Goal: Task Accomplishment & Management: Complete application form

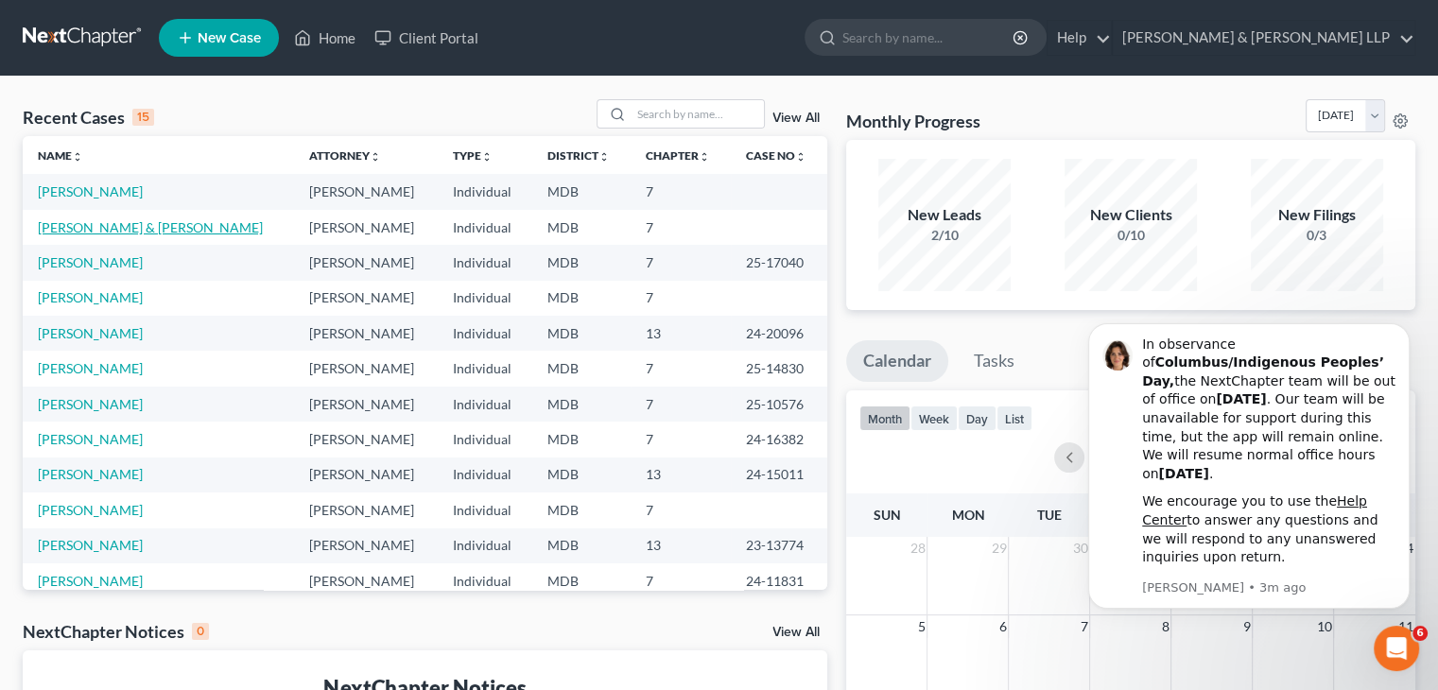
click at [136, 228] on link "[PERSON_NAME] & [PERSON_NAME]" at bounding box center [150, 227] width 225 height 16
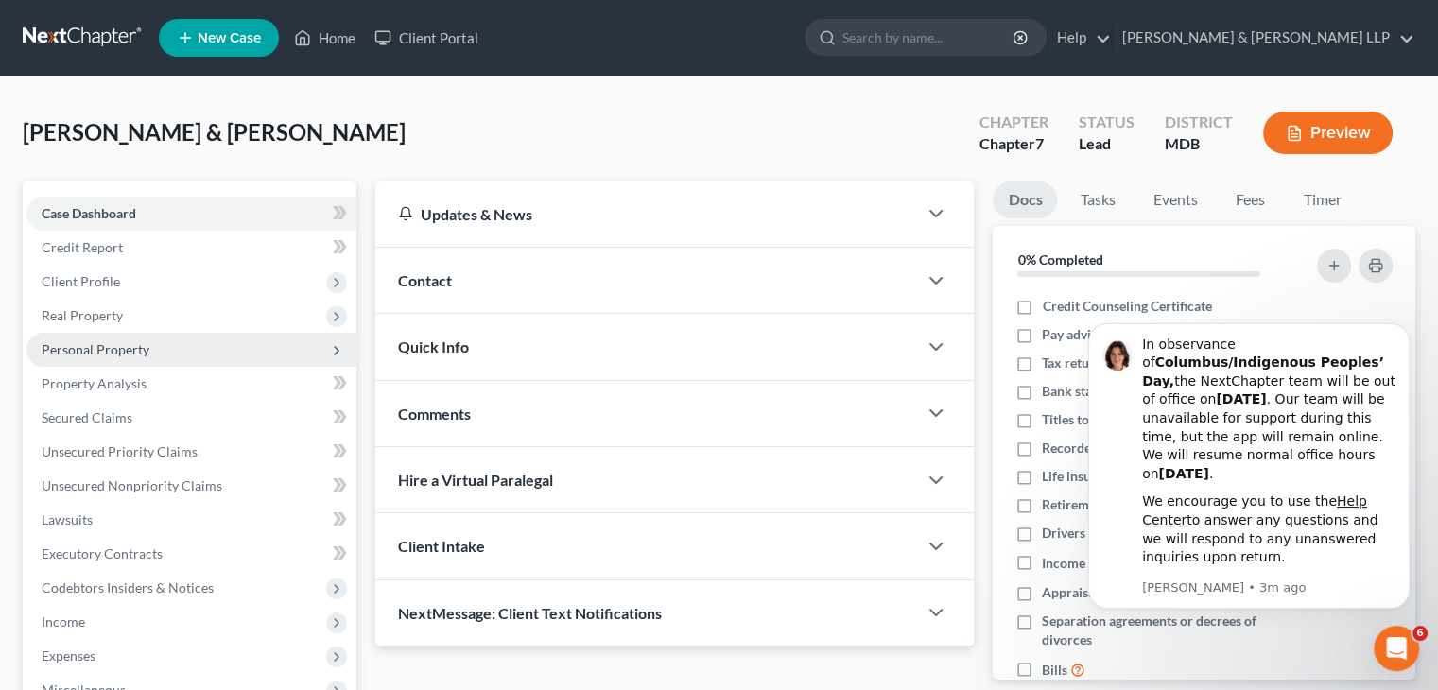
click at [115, 350] on span "Personal Property" at bounding box center [96, 349] width 108 height 16
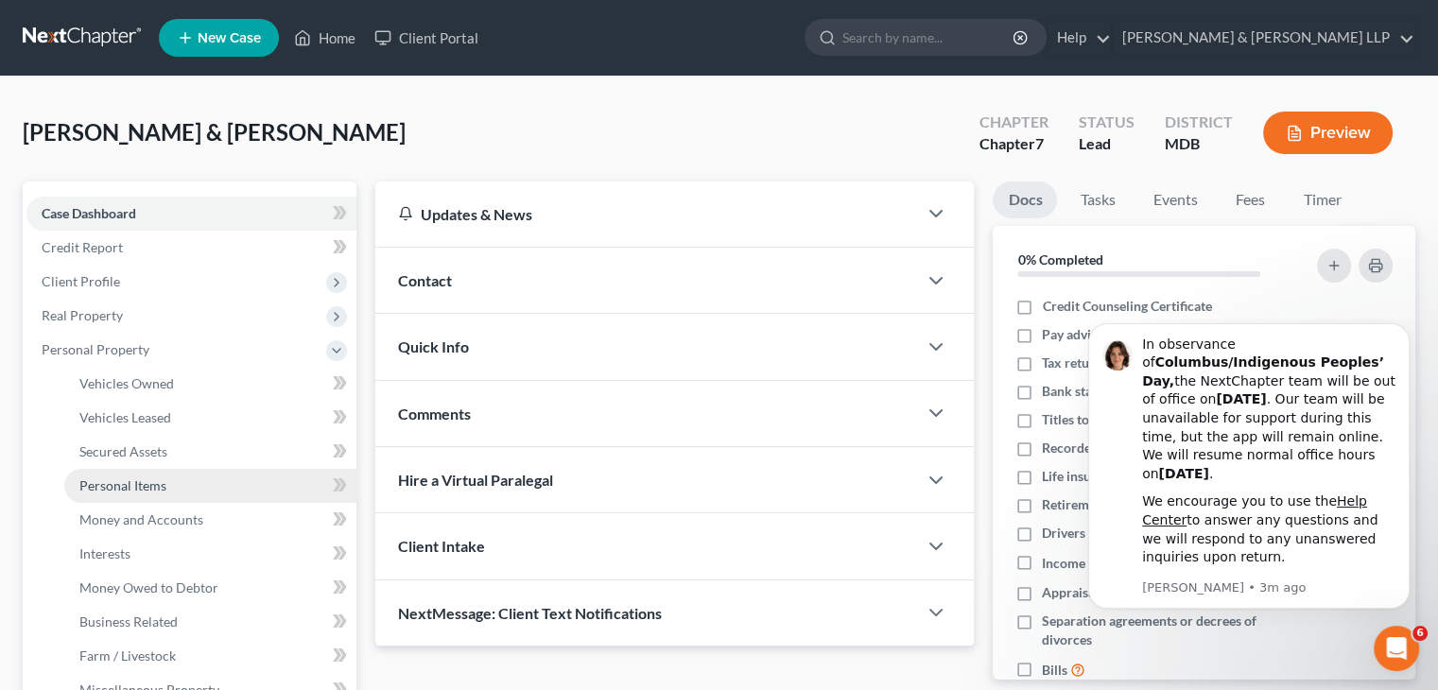
click at [147, 479] on span "Personal Items" at bounding box center [122, 485] width 87 height 16
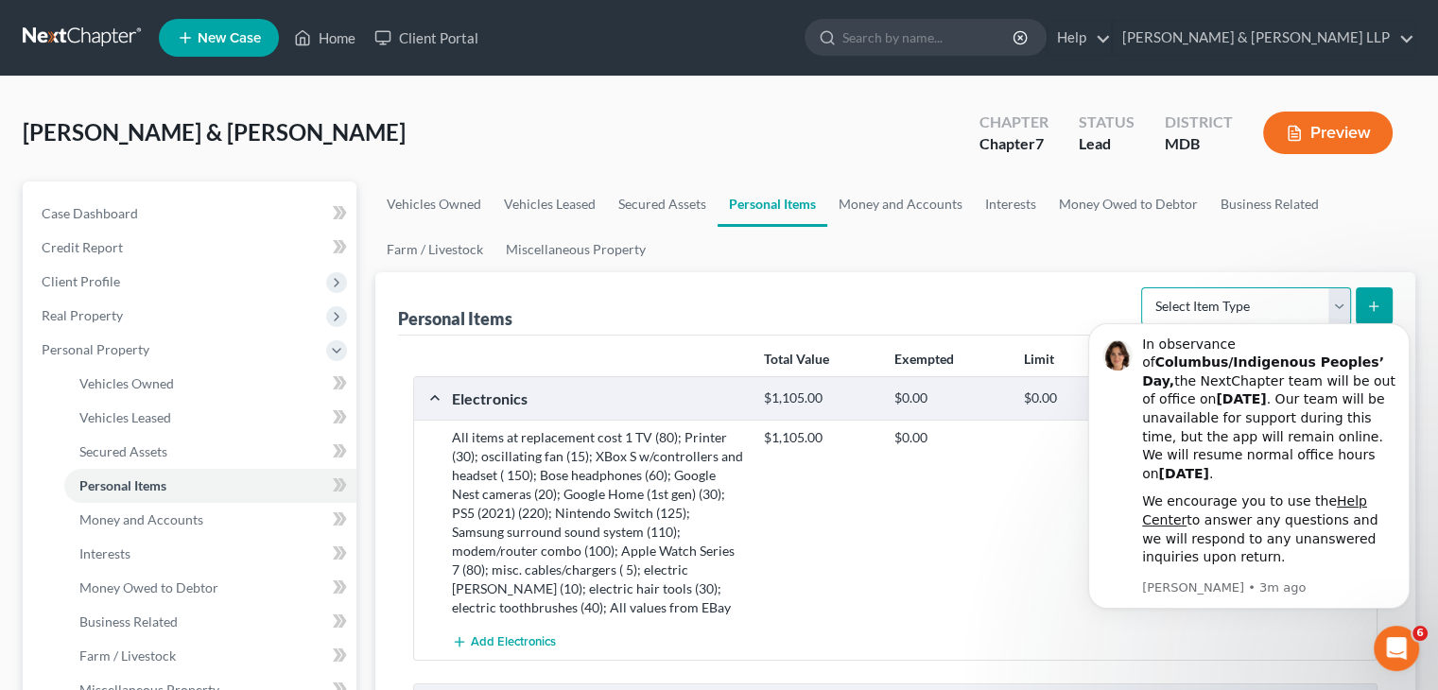
click at [1332, 301] on select "Select Item Type Clothing Collectibles Of Value Electronics Firearms Household …" at bounding box center [1246, 306] width 210 height 38
click at [1334, 297] on select "Select Item Type Clothing Collectibles Of Value Electronics Firearms Household …" at bounding box center [1246, 306] width 210 height 38
select select "other"
click at [1143, 287] on select "Select Item Type Clothing Collectibles Of Value Electronics Firearms Household …" at bounding box center [1246, 306] width 210 height 38
click at [1385, 313] on button "submit" at bounding box center [1374, 305] width 37 height 37
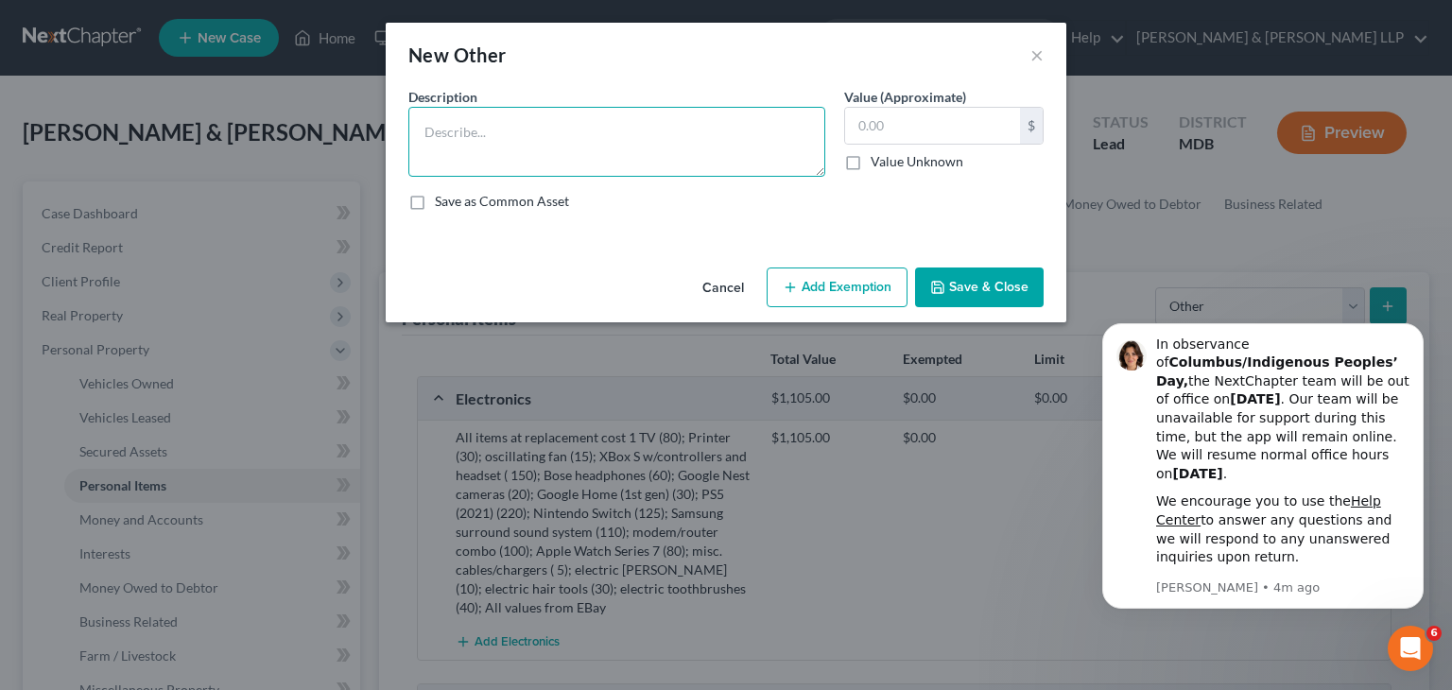
click at [527, 133] on textarea at bounding box center [616, 142] width 417 height 70
click at [569, 126] on textarea "Tools (" at bounding box center [616, 142] width 417 height 70
type textarea "Tools (330); All values from Ebay and Facebook Marketplace"
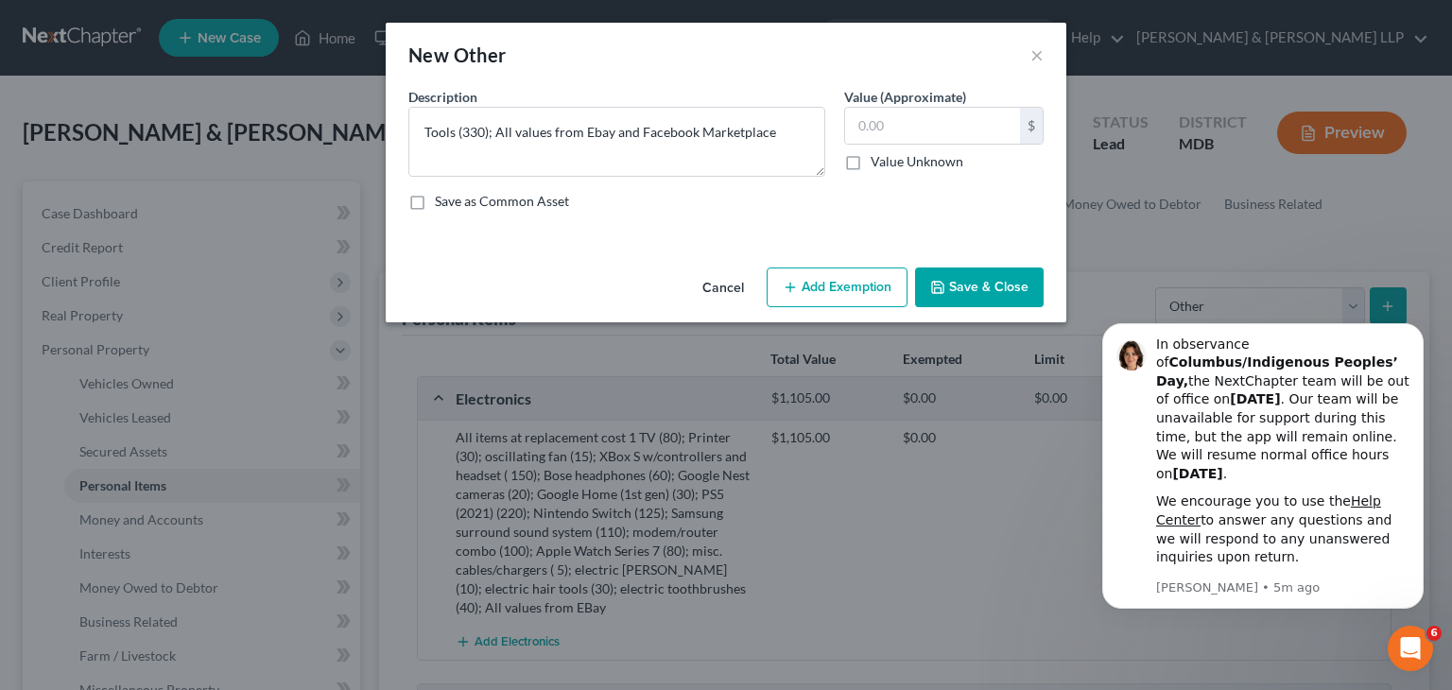
click at [979, 289] on button "Save & Close" at bounding box center [979, 288] width 129 height 40
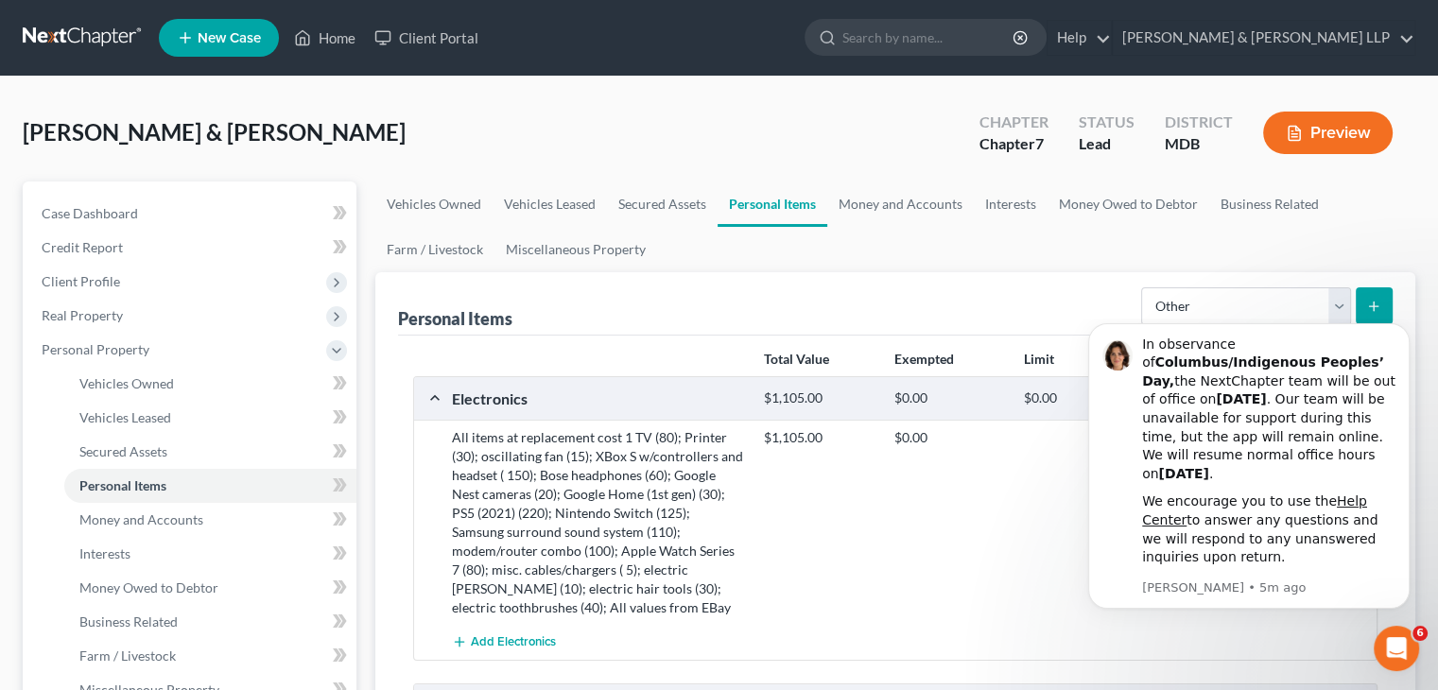
click at [1383, 299] on button "submit" at bounding box center [1374, 305] width 37 height 37
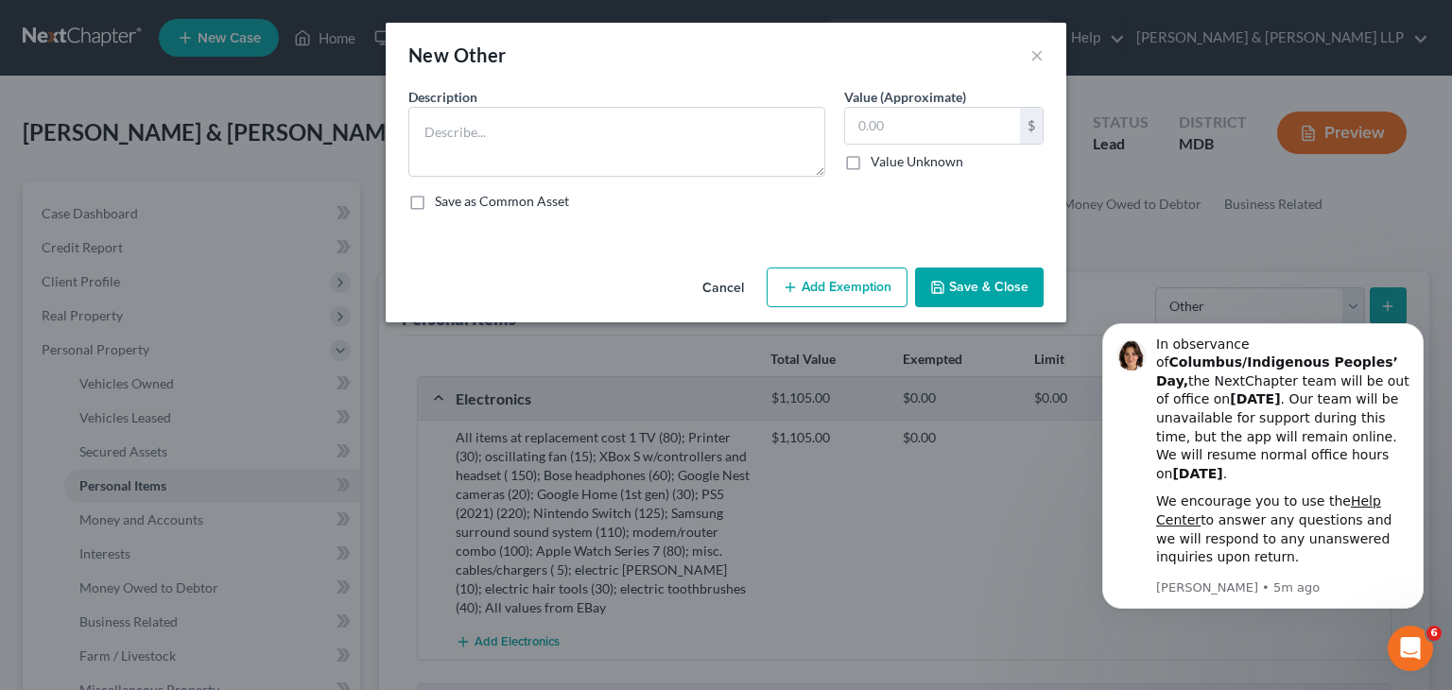
click at [719, 283] on button "Cancel" at bounding box center [723, 288] width 72 height 38
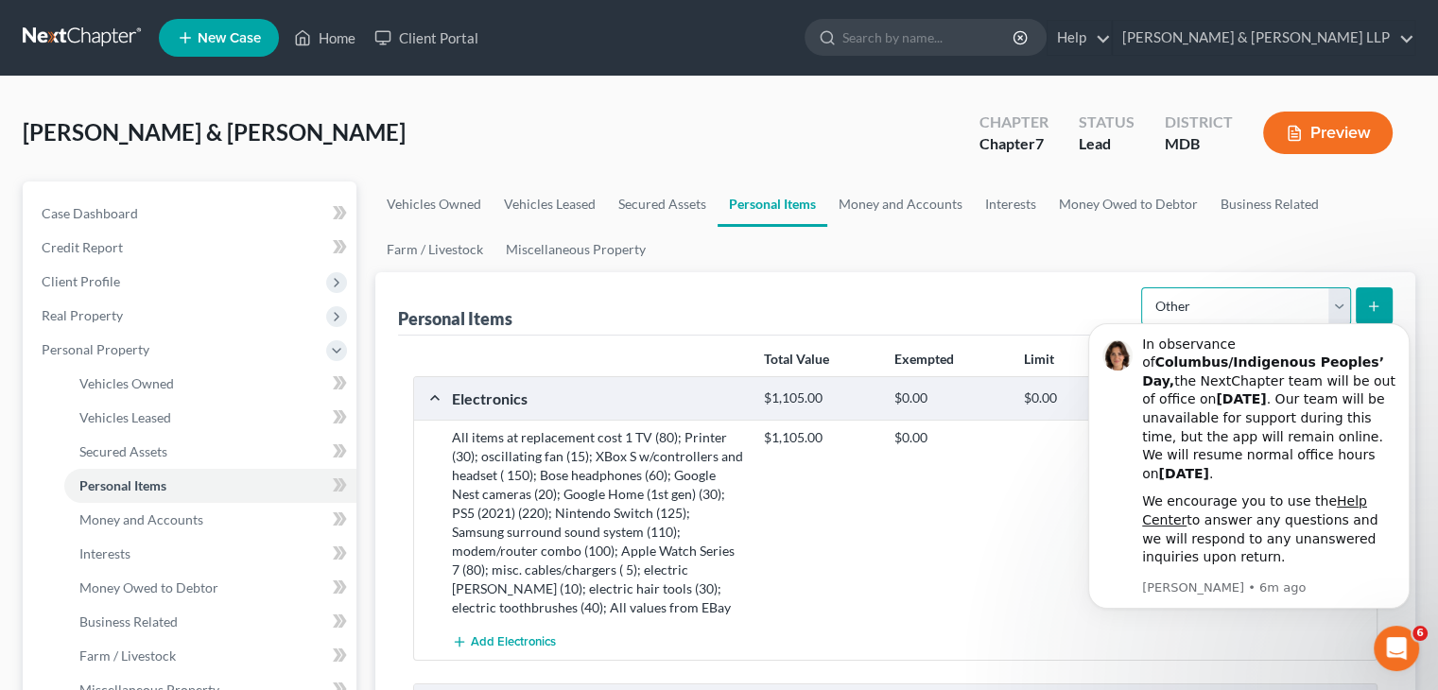
click at [1333, 311] on select "Select Item Type Clothing Collectibles Of Value Electronics Firearms Household …" at bounding box center [1246, 306] width 210 height 38
select select "sports_and_hobby_equipment"
click at [1143, 287] on select "Select Item Type Clothing Collectibles Of Value Electronics Firearms Household …" at bounding box center [1246, 306] width 210 height 38
click at [1386, 306] on button "submit" at bounding box center [1374, 305] width 37 height 37
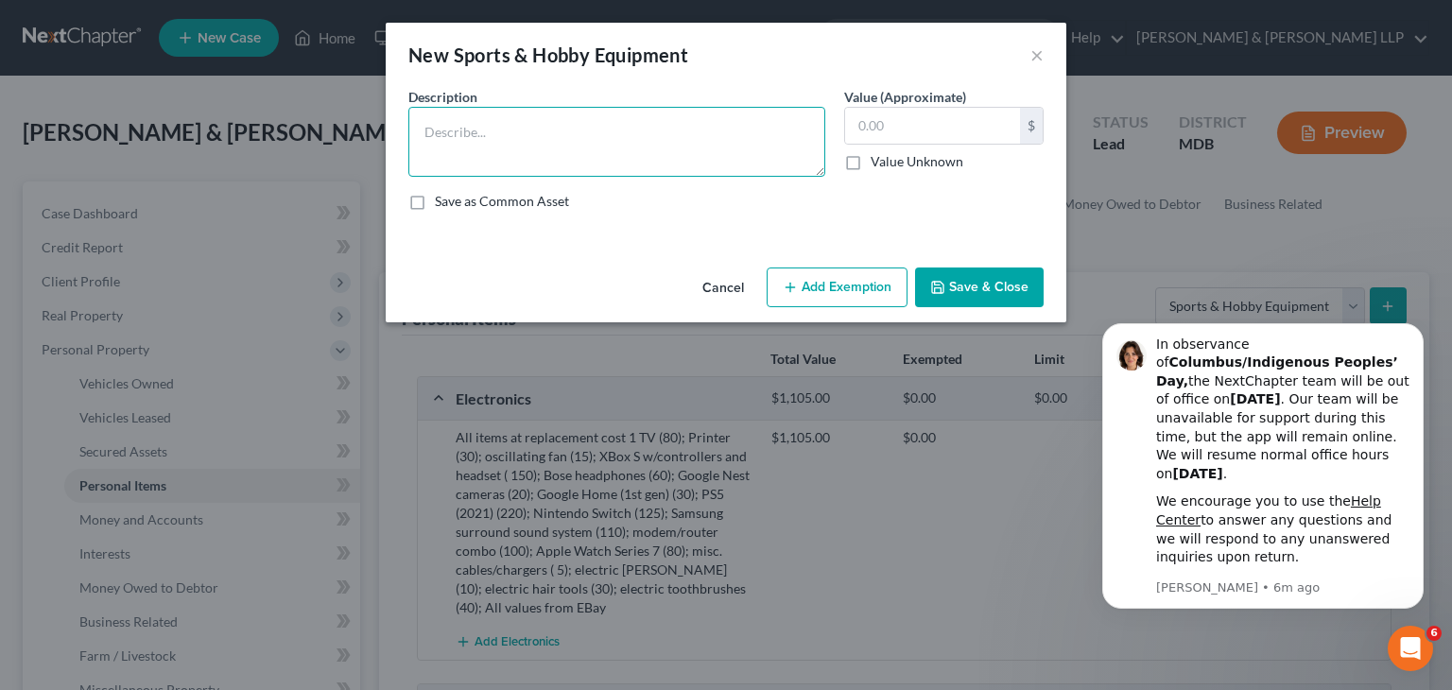
click at [457, 118] on textarea at bounding box center [616, 142] width 417 height 70
drag, startPoint x: 571, startPoint y: 133, endPoint x: 585, endPoint y: 131, distance: 14.3
click at [572, 133] on textarea "Men's in-line skates (20); All values from FaceBook Marketplace ; boar" at bounding box center [616, 142] width 417 height 70
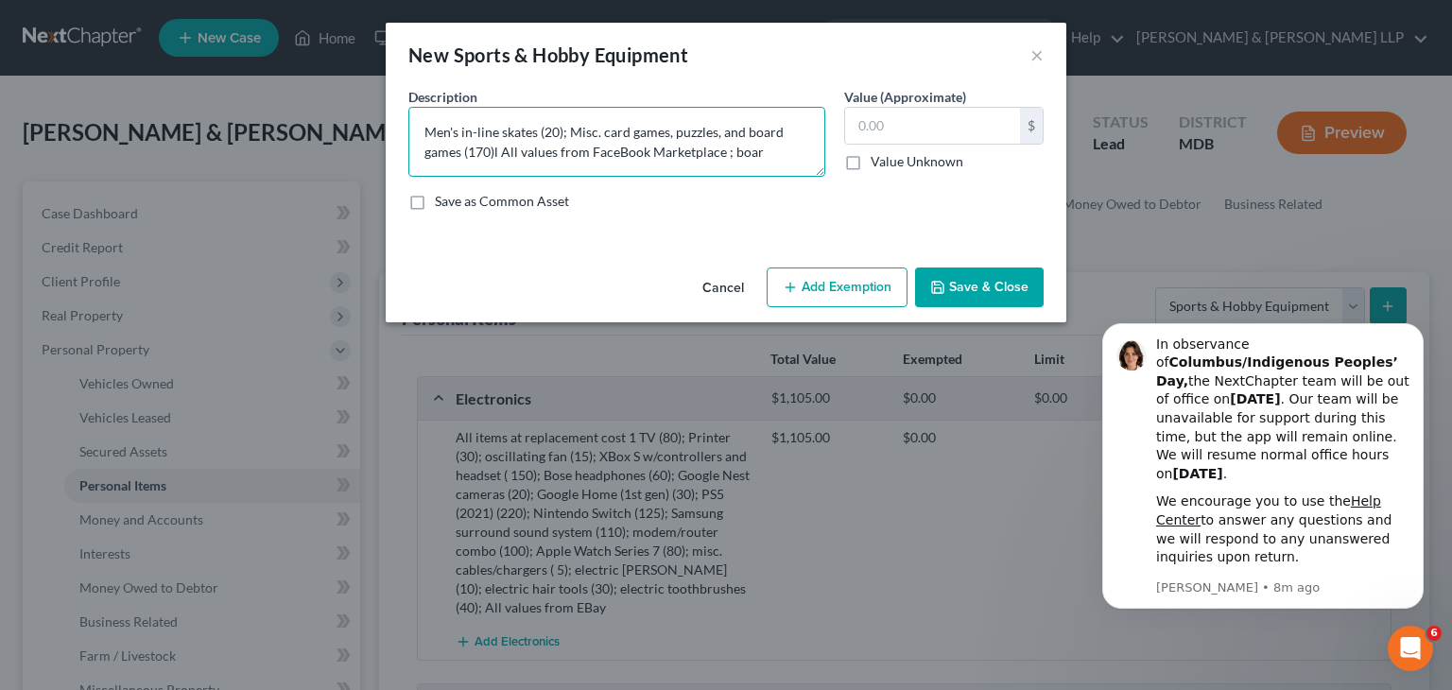
click at [589, 145] on textarea "Men's in-line skates (20); Misc. card games, puzzles, and board games (170)l Al…" at bounding box center [616, 142] width 417 height 70
click at [488, 167] on textarea "Men's in-line skates (20); Misc. card games, puzzles, and board games (170)l Al…" at bounding box center [616, 142] width 417 height 70
type textarea "Men's in-line skates (20); Misc. card games, puzzles, and board games (170)l Al…"
click at [984, 296] on button "Save & Close" at bounding box center [979, 288] width 129 height 40
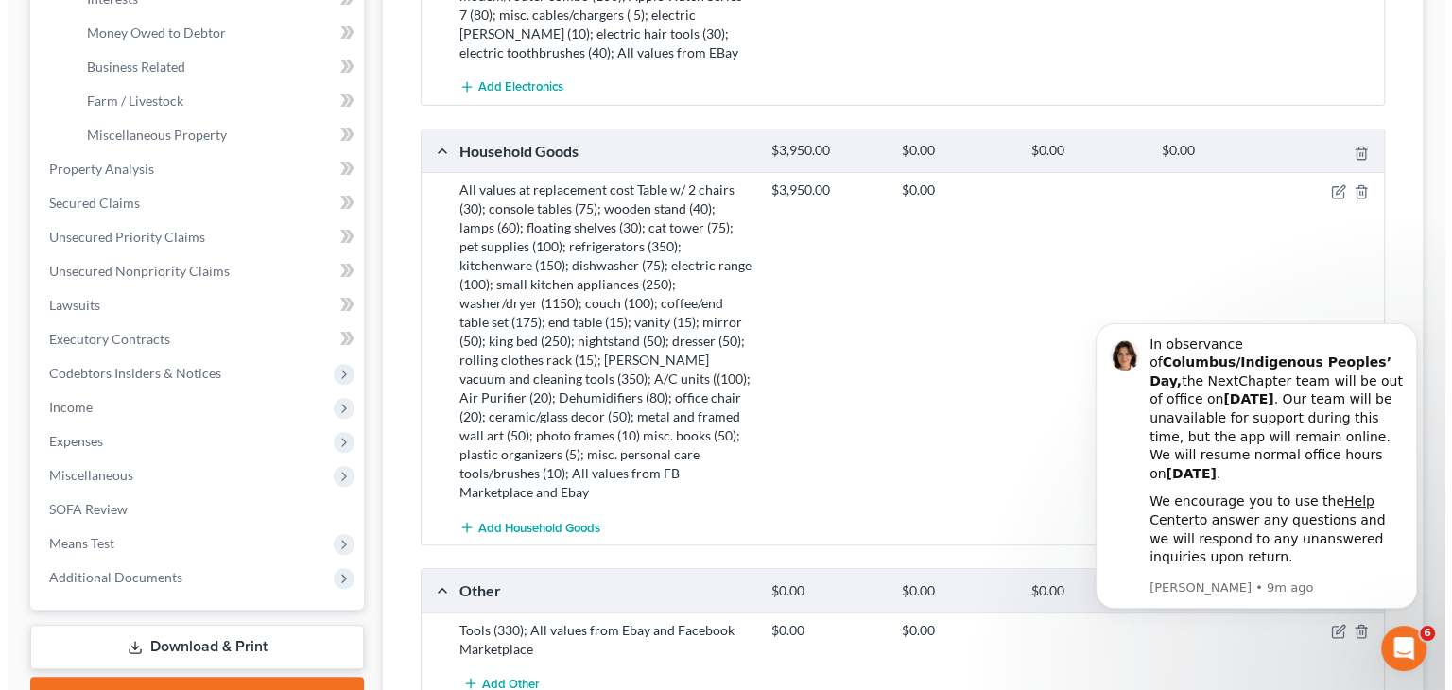
scroll to position [567, 0]
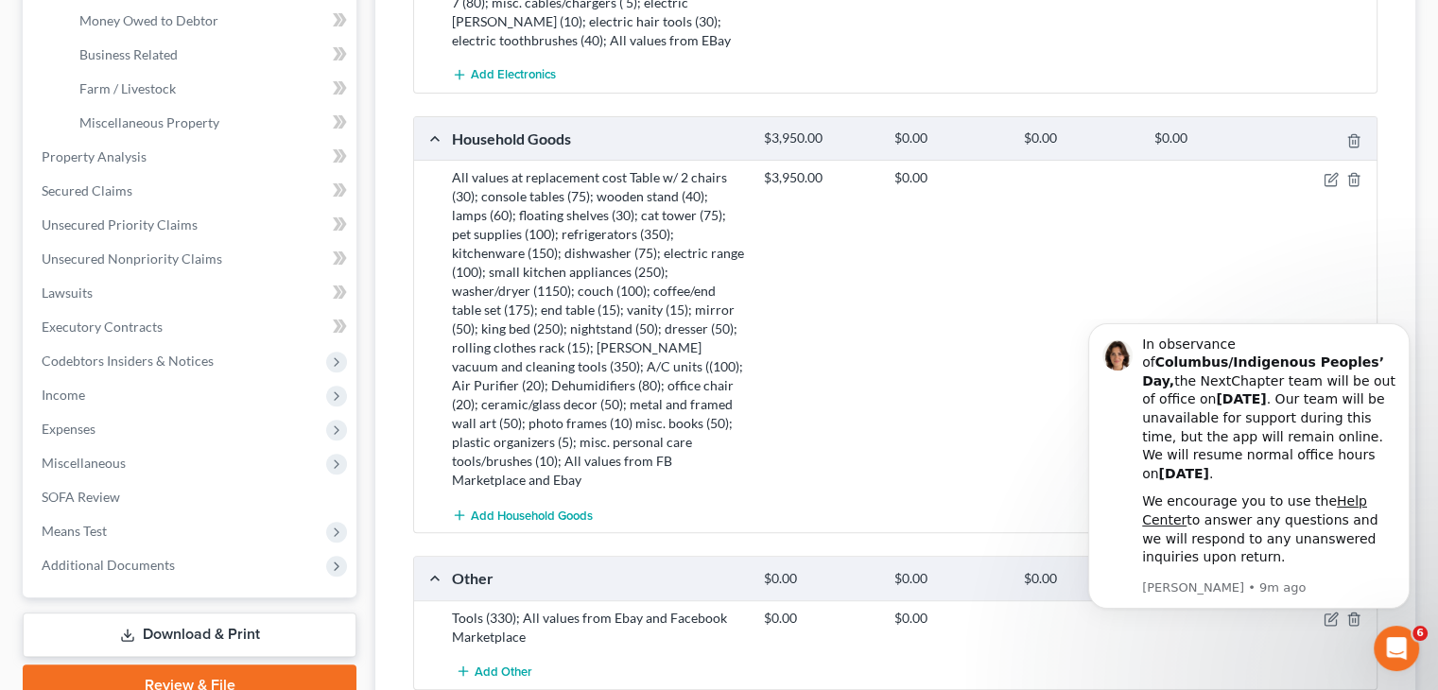
click at [465, 360] on div "All values at replacement cost Table w/ 2 chairs (30); console tables (75); woo…" at bounding box center [598, 328] width 312 height 321
click at [1398, 341] on button "Dismiss notification" at bounding box center [1403, 329] width 25 height 25
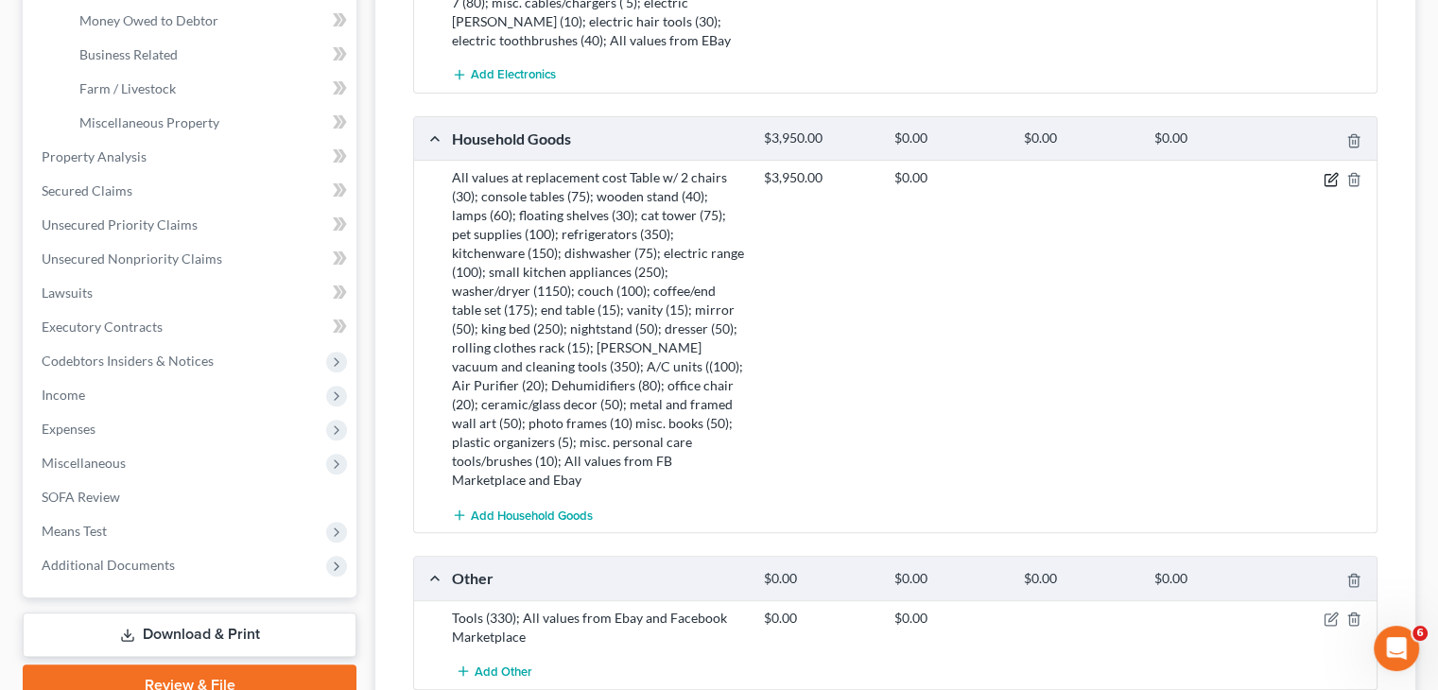
click at [1335, 174] on icon "button" at bounding box center [1330, 179] width 15 height 15
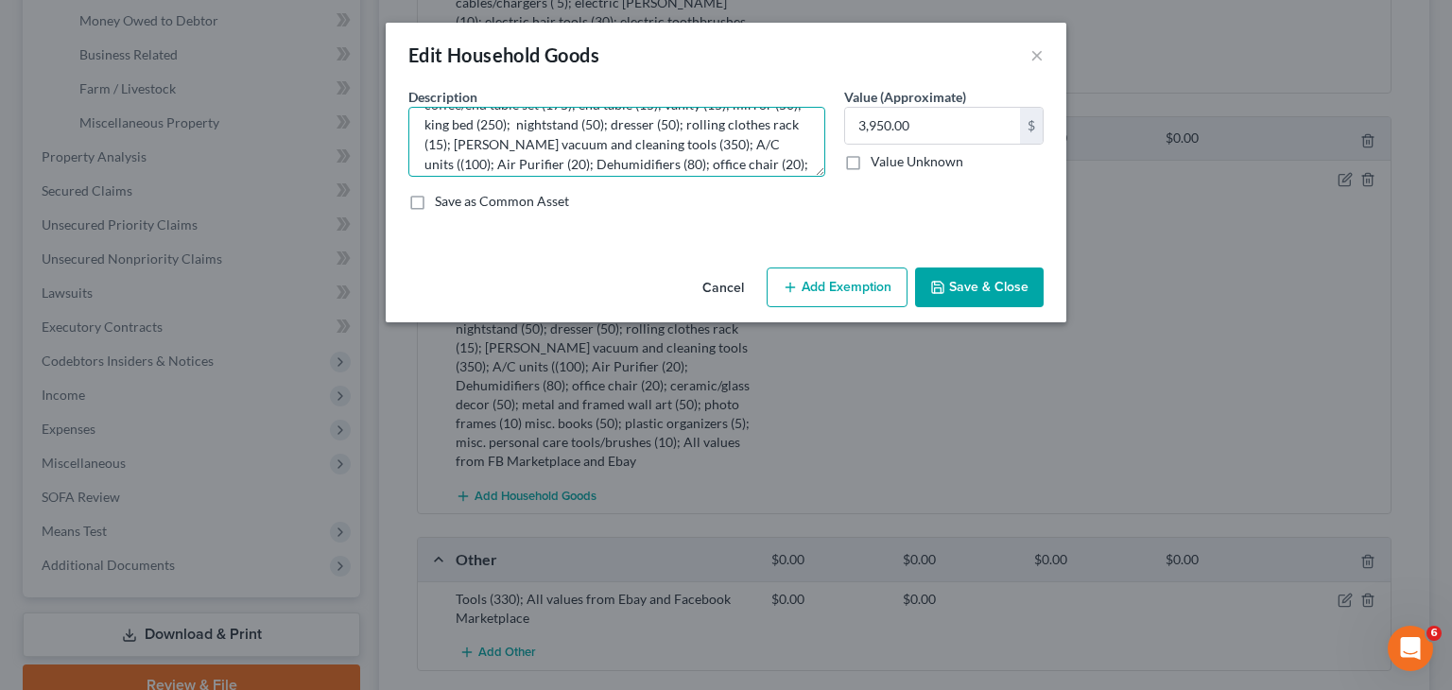
scroll to position [144, 0]
click at [428, 144] on textarea "All values at replacement cost Table w/ 2 chairs (30); console tables (75); woo…" at bounding box center [616, 142] width 417 height 70
click at [673, 141] on textarea "All values at replacement cost Table w/ 2 chairs (30); console tables (75); woo…" at bounding box center [616, 142] width 417 height 70
type textarea "All values at replacement cost Table w/ 2 chairs (30); console tables (75); woo…"
click at [972, 124] on input "3,950.00" at bounding box center [932, 126] width 175 height 36
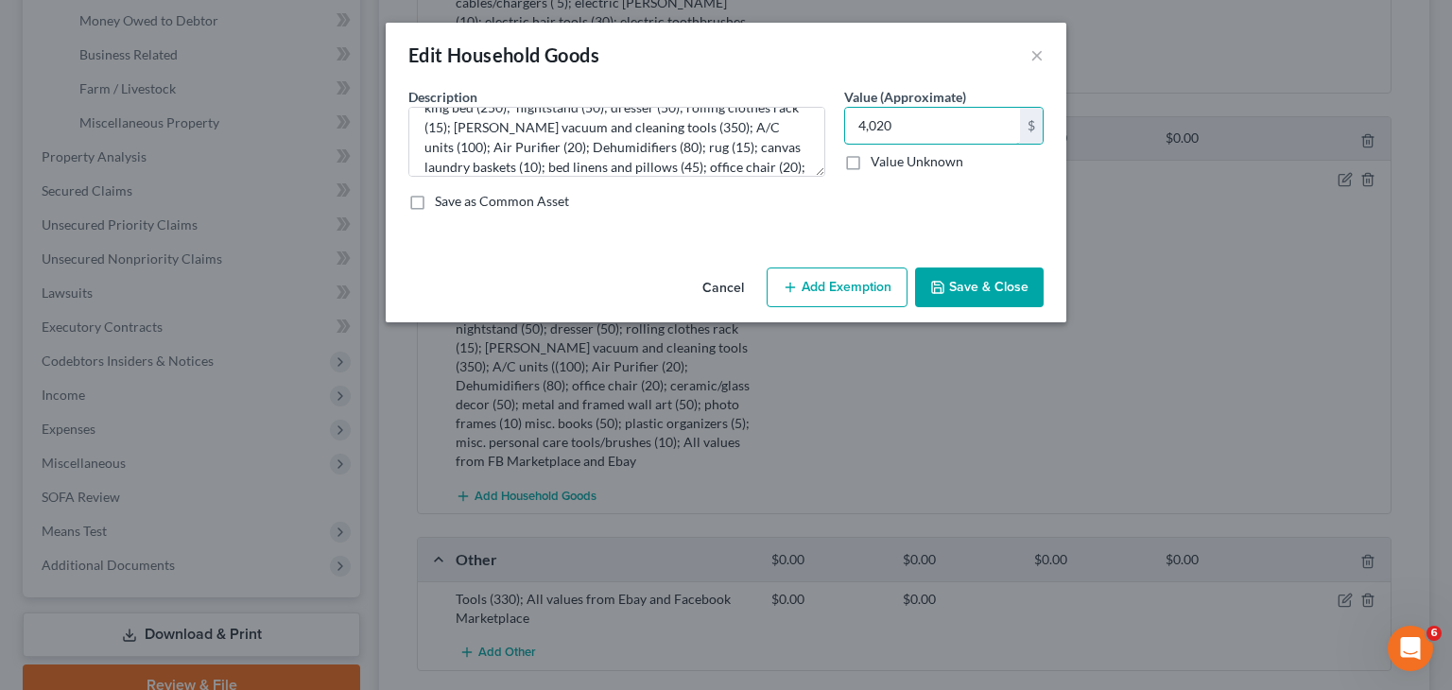
type input "4,020"
click at [986, 285] on button "Save & Close" at bounding box center [979, 288] width 129 height 40
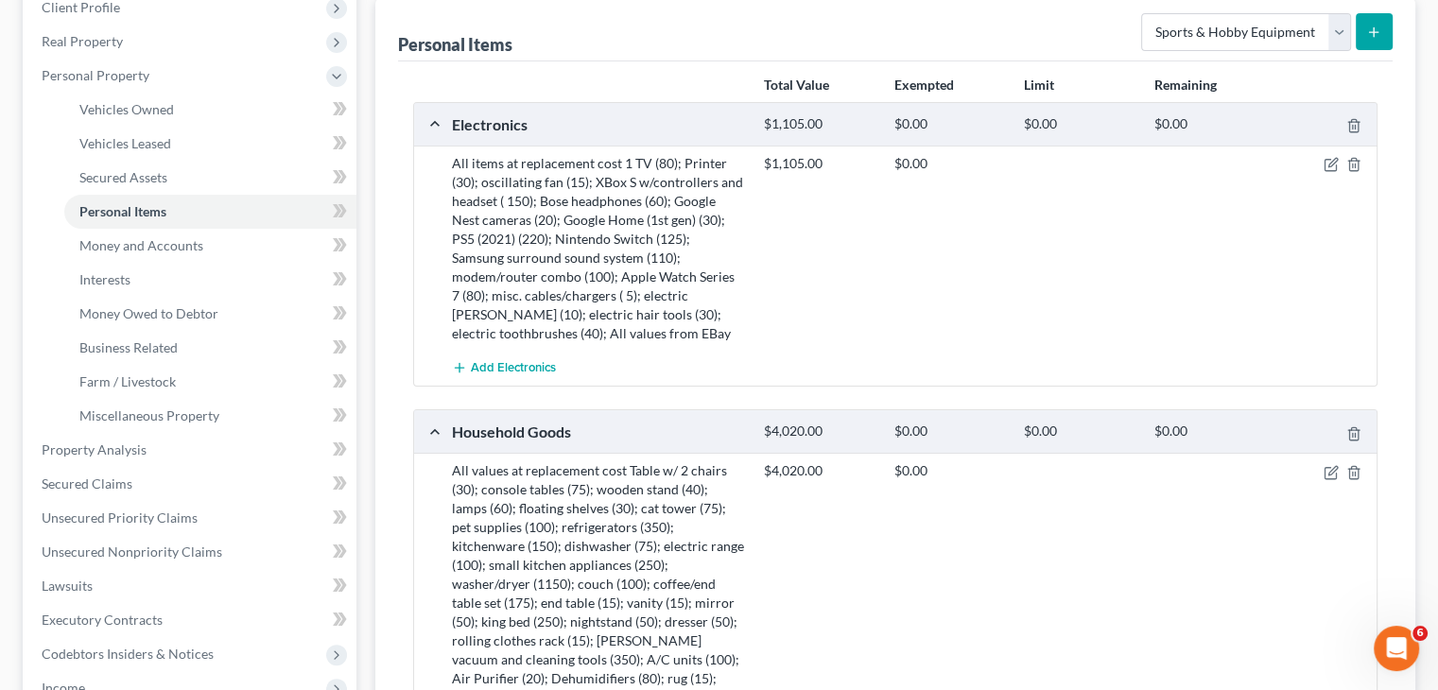
scroll to position [189, 0]
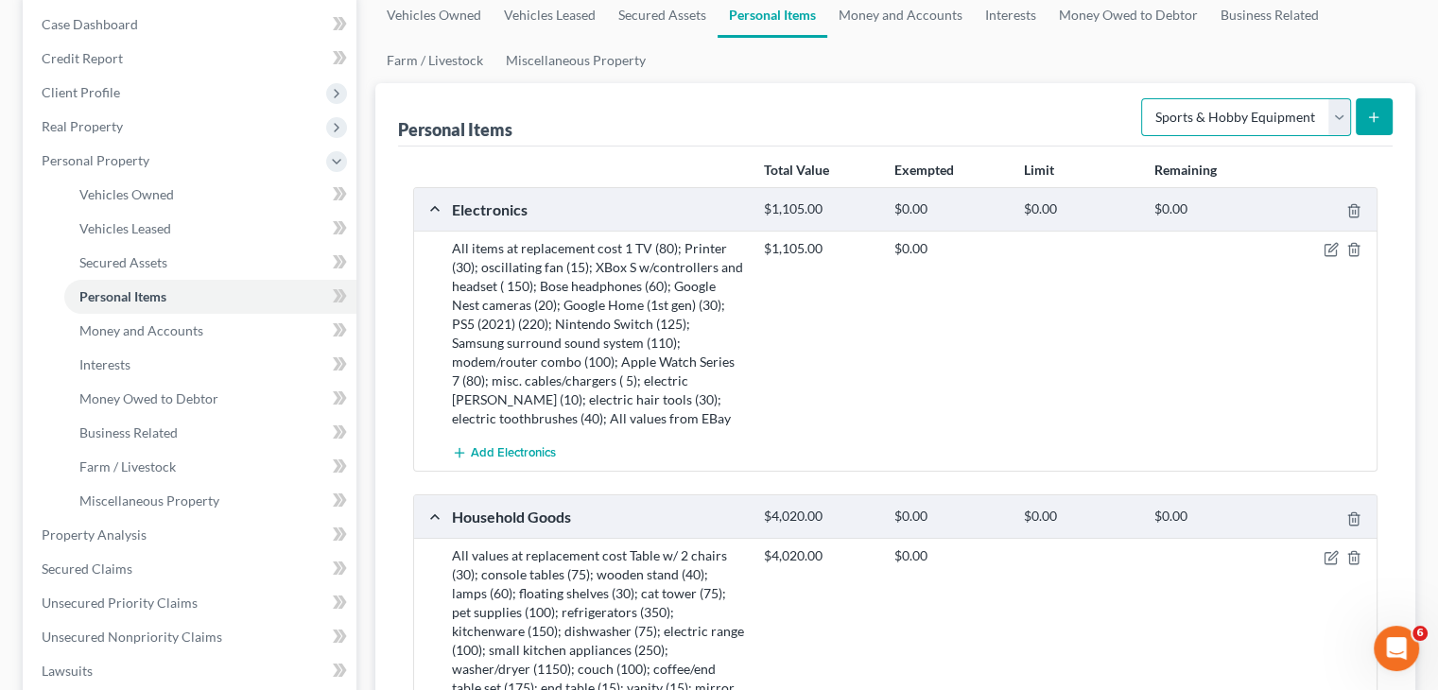
click at [1336, 128] on select "Select Item Type Clothing Collectibles Of Value Electronics Firearms Household …" at bounding box center [1246, 117] width 210 height 38
click at [1143, 98] on select "Select Item Type Clothing Collectibles Of Value Electronics Firearms Household …" at bounding box center [1246, 117] width 210 height 38
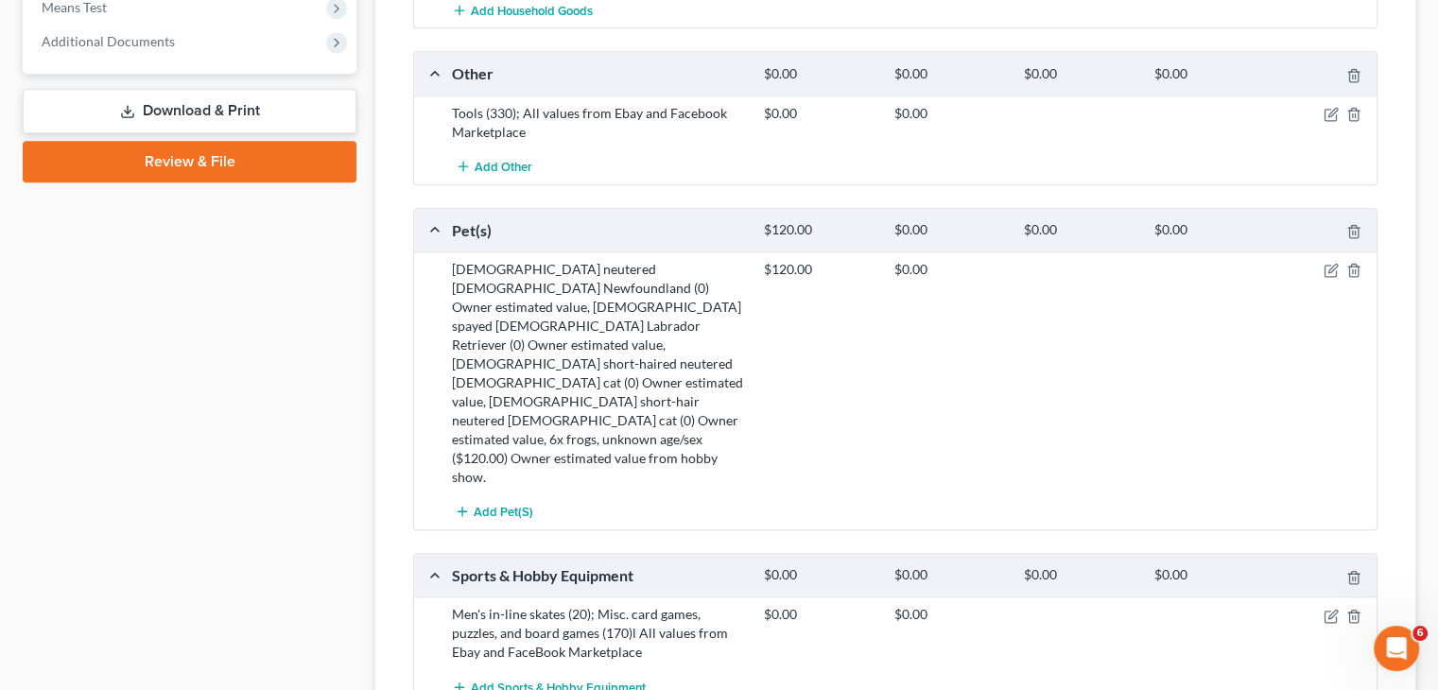
scroll to position [1134, 0]
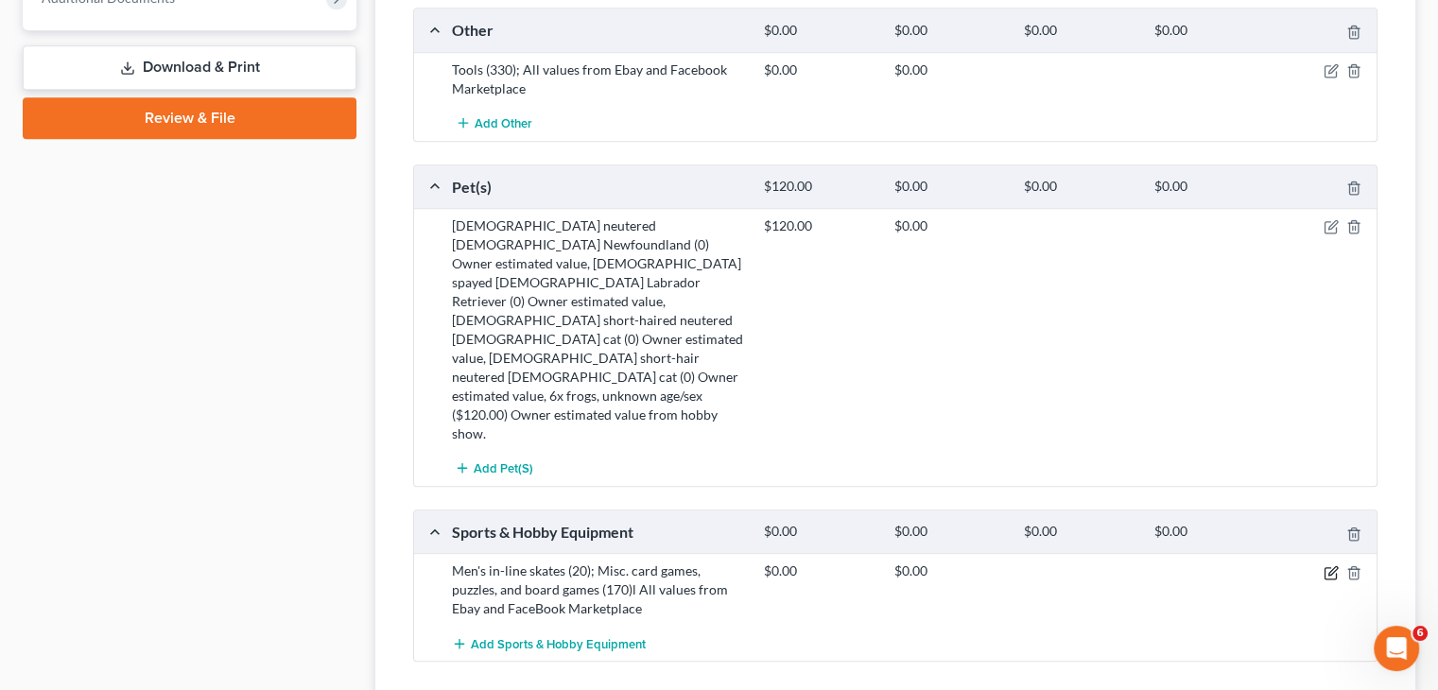
click at [1331, 565] on icon "button" at bounding box center [1330, 572] width 15 height 15
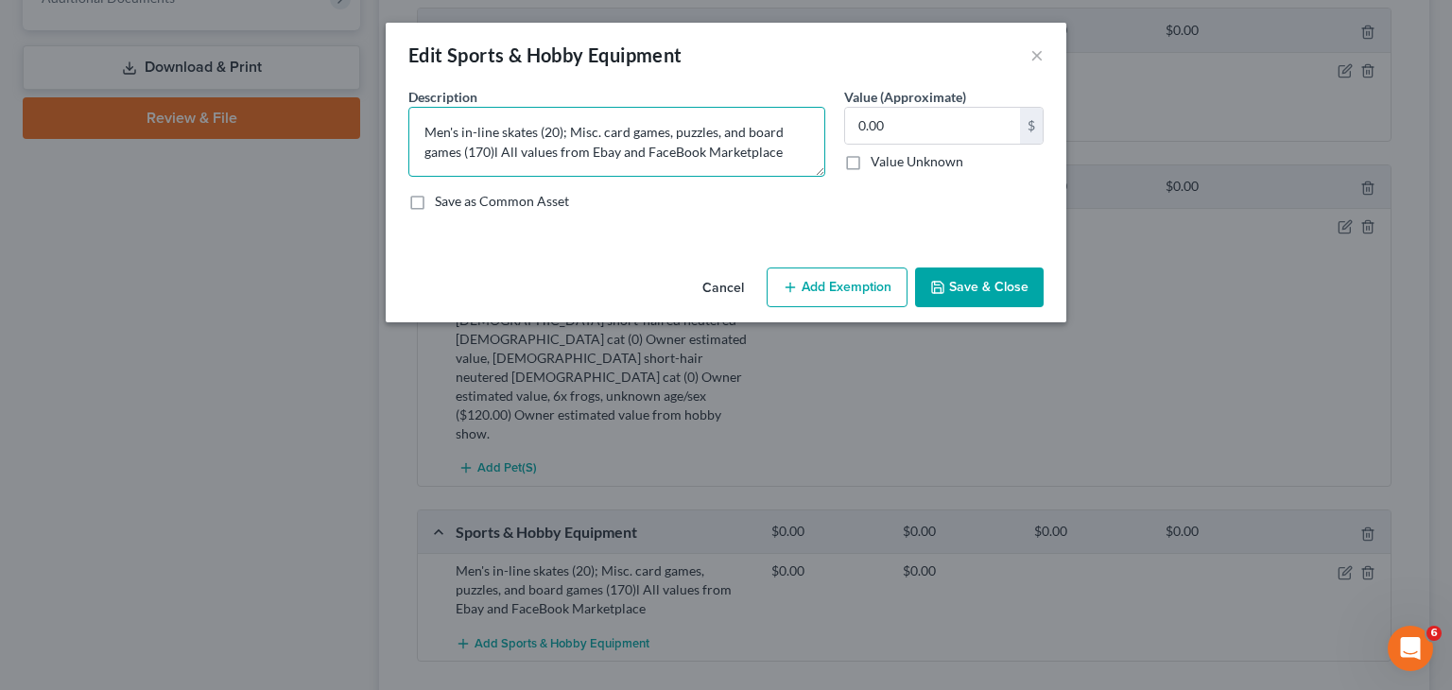
click at [492, 147] on textarea "Men's in-line skates (20); Misc. card games, puzzles, and board games (170)l Al…" at bounding box center [616, 142] width 417 height 70
type textarea "Men's in-line skates (20); Misc. card games, puzzles, and board games (90)l All…"
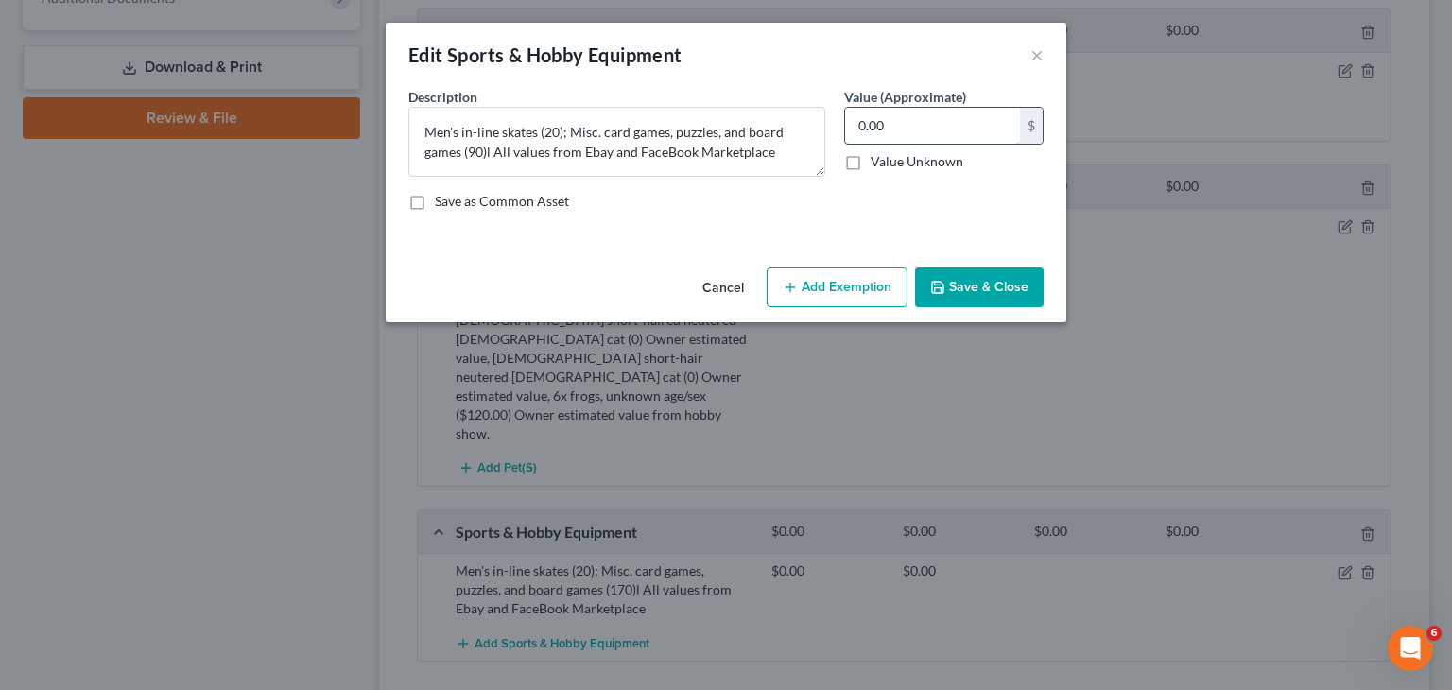
click at [943, 139] on input "0.00" at bounding box center [932, 126] width 175 height 36
type input "90"
click at [977, 294] on button "Save & Close" at bounding box center [979, 288] width 129 height 40
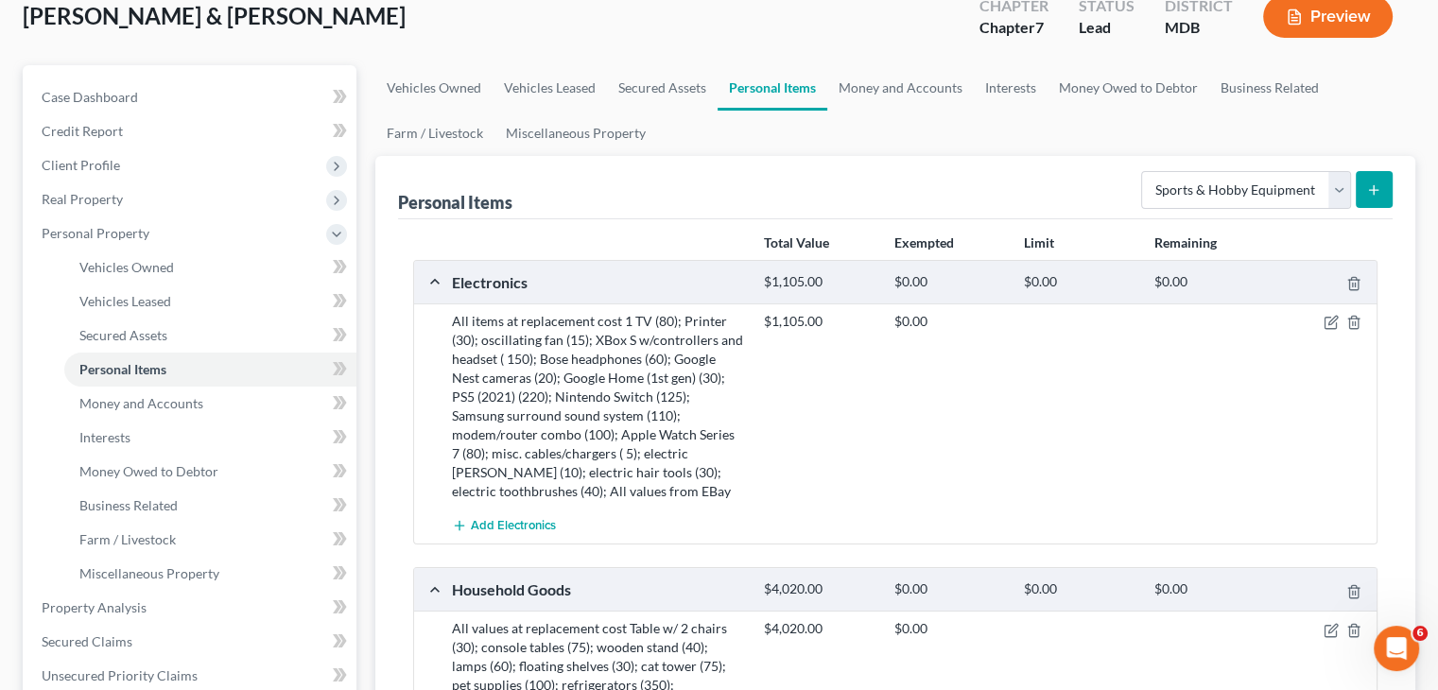
scroll to position [0, 0]
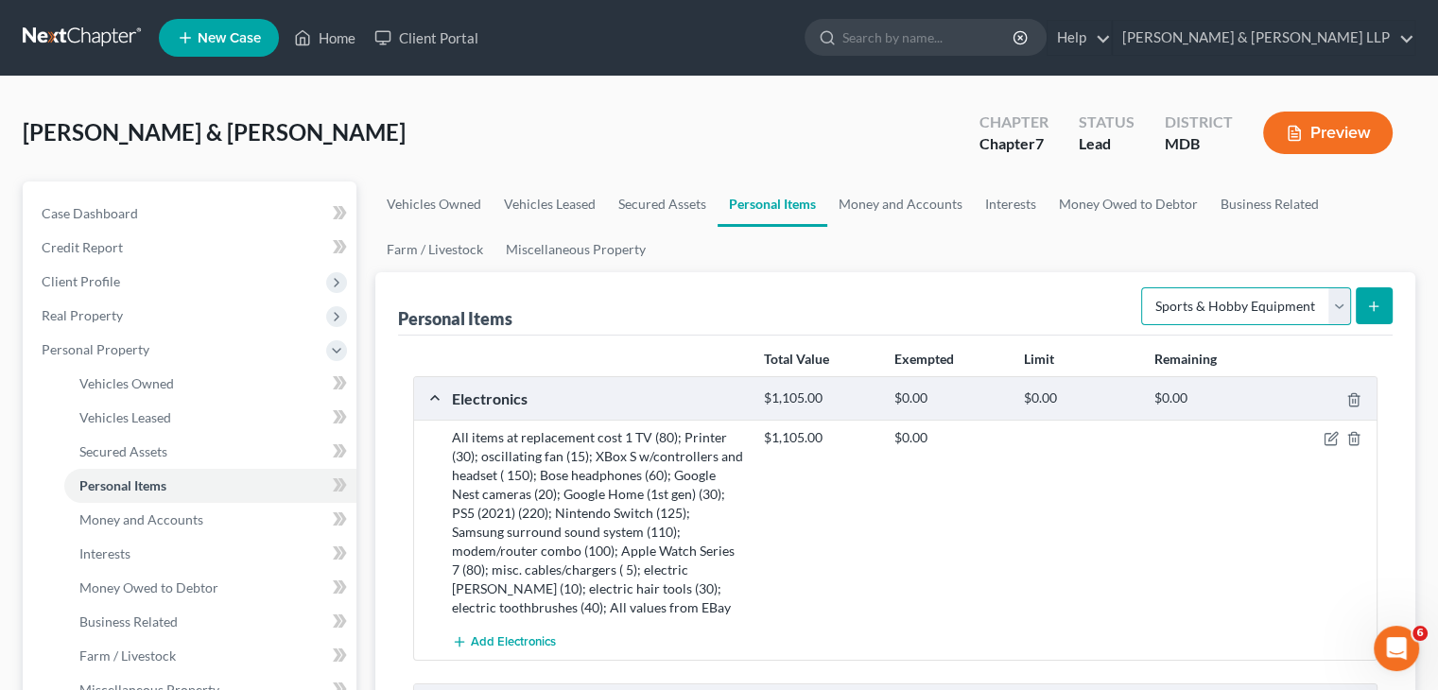
click at [1331, 303] on select "Select Item Type Clothing Collectibles Of Value Electronics Firearms Household …" at bounding box center [1246, 306] width 210 height 38
select select "collectibles_of_value"
click at [1143, 287] on select "Select Item Type Clothing Collectibles Of Value Electronics Firearms Household …" at bounding box center [1246, 306] width 210 height 38
click at [1374, 303] on icon "submit" at bounding box center [1373, 306] width 15 height 15
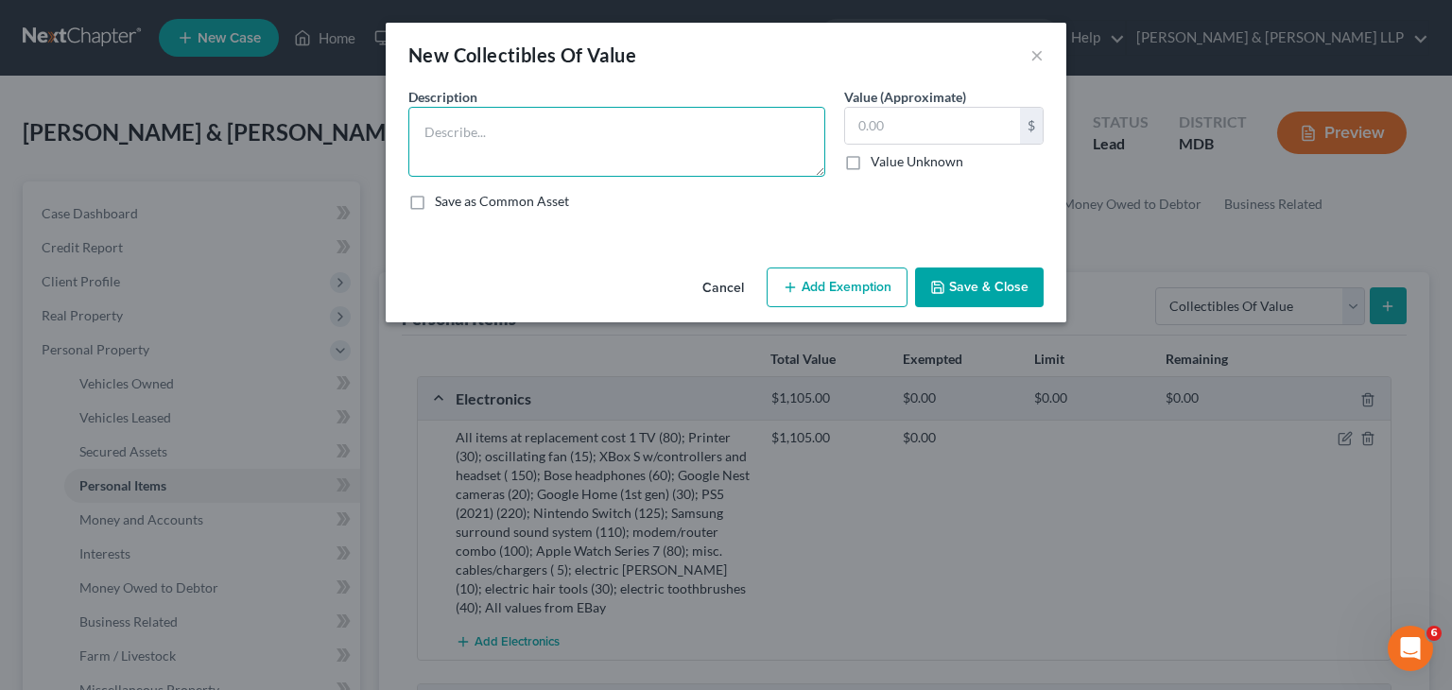
click at [479, 122] on textarea at bounding box center [616, 142] width 417 height 70
type textarea "c"
type textarea "Cards Against Humanity, including expansions (80); All values from Ebay"
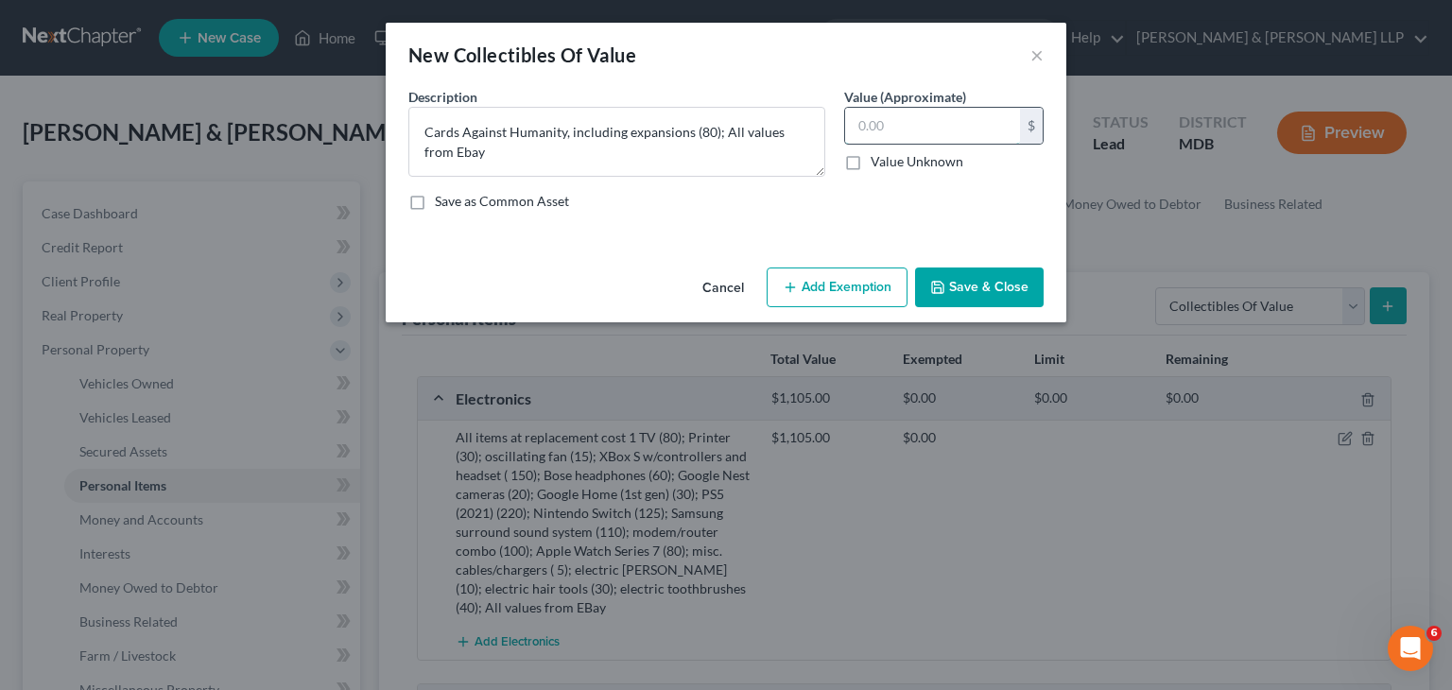
click at [924, 130] on input "text" at bounding box center [932, 126] width 175 height 36
type input "80.00"
click at [994, 288] on button "Save & Close" at bounding box center [979, 288] width 129 height 40
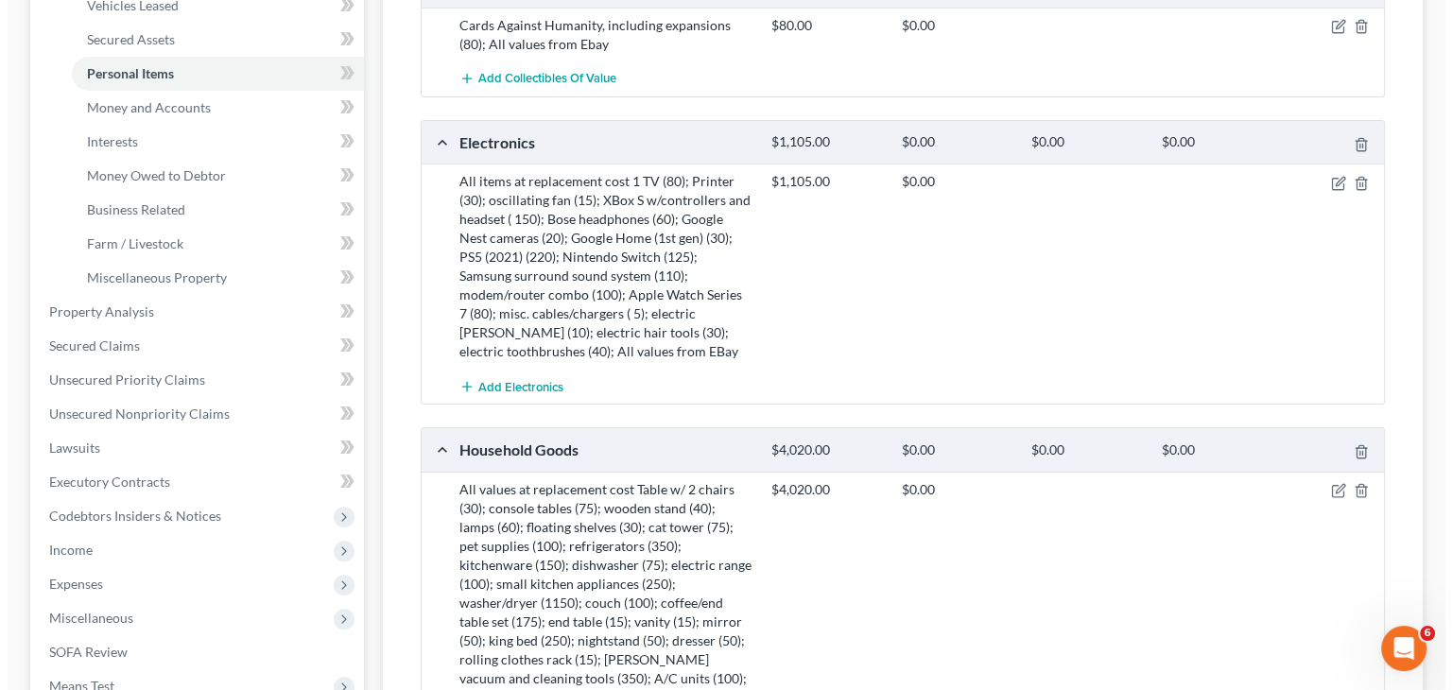
scroll to position [473, 0]
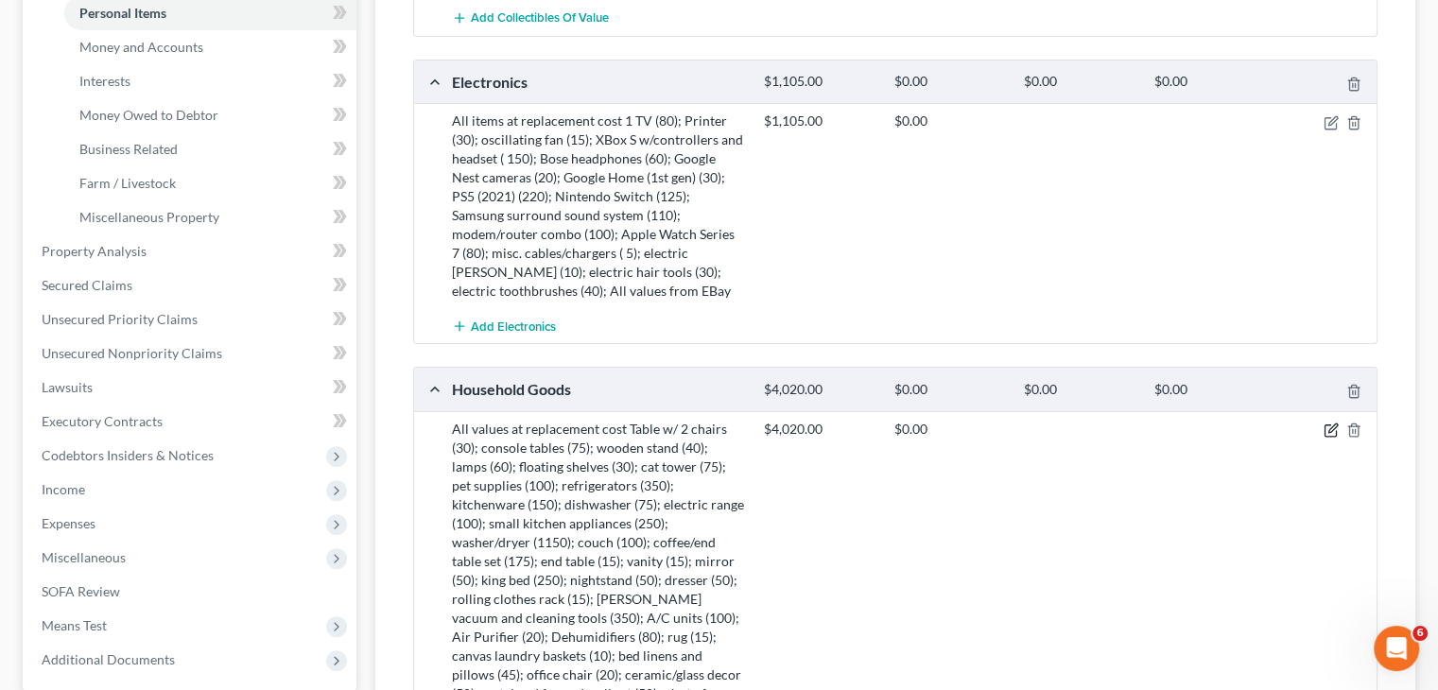
click at [1334, 428] on icon "button" at bounding box center [1330, 430] width 15 height 15
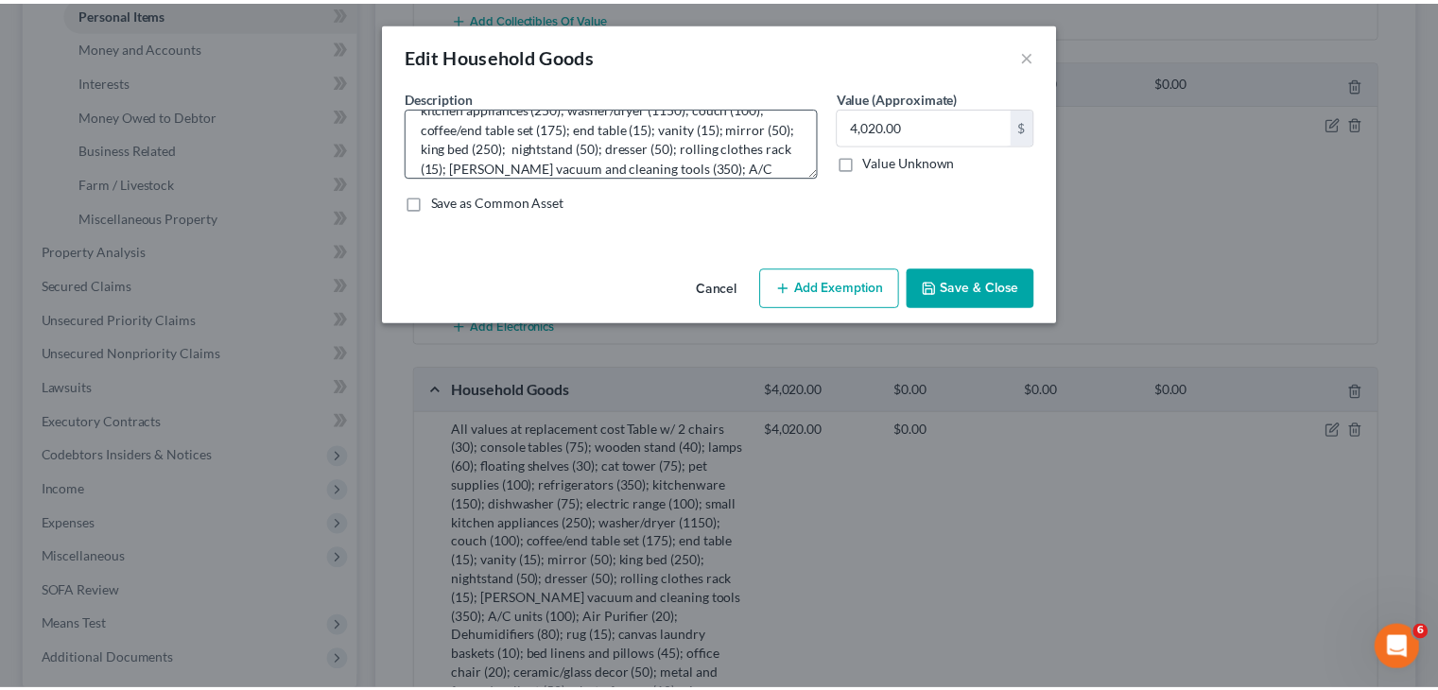
scroll to position [136, 0]
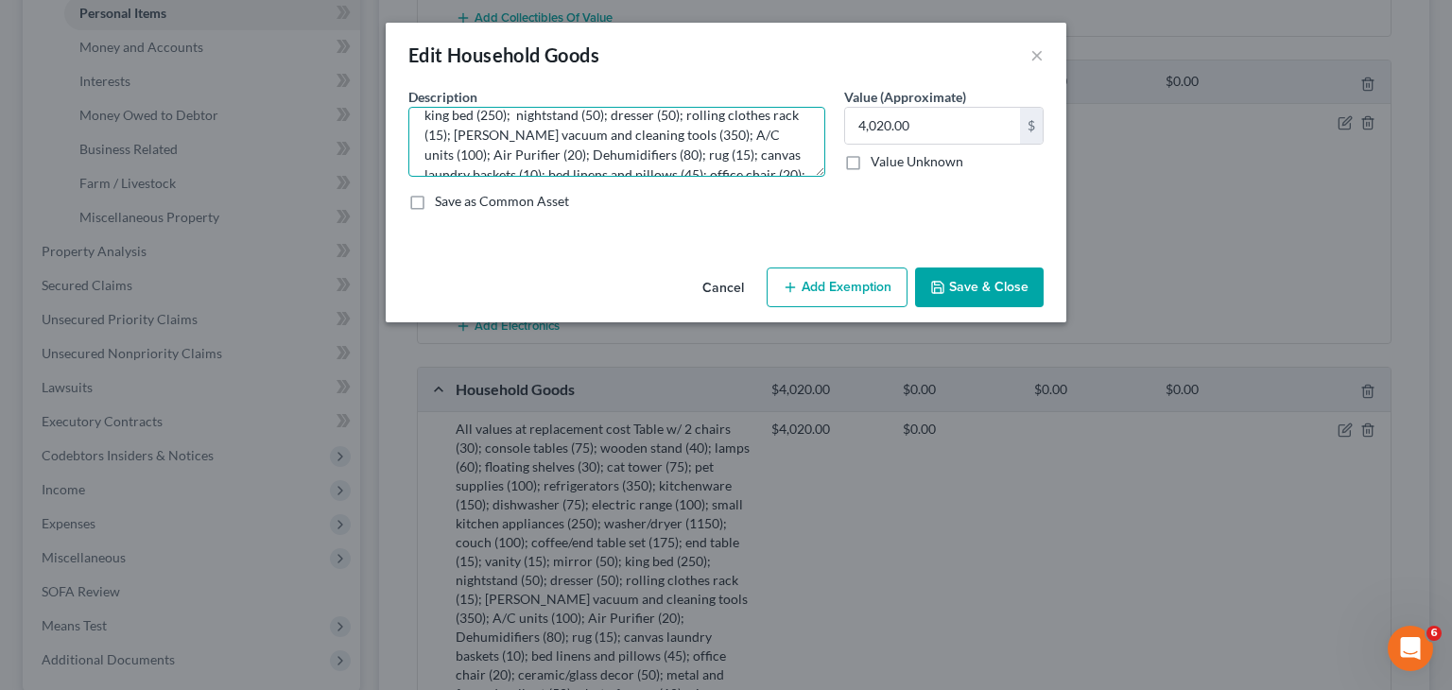
drag, startPoint x: 483, startPoint y: 133, endPoint x: 500, endPoint y: 130, distance: 17.4
click at [484, 133] on textarea "All values at replacement cost Table w/ 2 chairs (30); console tables (75); woo…" at bounding box center [616, 142] width 417 height 70
type textarea "All values at replacement cost Table w/ 2 chairs (30); console tables (75); woo…"
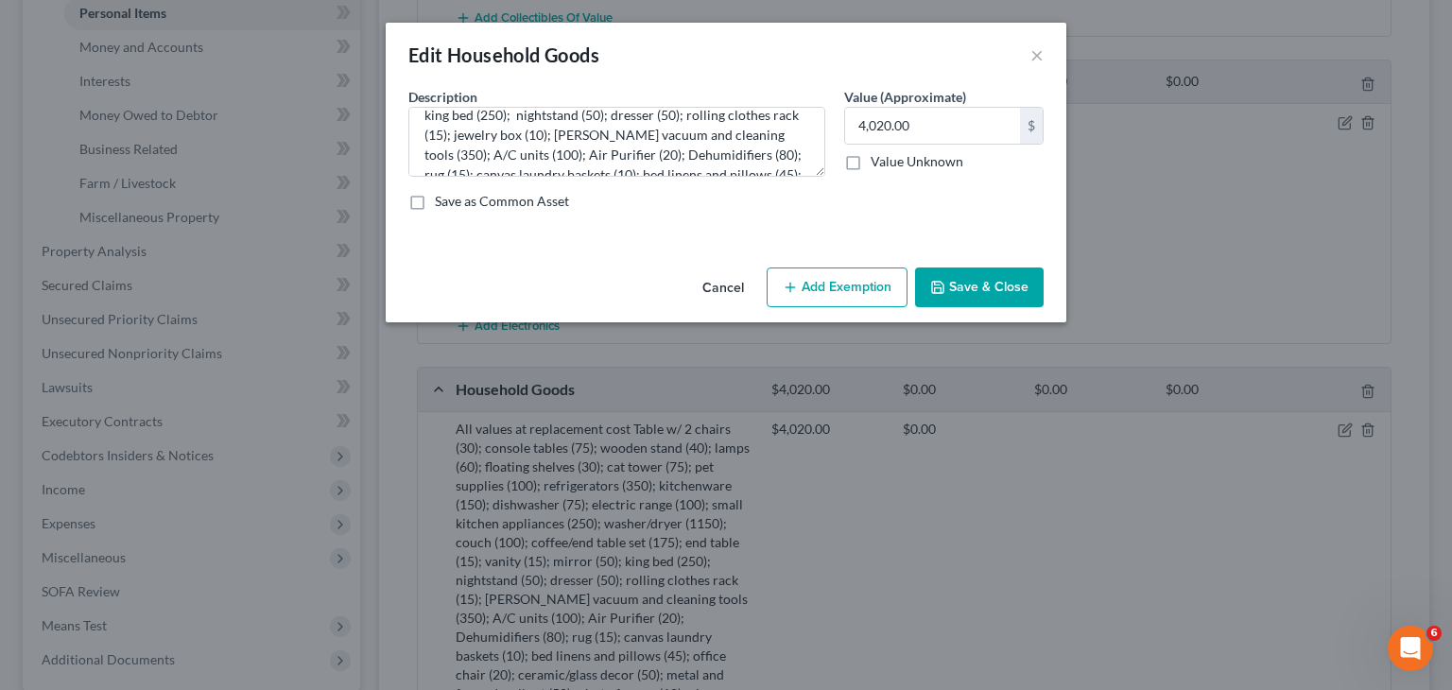
click at [963, 296] on button "Save & Close" at bounding box center [979, 288] width 129 height 40
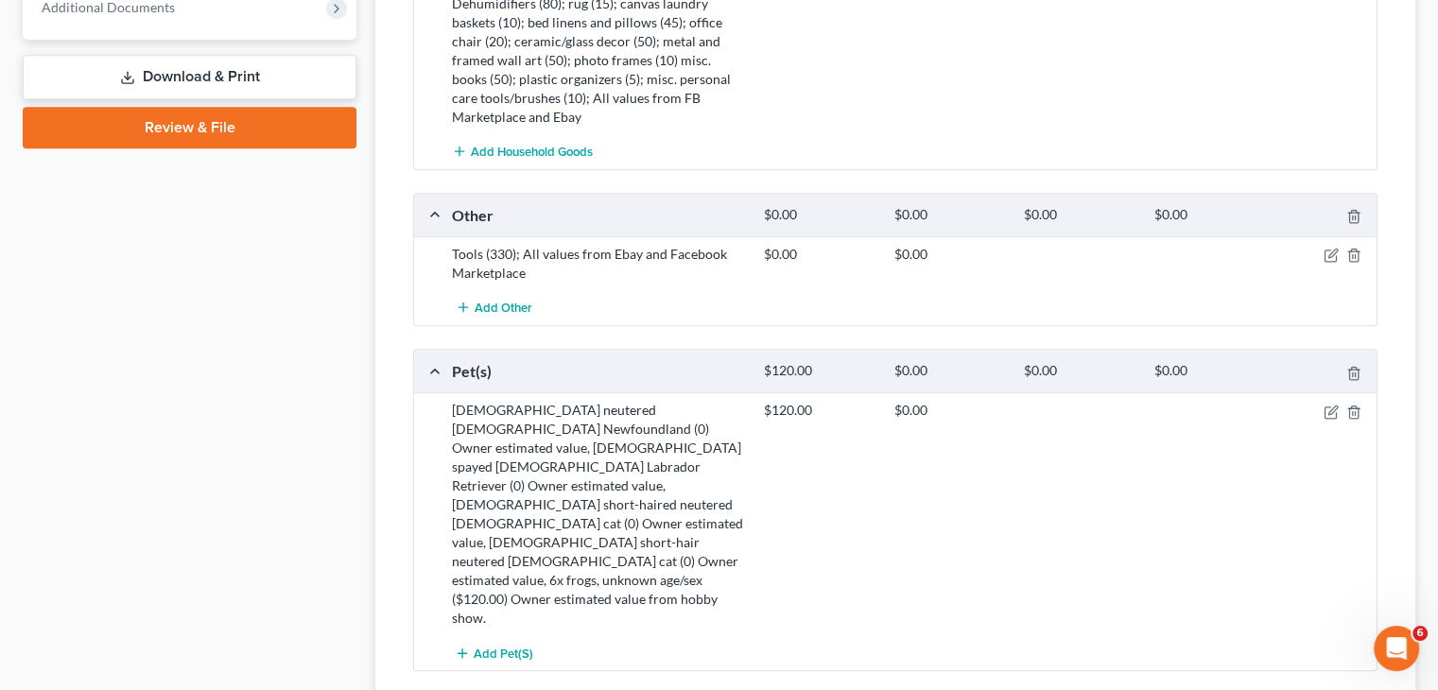
scroll to position [1134, 0]
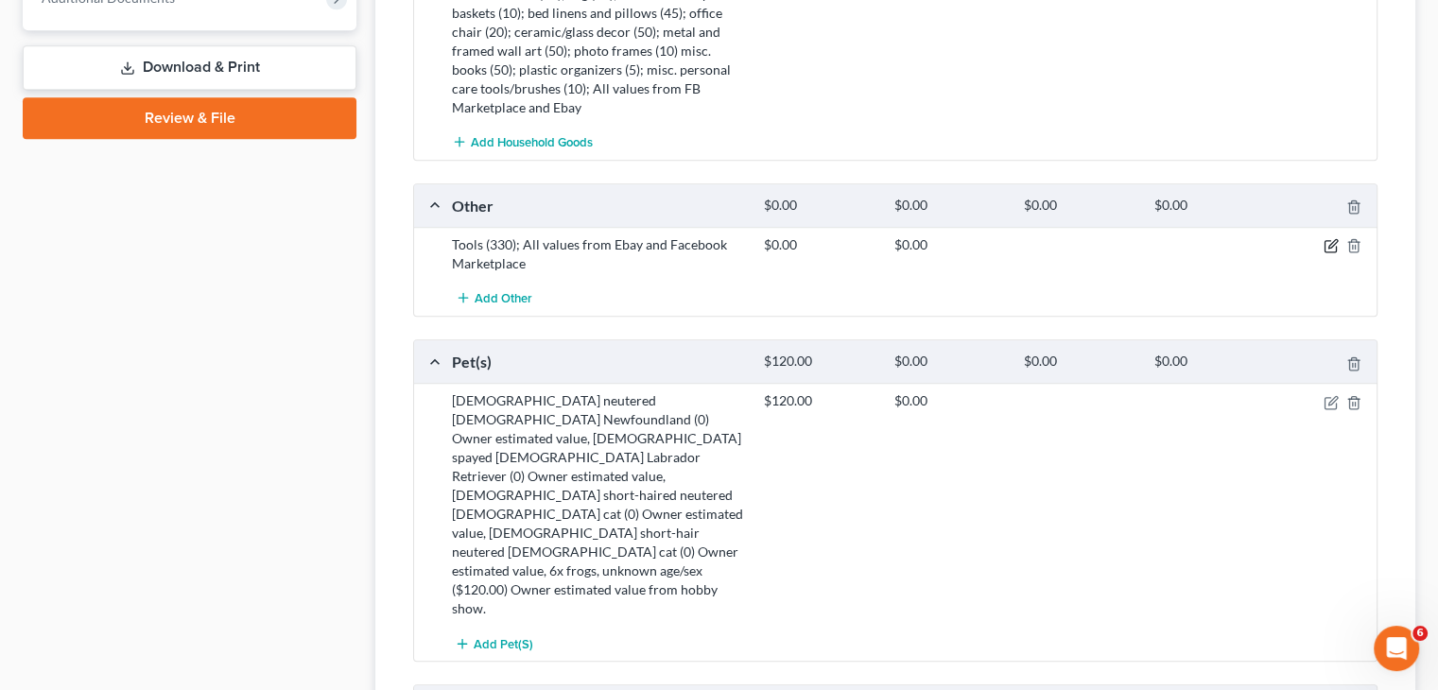
click at [1331, 238] on icon "button" at bounding box center [1330, 245] width 15 height 15
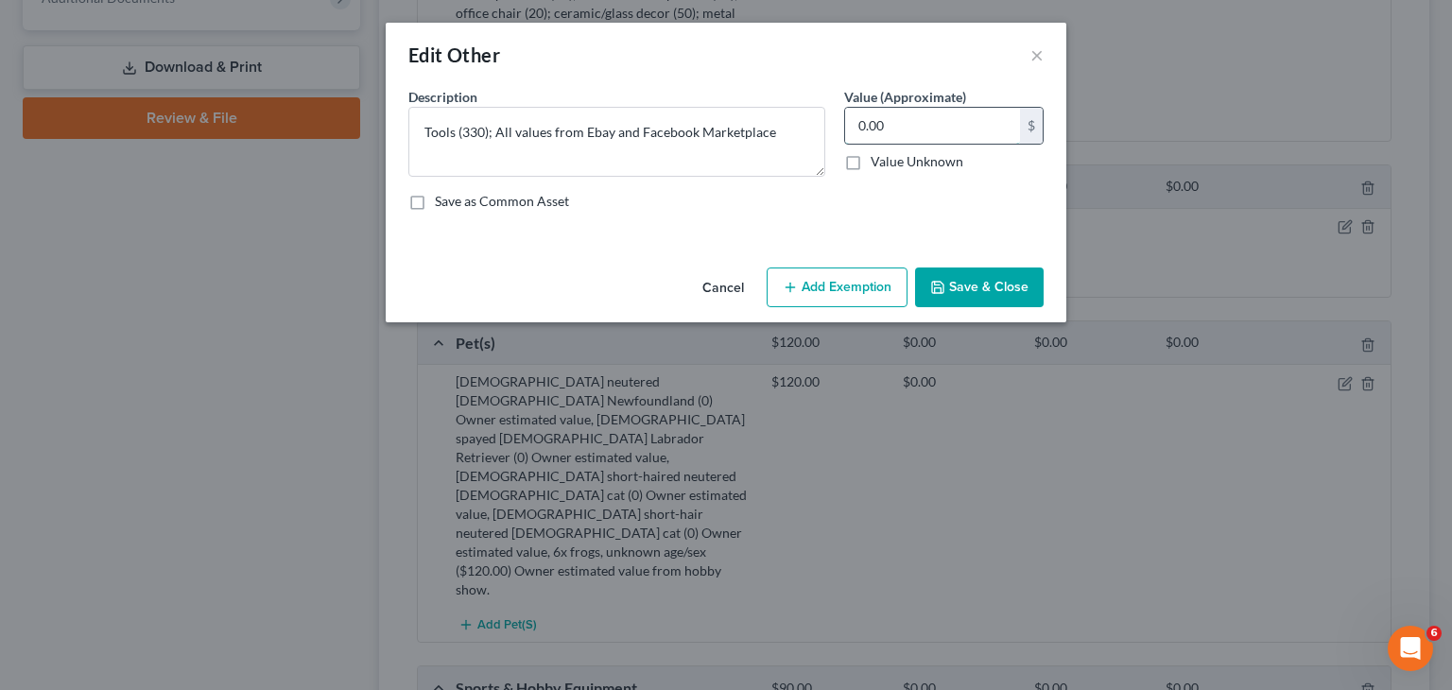
click at [943, 130] on input "0.00" at bounding box center [932, 126] width 175 height 36
type input "330"
click at [976, 307] on div "Cancel Add Exemption Save & Close" at bounding box center [726, 291] width 681 height 62
click at [978, 300] on button "Save & Close" at bounding box center [979, 288] width 129 height 40
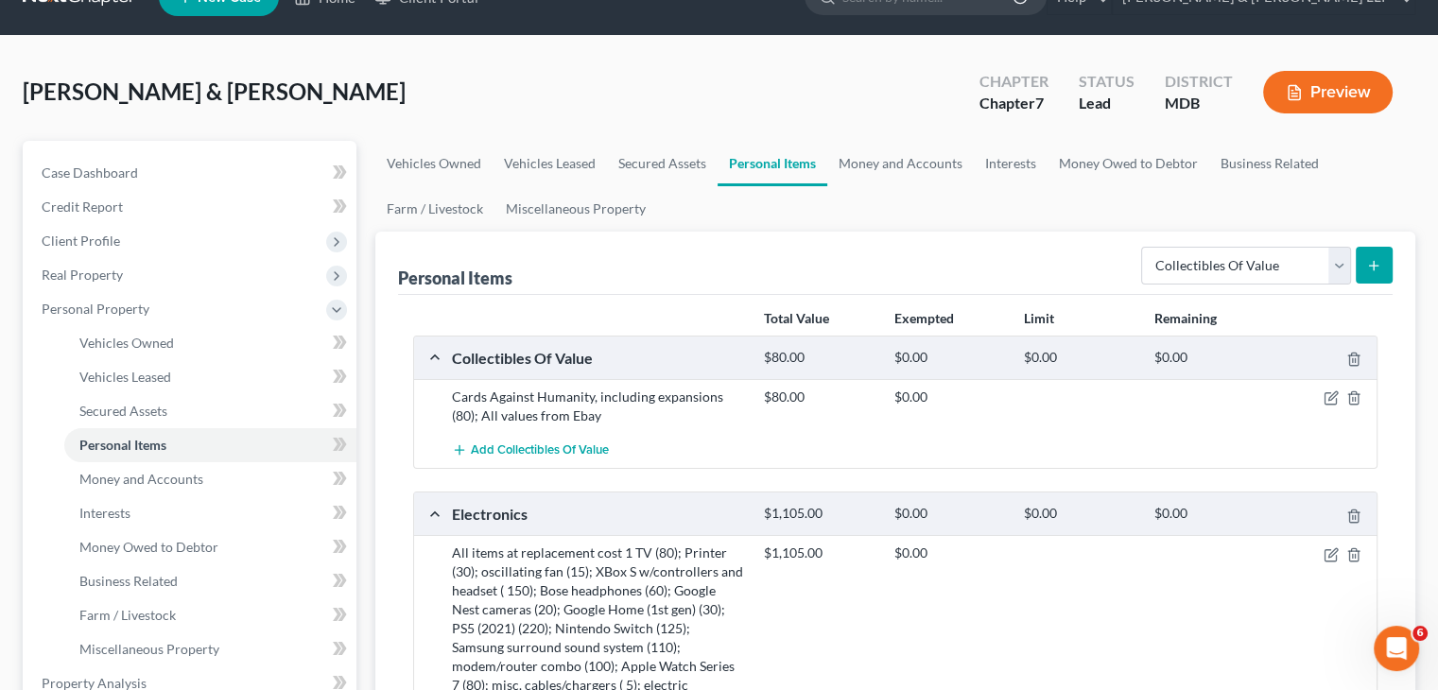
scroll to position [0, 0]
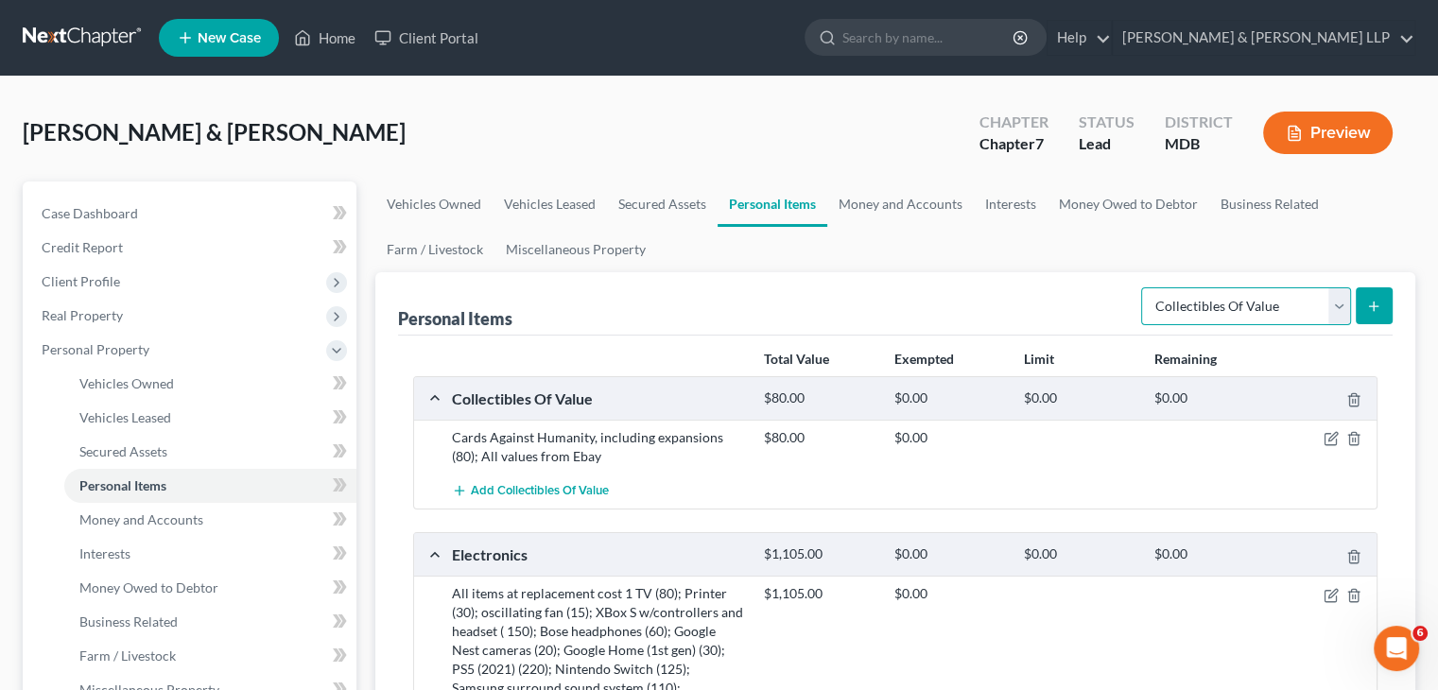
click at [1346, 316] on select "Select Item Type Clothing Collectibles Of Value Electronics Firearms Household …" at bounding box center [1246, 306] width 210 height 38
select select "clothing"
click at [1143, 287] on select "Select Item Type Clothing Collectibles Of Value Electronics Firearms Household …" at bounding box center [1246, 306] width 210 height 38
click at [1379, 315] on button "submit" at bounding box center [1374, 305] width 37 height 37
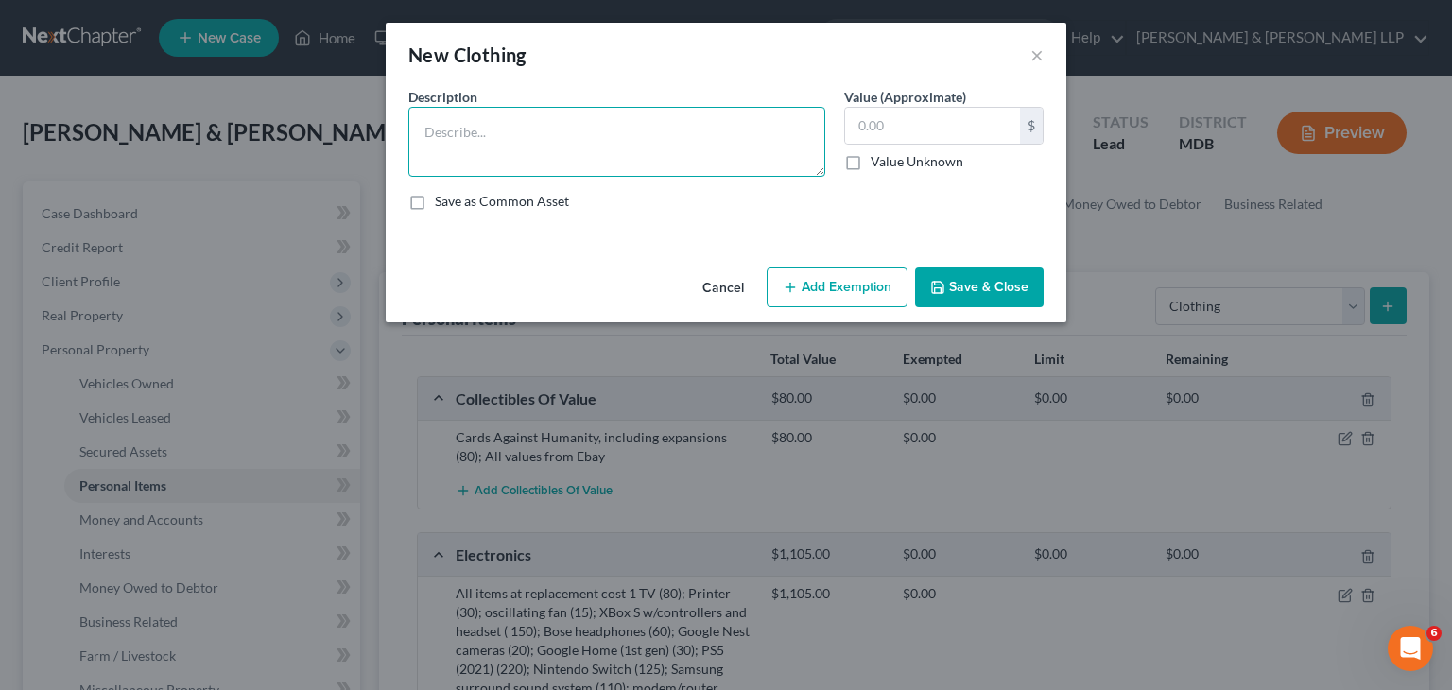
click at [488, 141] on textarea at bounding box center [616, 142] width 417 height 70
type textarea "Belts (10)"
click at [976, 294] on button "Save & Close" at bounding box center [979, 288] width 129 height 40
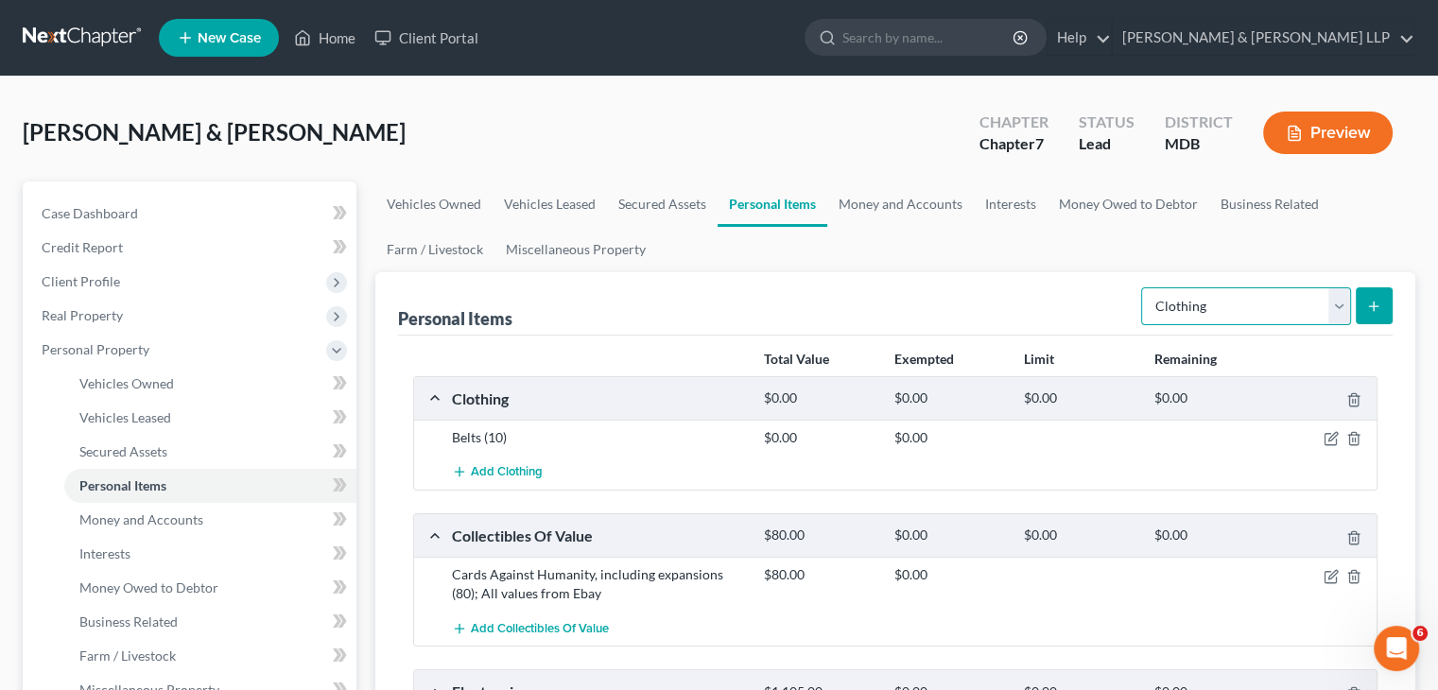
click at [1330, 305] on select "Select Item Type Clothing Collectibles Of Value Electronics Firearms Household …" at bounding box center [1246, 306] width 210 height 38
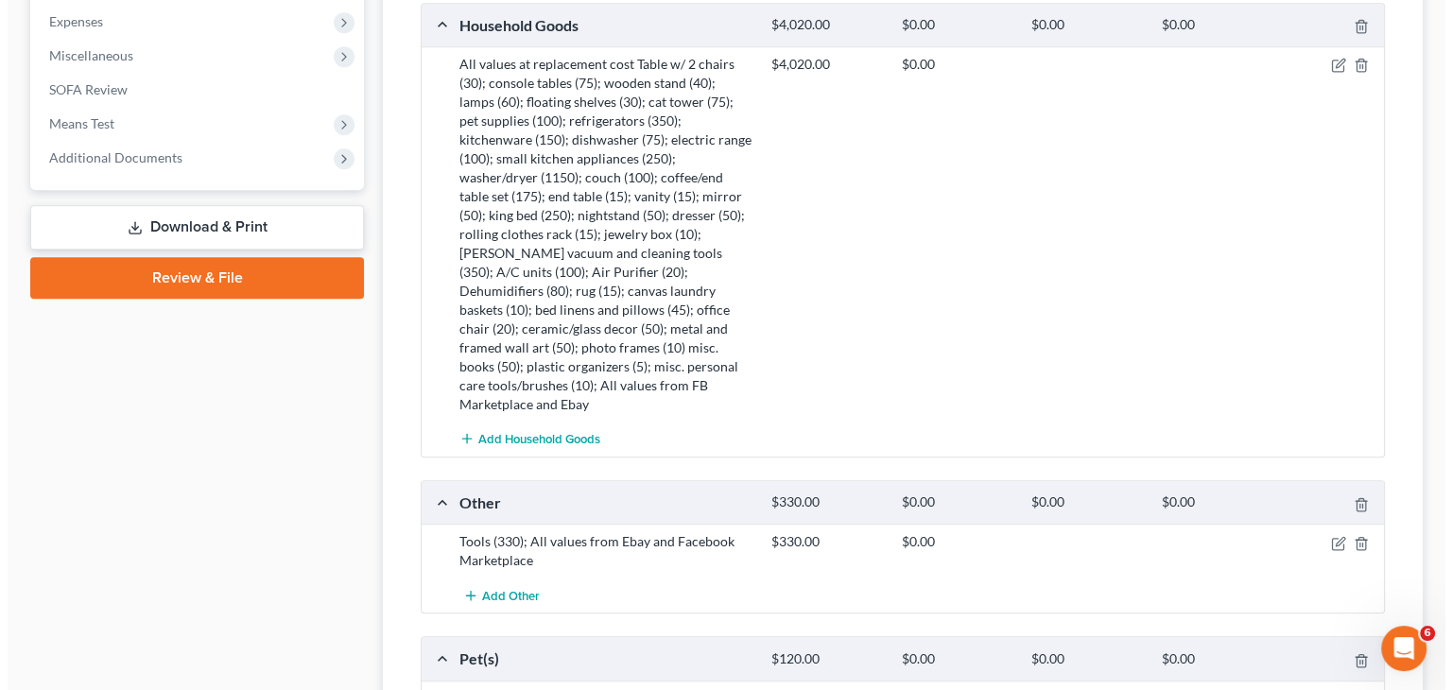
scroll to position [851, 0]
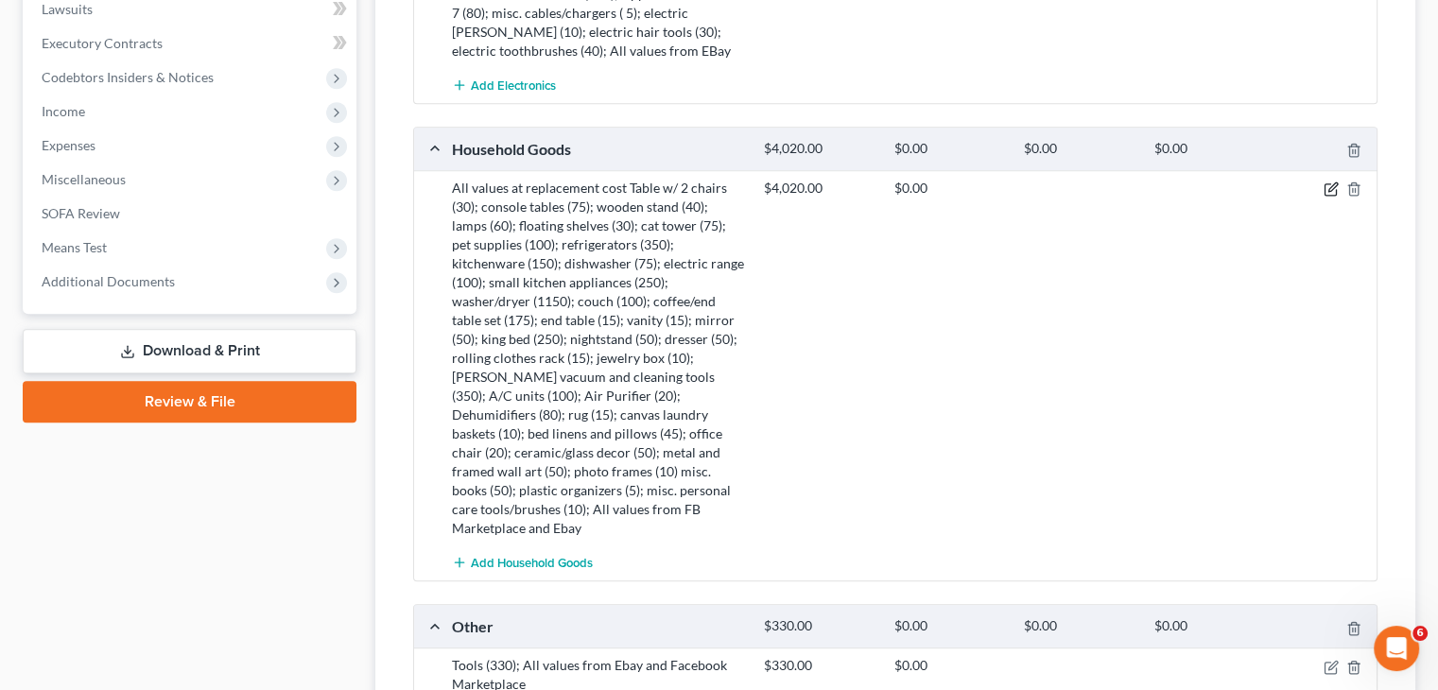
click at [1328, 190] on icon "button" at bounding box center [1330, 188] width 15 height 15
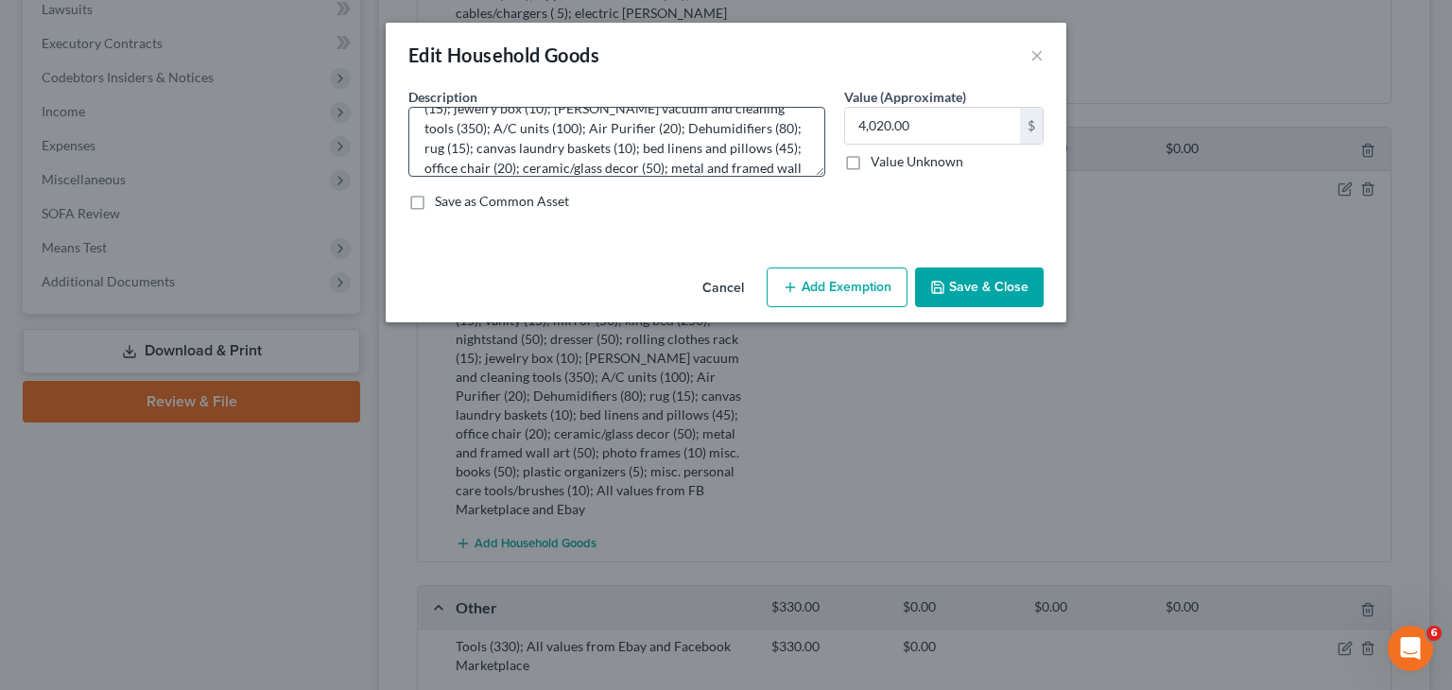
scroll to position [231, 0]
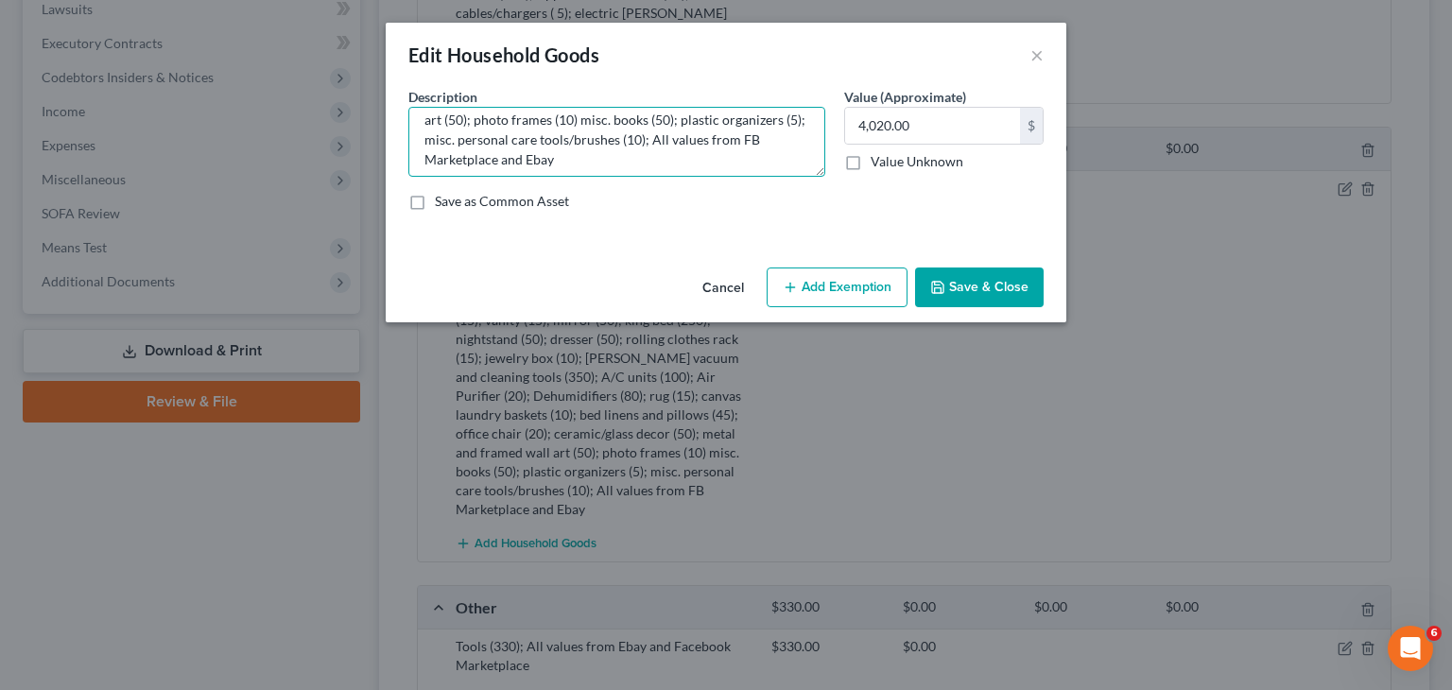
click at [669, 135] on textarea "All values at replacement cost Table w/ 2 chairs (30); console tables (75); woo…" at bounding box center [616, 142] width 417 height 70
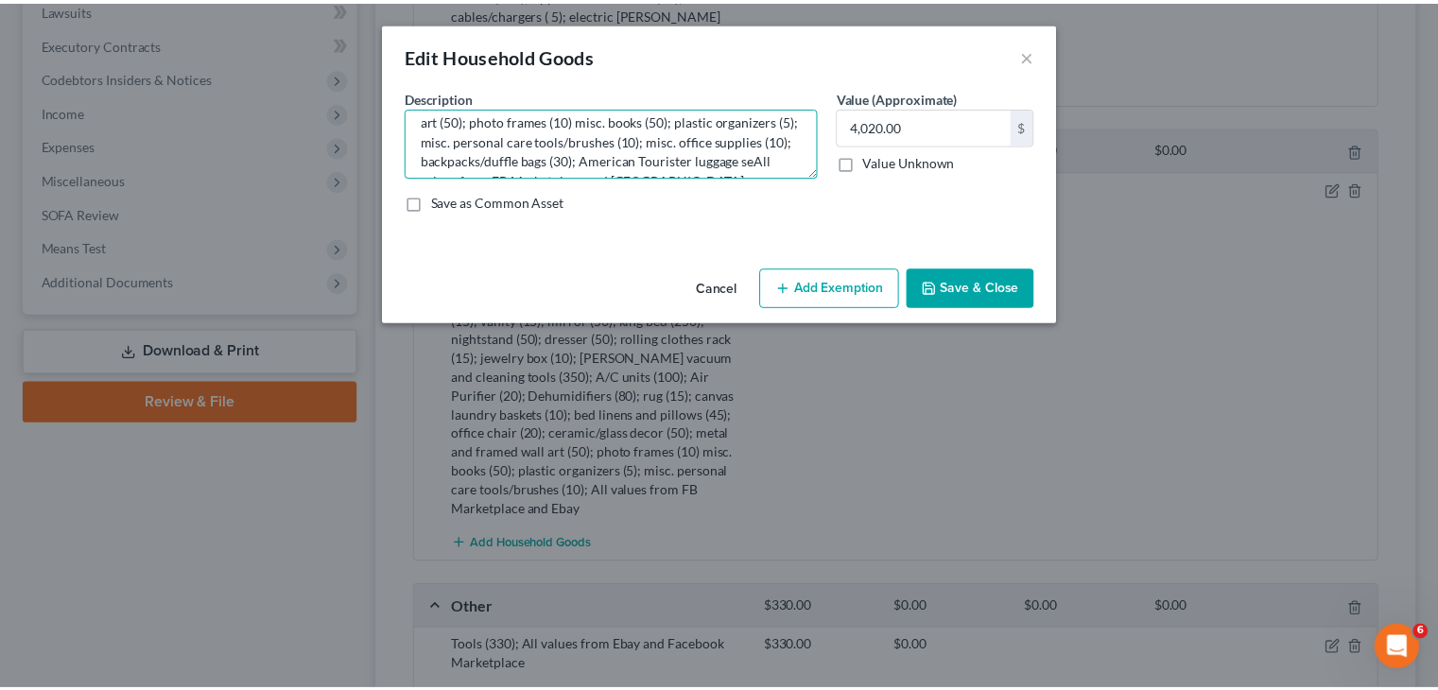
scroll to position [242, 0]
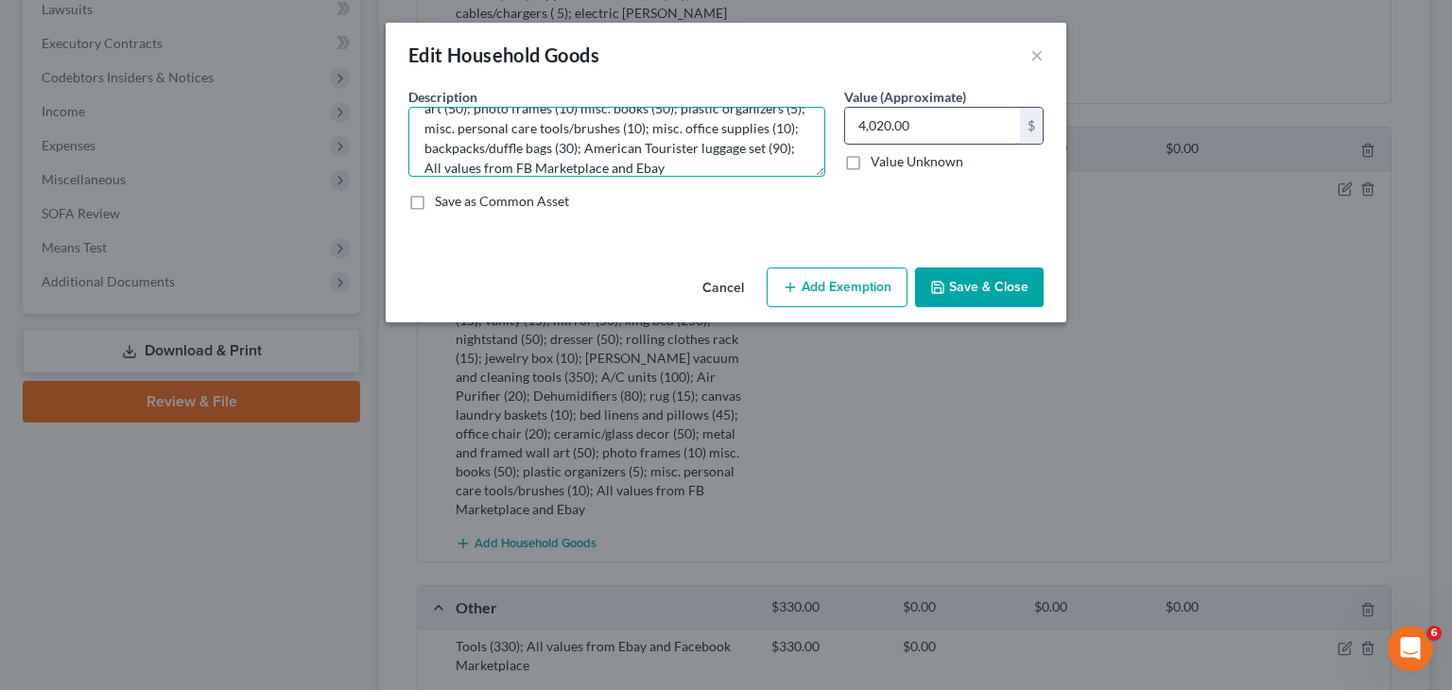
type textarea "All values at replacement cost Table w/ 2 chairs (30); console tables (75); woo…"
click at [940, 125] on input "4,020.00" at bounding box center [932, 126] width 175 height 36
type input "4,150"
click at [976, 294] on button "Save & Close" at bounding box center [979, 288] width 129 height 40
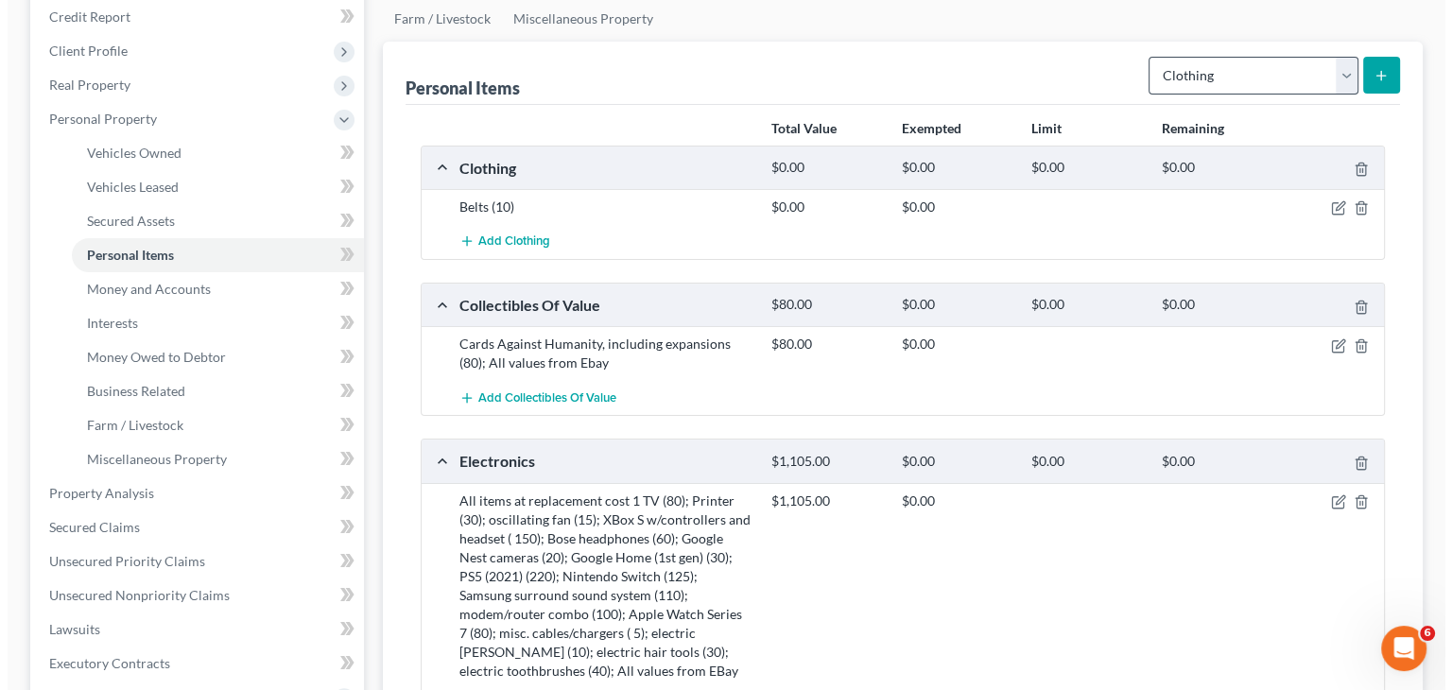
scroll to position [0, 0]
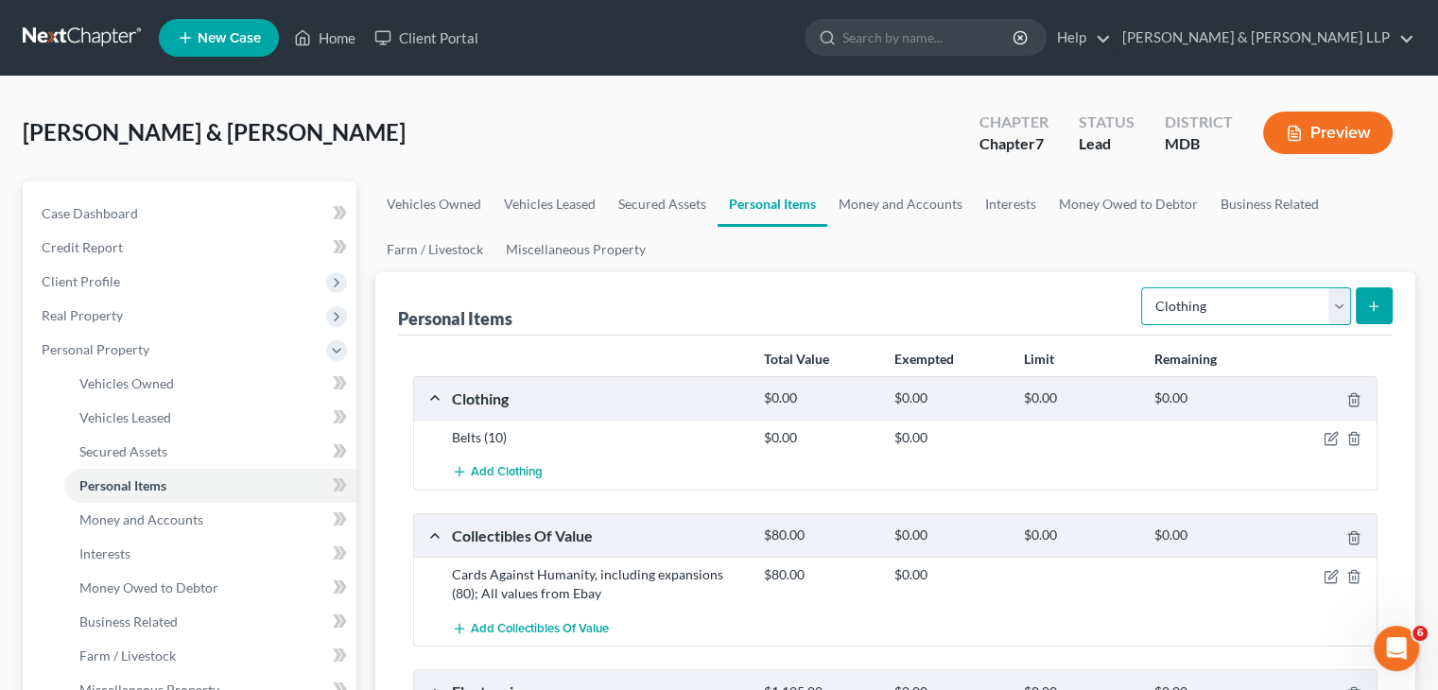
click at [1339, 299] on select "Select Item Type Clothing Collectibles Of Value Electronics Firearms Household …" at bounding box center [1246, 306] width 210 height 38
select select "jewelry"
click at [1143, 287] on select "Select Item Type Clothing Collectibles Of Value Electronics Firearms Household …" at bounding box center [1246, 306] width 210 height 38
click at [1375, 296] on button "submit" at bounding box center [1374, 305] width 37 height 37
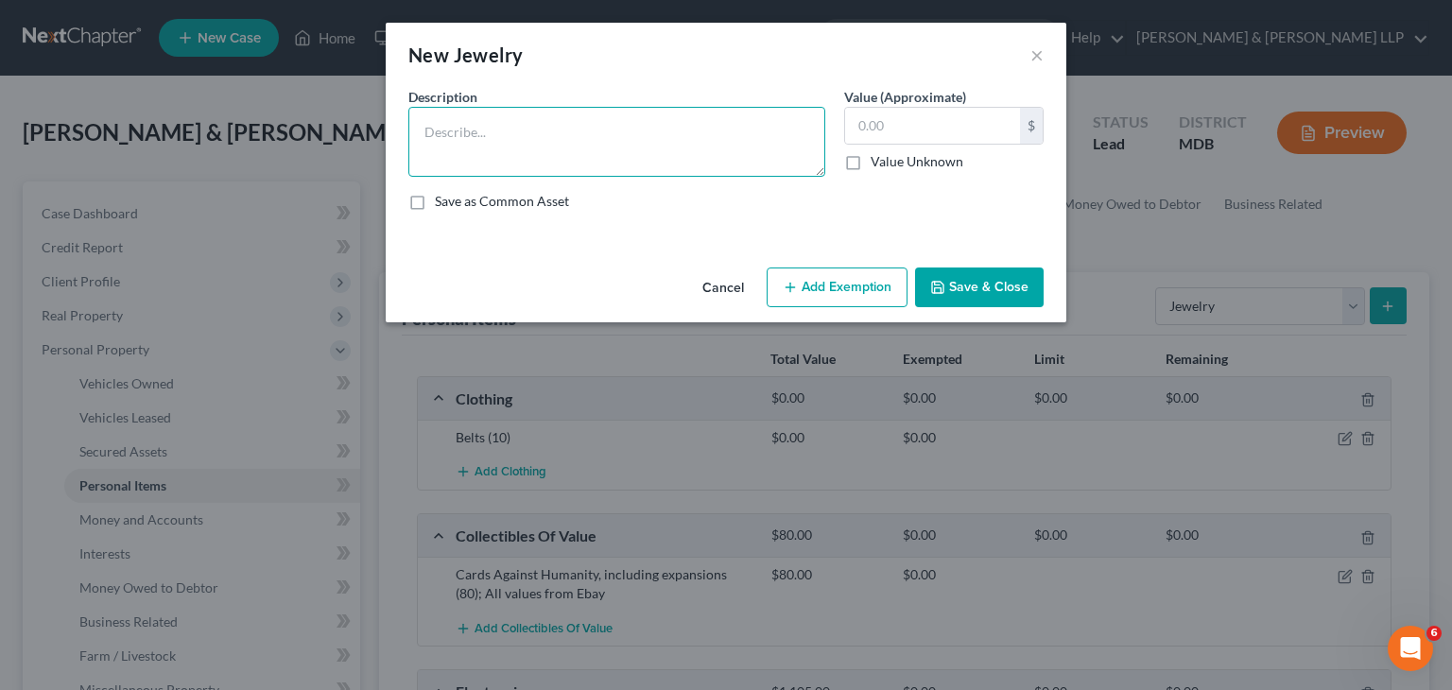
click at [439, 129] on textarea at bounding box center [616, 142] width 417 height 70
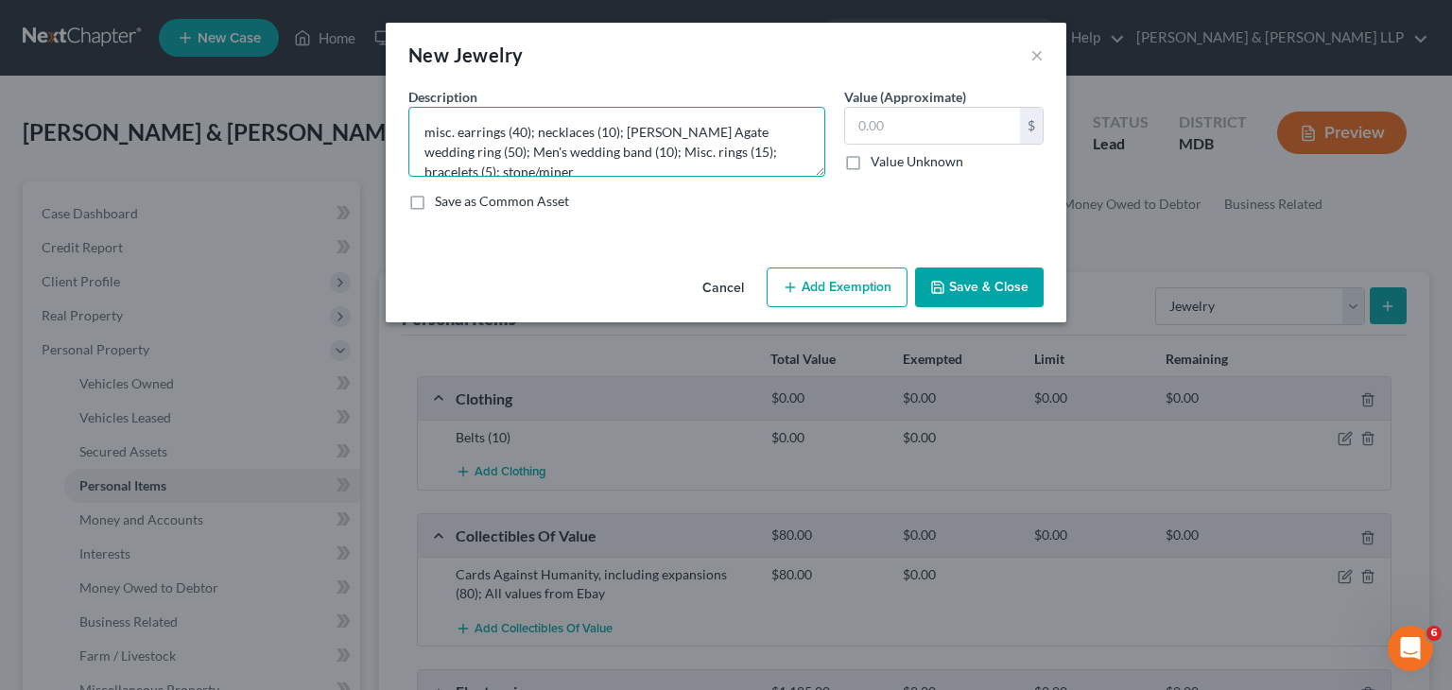
scroll to position [4, 0]
type textarea "misc. earrings (40); necklaces (10); [PERSON_NAME] Agate wedding ring (50); Men…"
click at [883, 127] on input "text" at bounding box center [932, 126] width 175 height 36
type input "160"
click at [677, 164] on textarea "misc. earrings (40); necklaces (10); [PERSON_NAME] Agate wedding ring (50); Men…" at bounding box center [616, 142] width 417 height 70
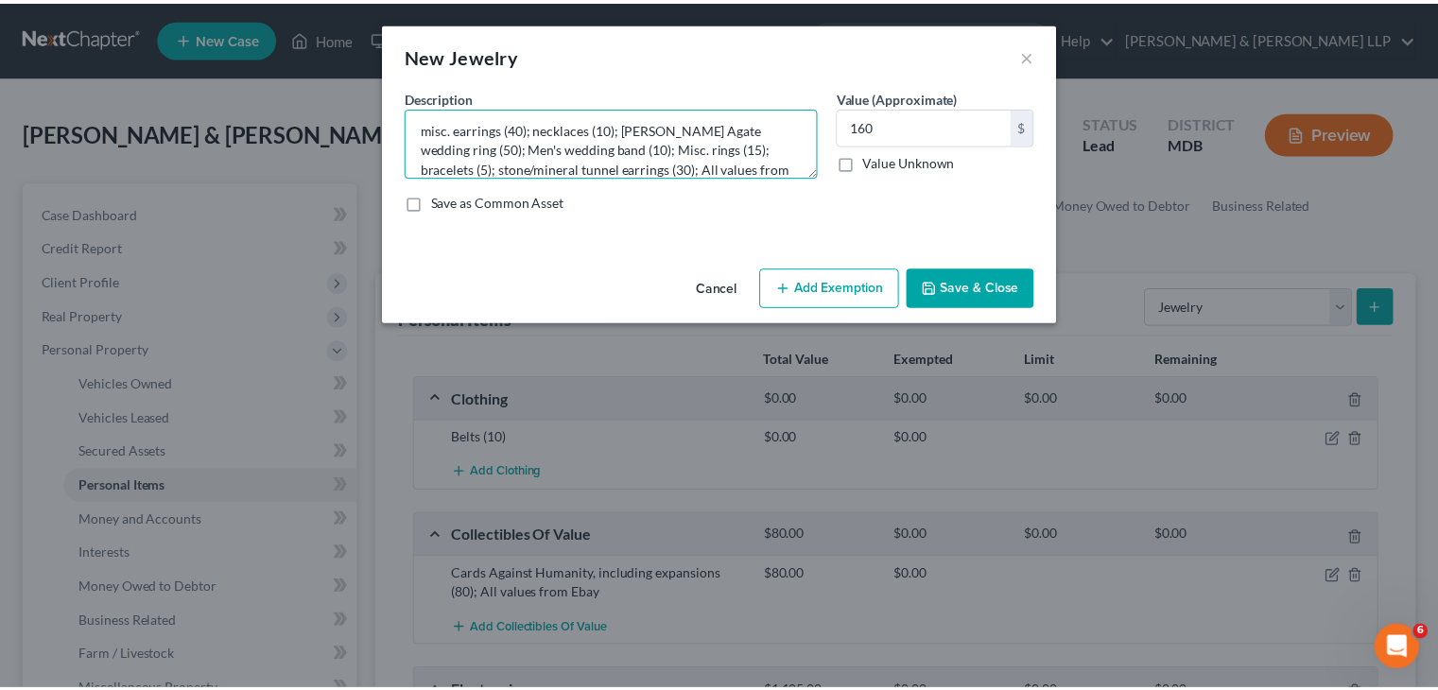
scroll to position [23, 0]
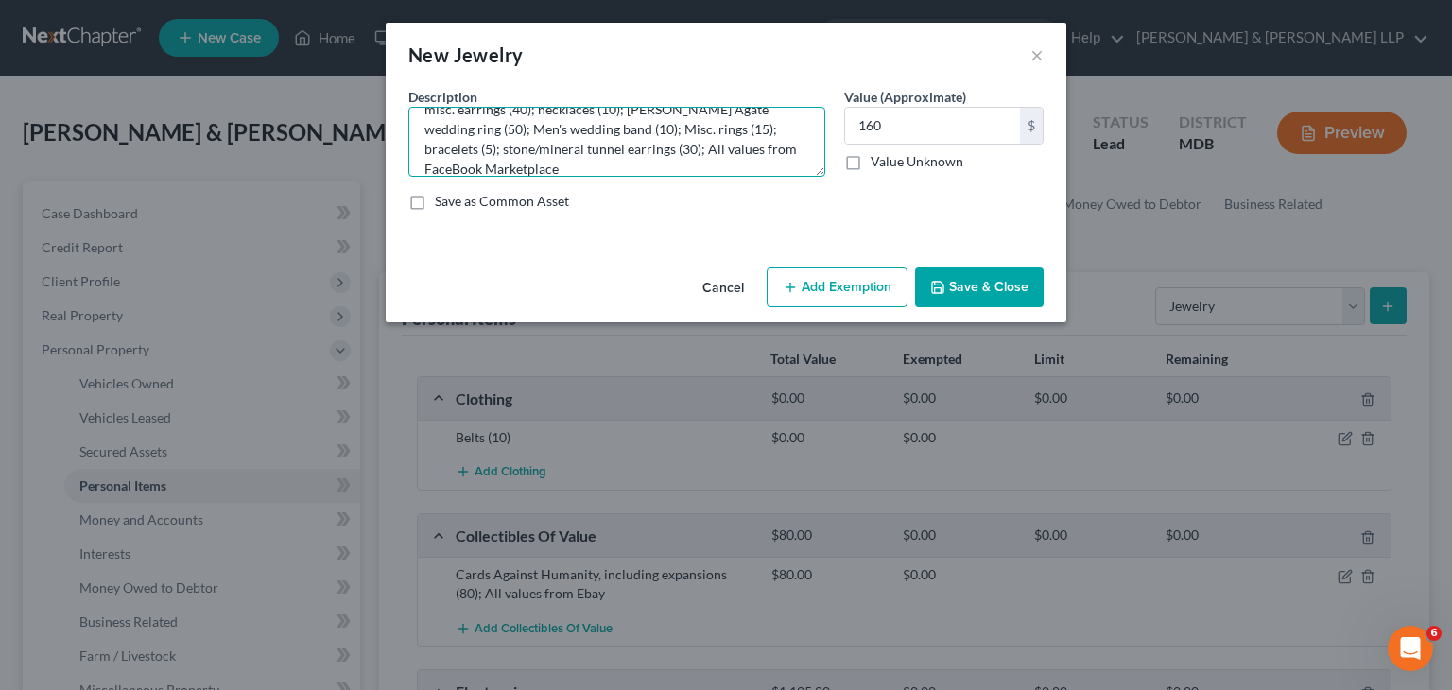
type textarea "misc. earrings (40); necklaces (10); [PERSON_NAME] Agate wedding ring (50); Men…"
click at [989, 288] on button "Save & Close" at bounding box center [979, 288] width 129 height 40
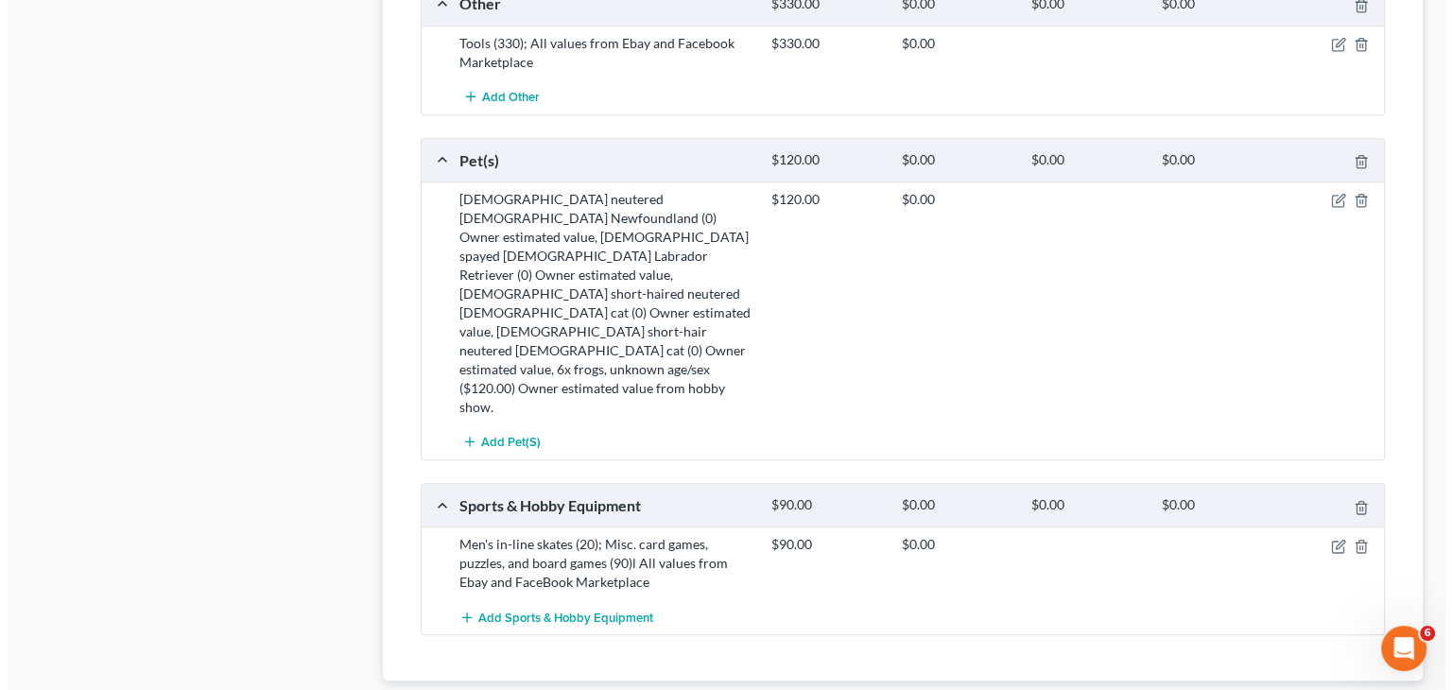
scroll to position [1747, 0]
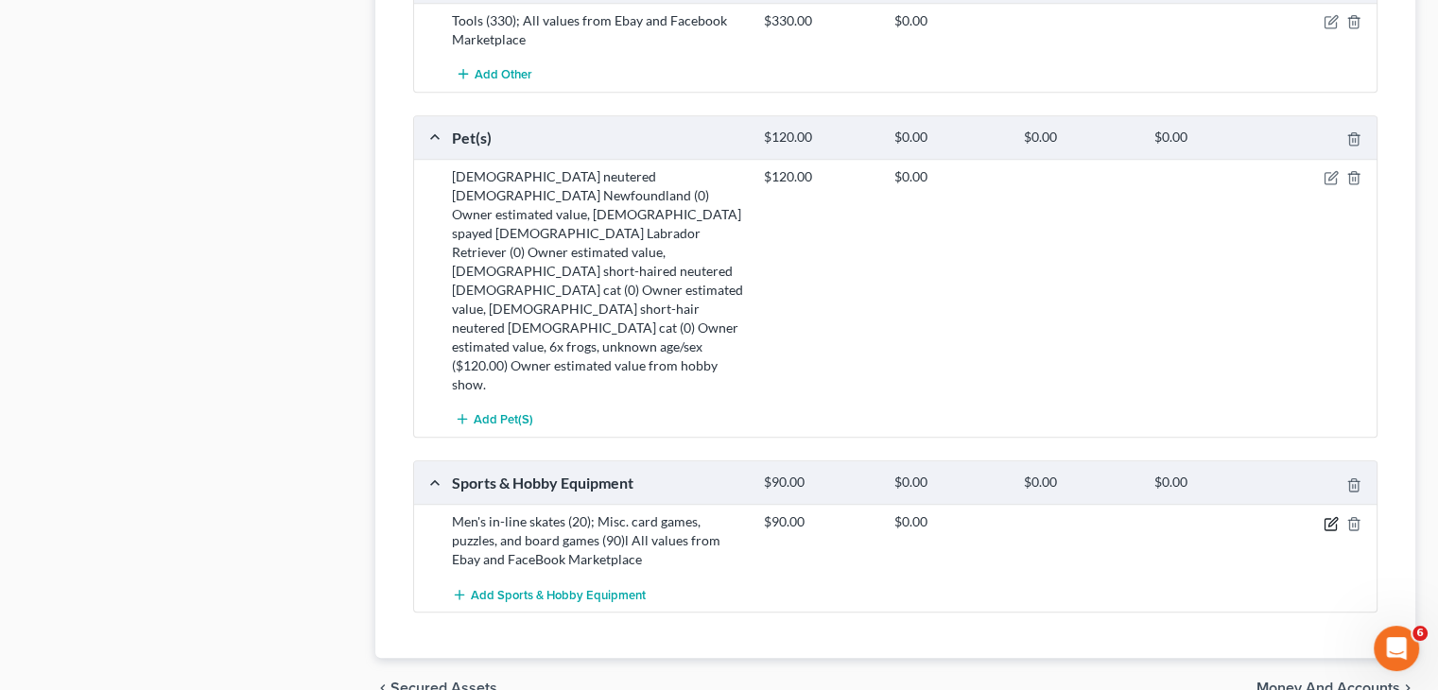
click at [1331, 517] on icon "button" at bounding box center [1332, 521] width 9 height 9
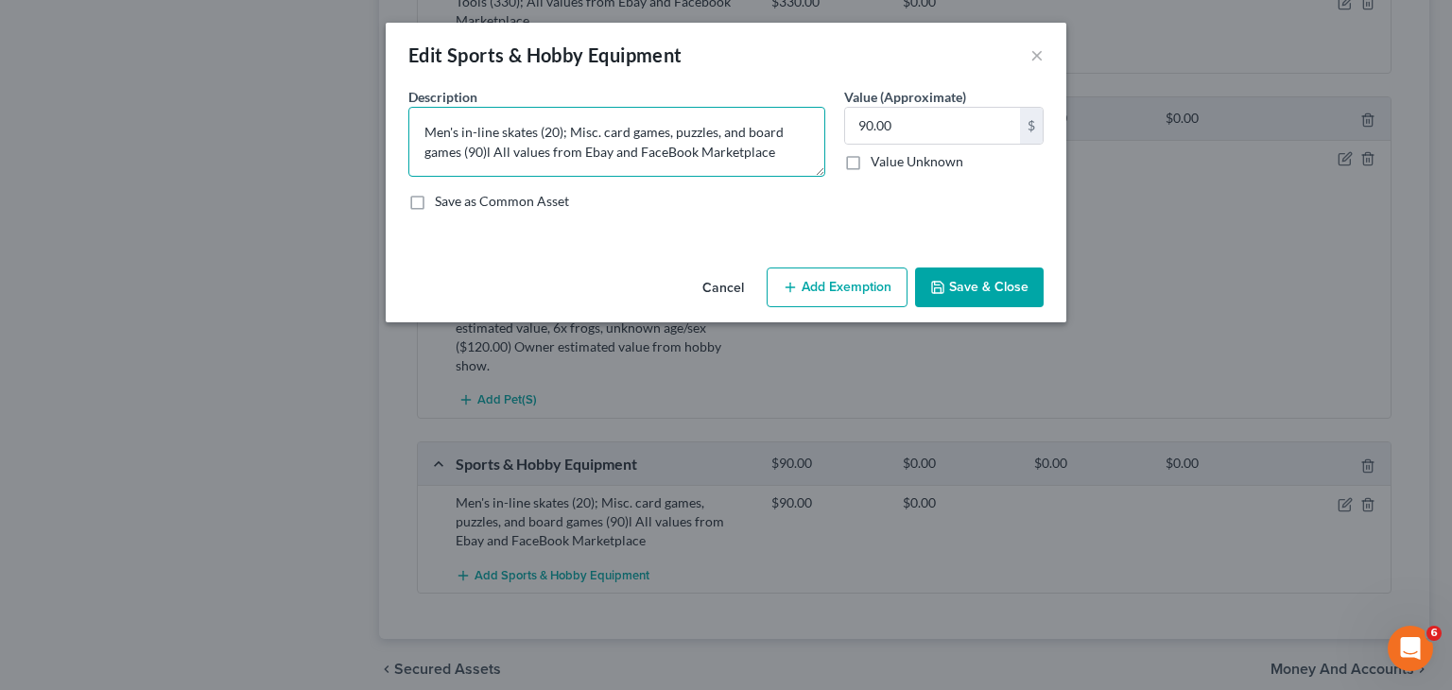
click at [771, 152] on textarea "Men's in-line skates (20); Misc. card games, puzzles, and board games (90)l All…" at bounding box center [616, 142] width 417 height 70
click at [488, 146] on textarea "Men's in-line skates (20); Misc. card games, puzzles, and board games (90)l All…" at bounding box center [616, 142] width 417 height 70
click at [605, 156] on textarea "Men's in-line skates (20); Misc. card games, puzzles, and board games (90) All …" at bounding box center [616, 142] width 417 height 70
click at [487, 148] on textarea "Men's in-line skates (20); Misc. card games, puzzles, and board games (90) All …" at bounding box center [616, 142] width 417 height 70
type textarea "Men's in-line skates (20); Misc. card games, puzzles, and board games (90); Gla…"
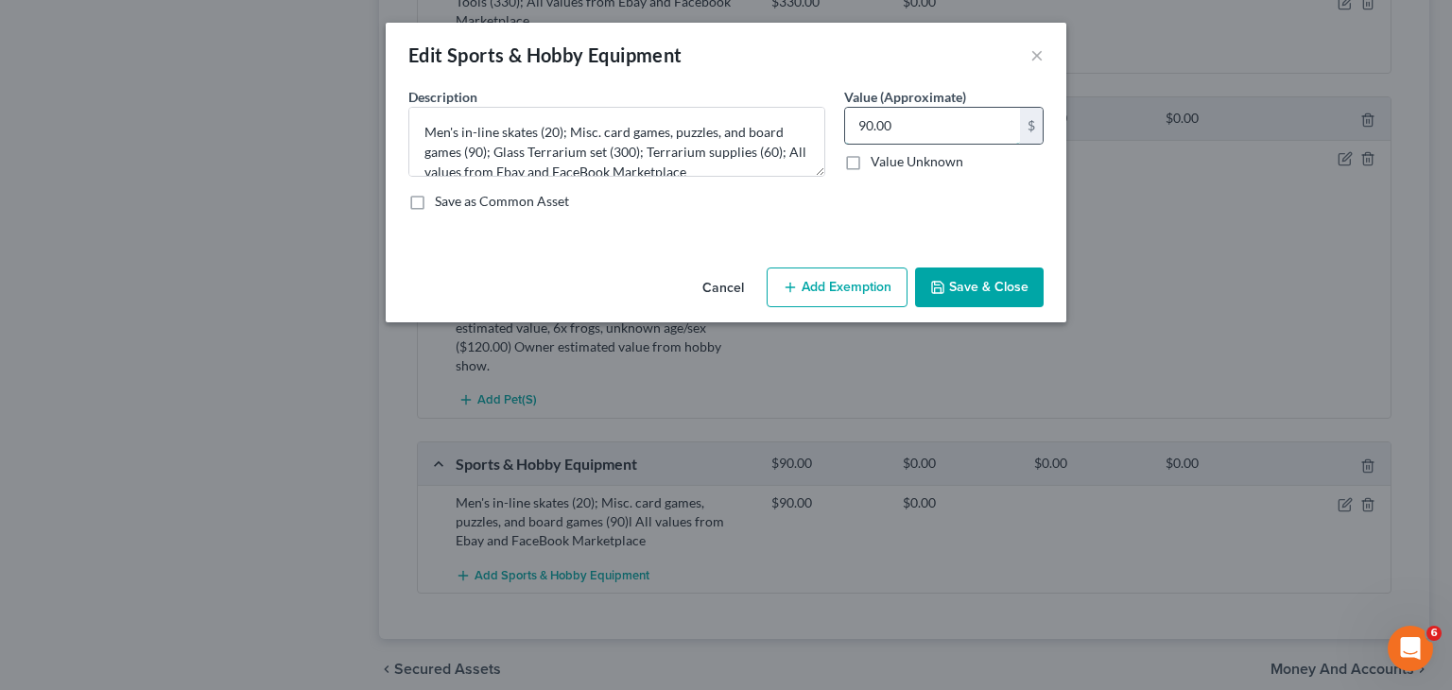
click at [942, 135] on input "90.00" at bounding box center [932, 126] width 175 height 36
type input "450"
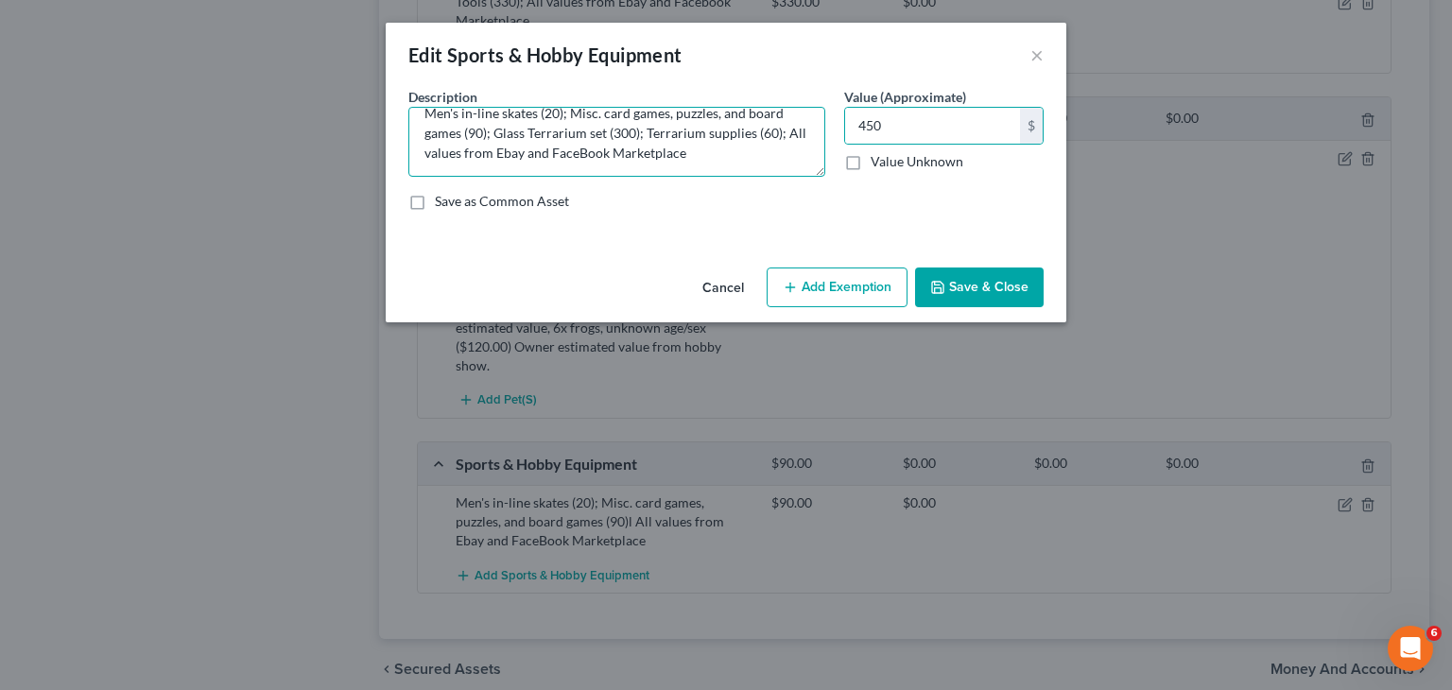
click at [786, 133] on textarea "Men's in-line skates (20); Misc. card games, puzzles, and board games (90); Gla…" at bounding box center [616, 142] width 417 height 70
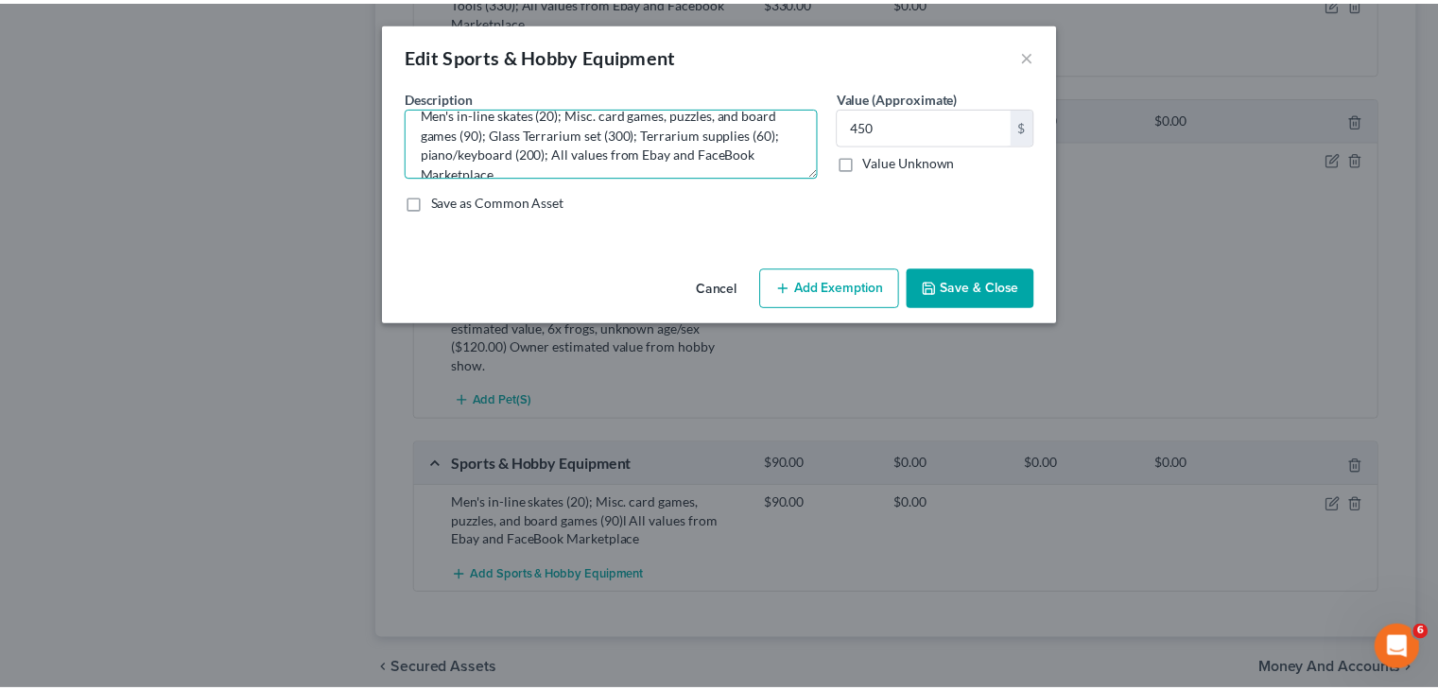
scroll to position [40, 0]
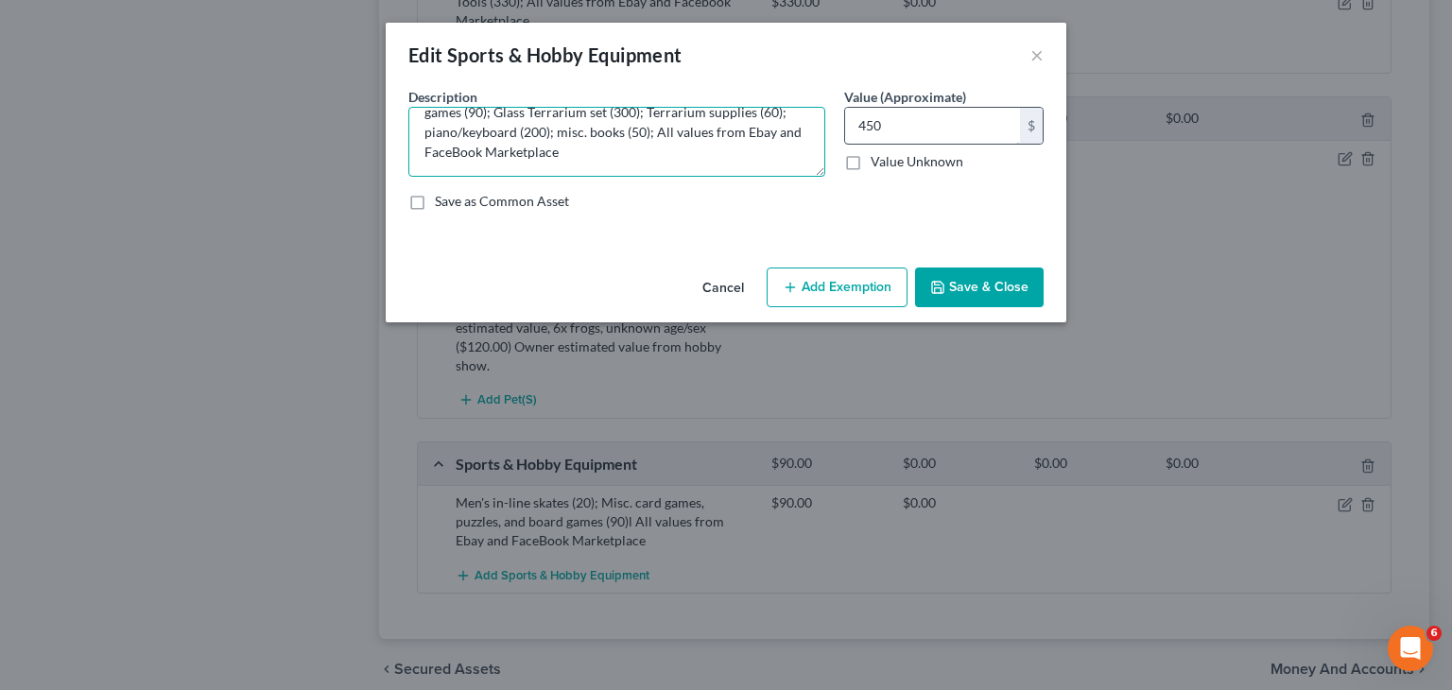
type textarea "Men's in-line skates (20); Misc. card games, puzzles, and board games (90); Gla…"
click at [907, 124] on input "450" at bounding box center [932, 126] width 175 height 36
type input "700"
click at [957, 296] on button "Save & Close" at bounding box center [979, 288] width 129 height 40
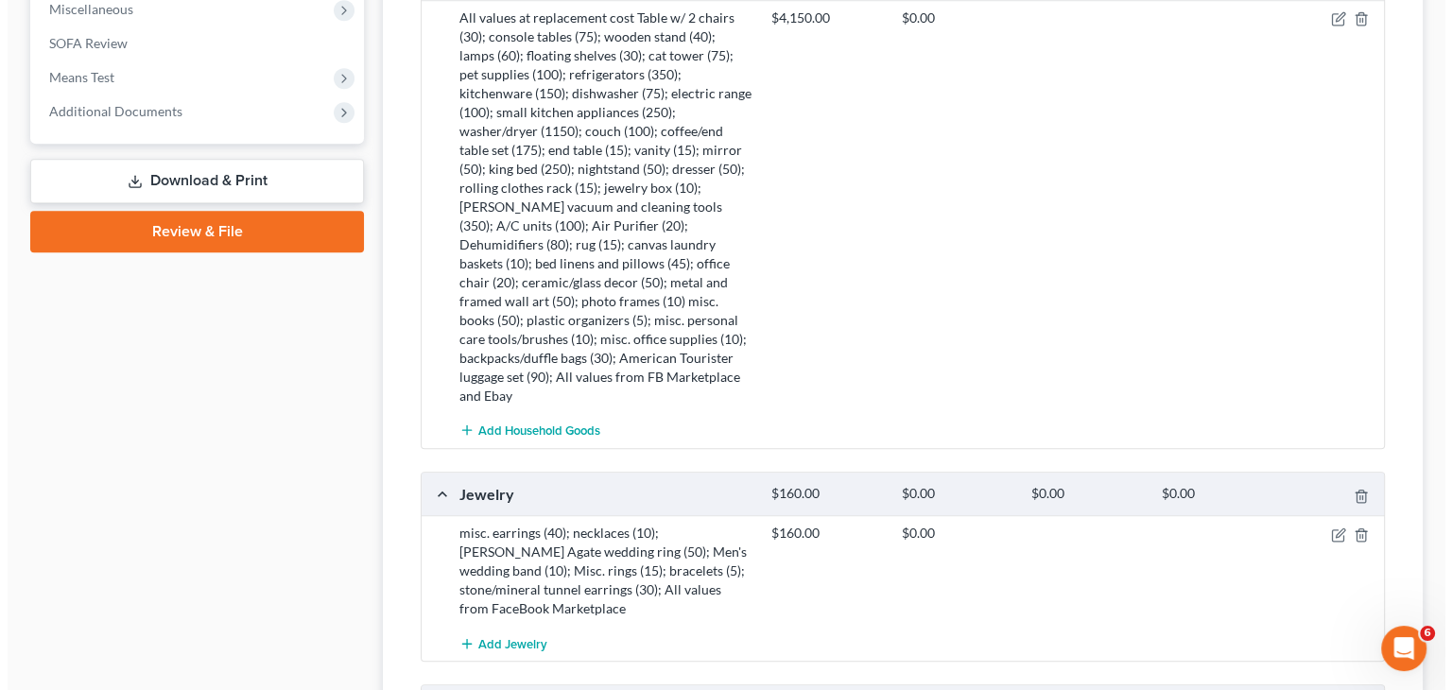
scroll to position [991, 0]
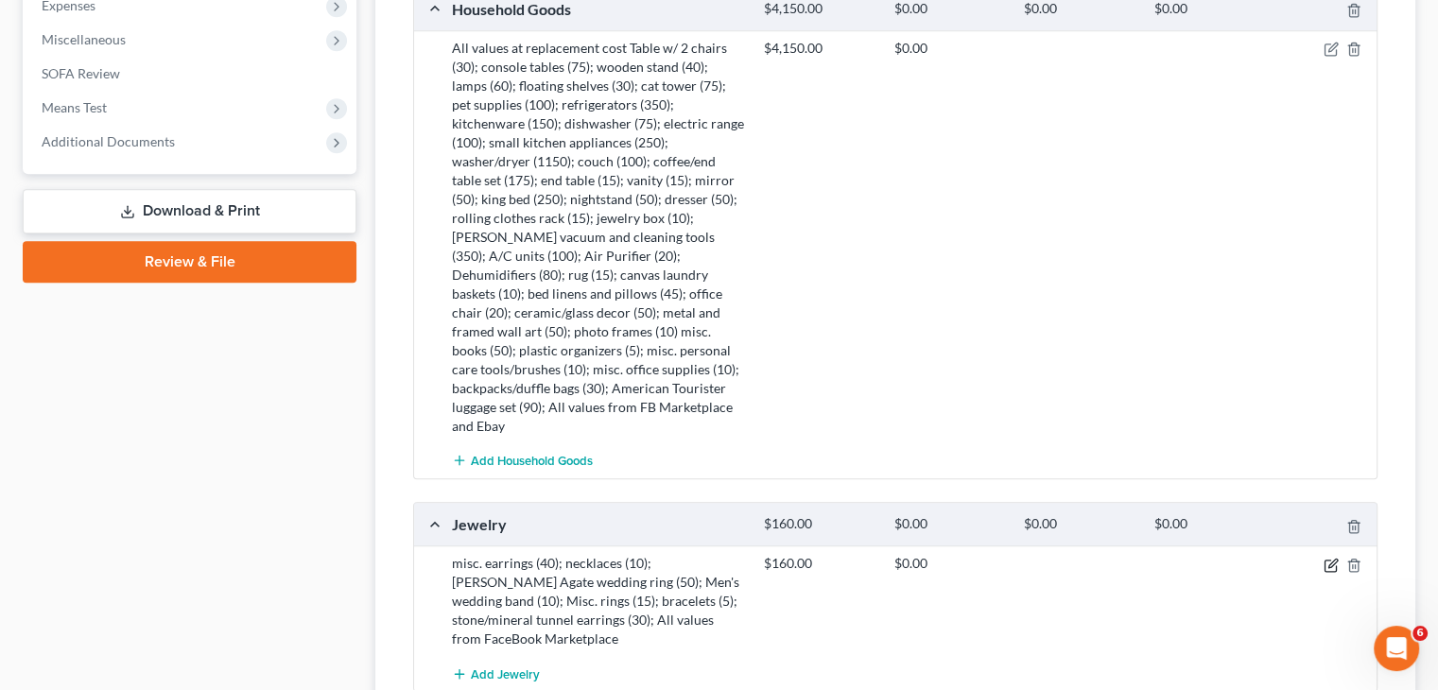
click at [1324, 560] on icon "button" at bounding box center [1329, 565] width 11 height 11
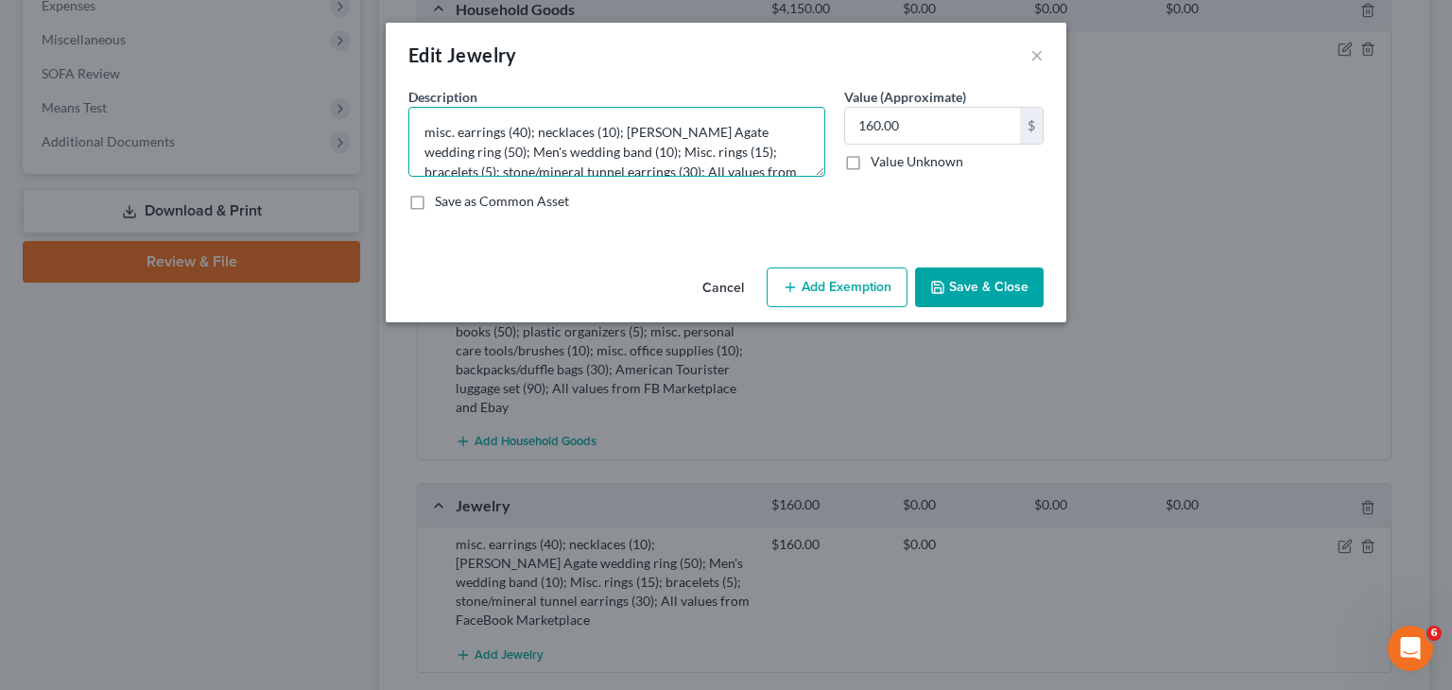
click at [426, 125] on textarea "misc. earrings (40); necklaces (10); [PERSON_NAME] Agate wedding ring (50); Men…" at bounding box center [616, 142] width 417 height 70
drag, startPoint x: 590, startPoint y: 54, endPoint x: 591, endPoint y: 103, distance: 49.2
click at [591, 103] on div "Edit Jewelry × An exemption set must first be selected from the Filing Informat…" at bounding box center [726, 173] width 681 height 300
click at [418, 134] on textarea "misc. earrings (40); necklaces (10); [PERSON_NAME] Agate wedding ring (50); Men…" at bounding box center [616, 142] width 417 height 70
type textarea "All values at replacement cost: misc. earrings (40); necklaces (10); [PERSON_NA…"
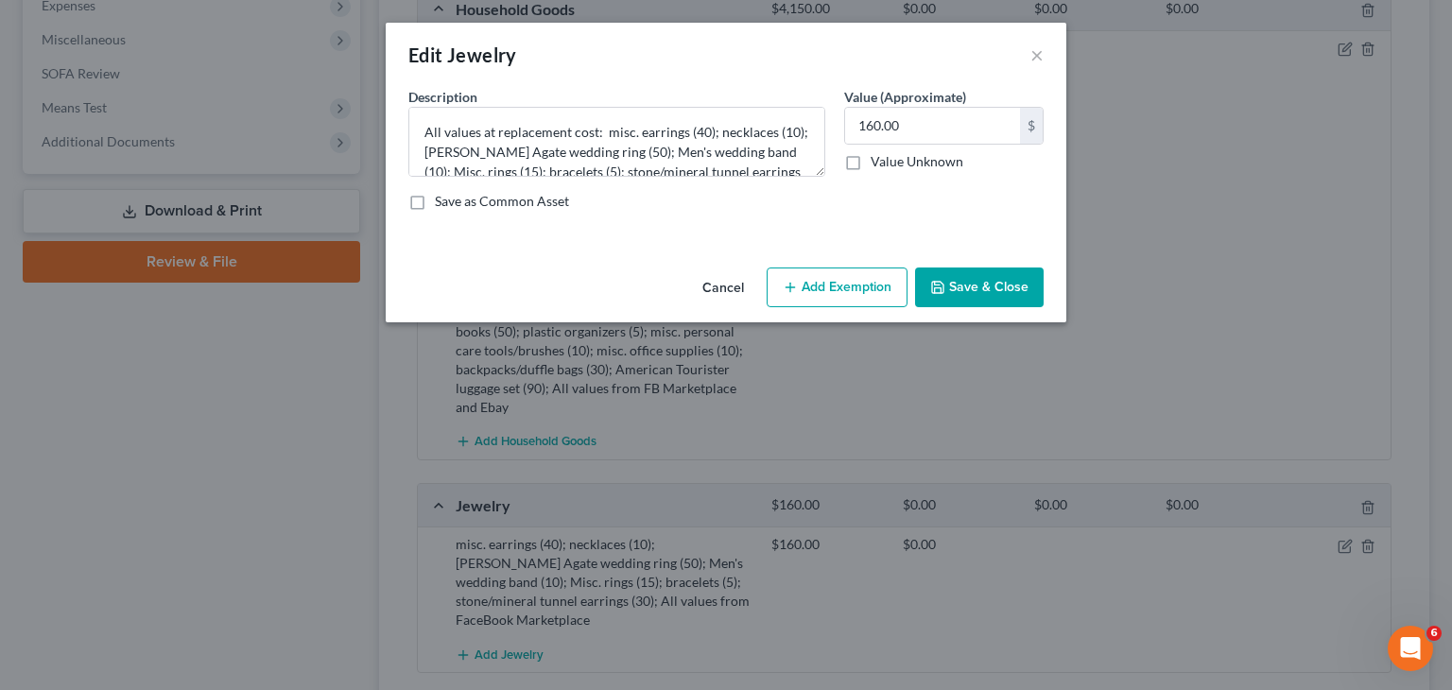
click at [1011, 300] on button "Save & Close" at bounding box center [979, 288] width 129 height 40
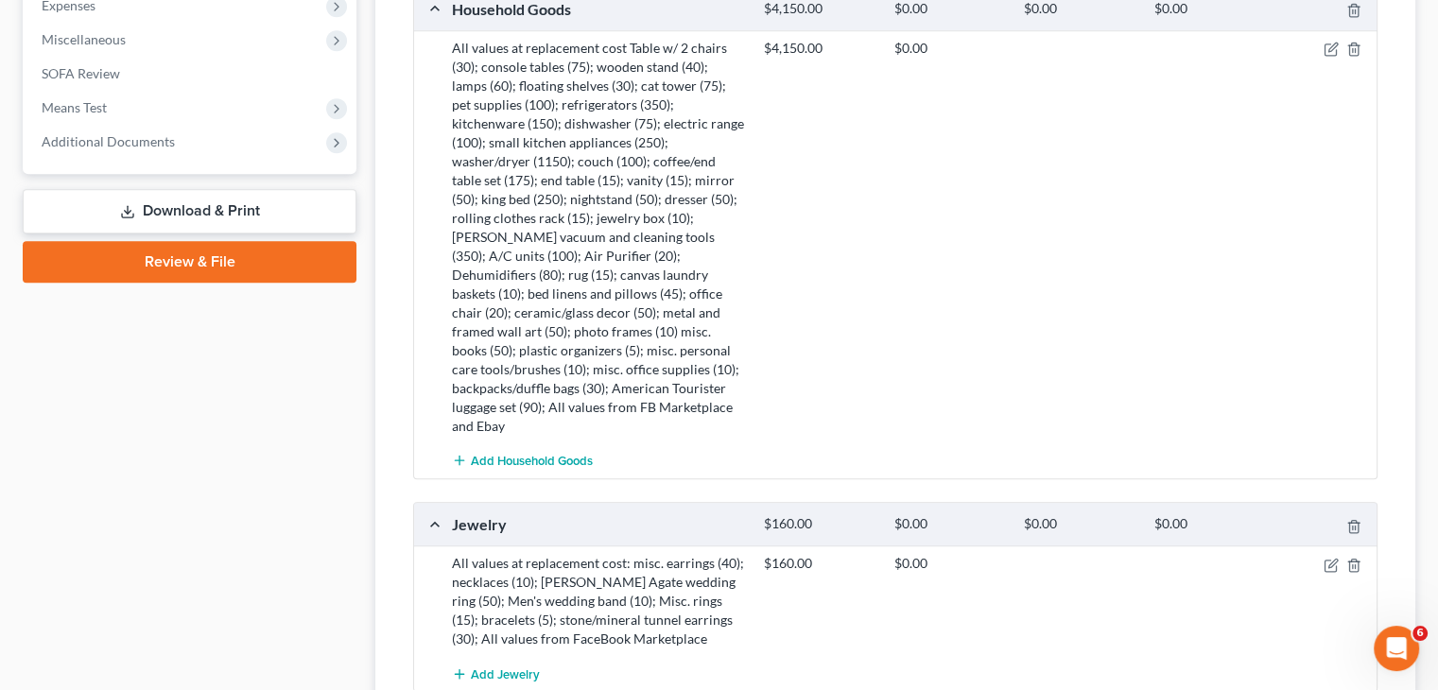
click at [614, 199] on div "All values at replacement cost Table w/ 2 chairs (30); console tables (75); woo…" at bounding box center [598, 237] width 312 height 397
click at [1325, 42] on icon "button" at bounding box center [1330, 49] width 15 height 15
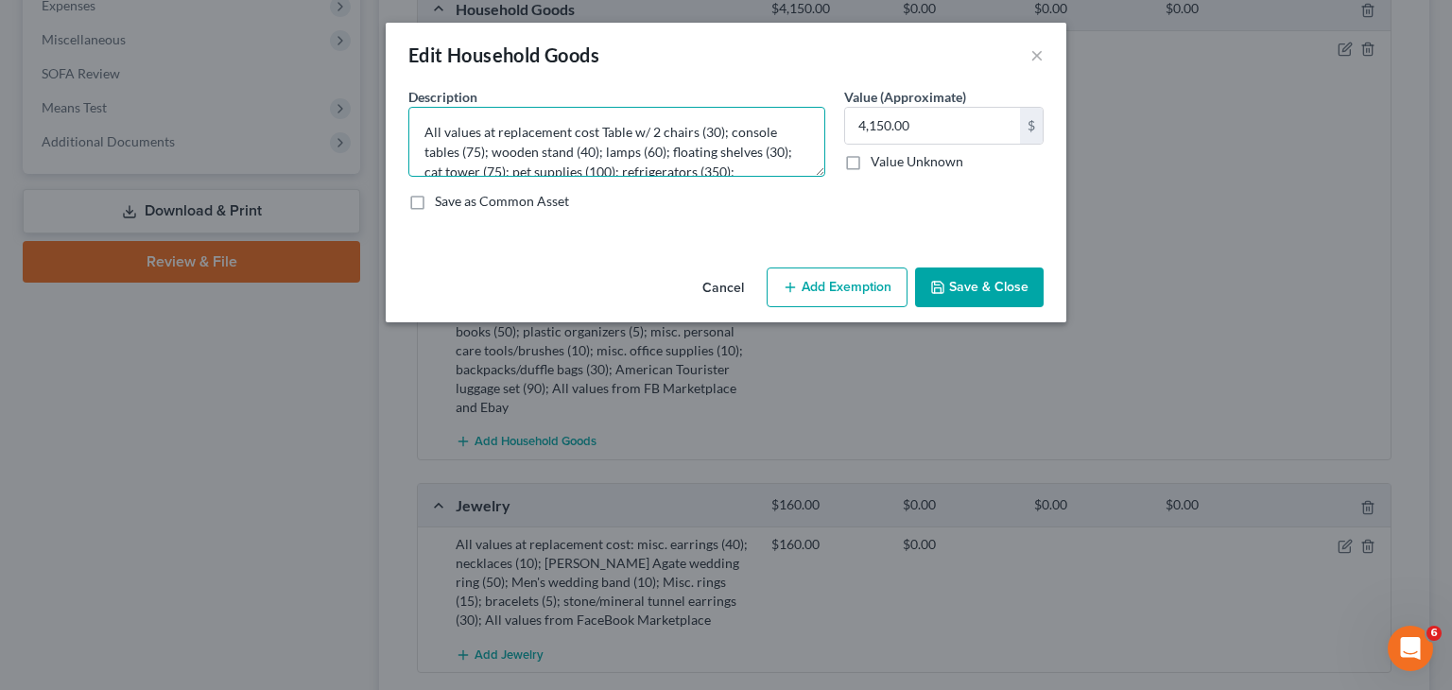
click at [596, 130] on textarea "All values at replacement cost Table w/ 2 chairs (30); console tables (75); woo…" at bounding box center [616, 142] width 417 height 70
click at [700, 128] on textarea "All values at replacement cost: Table w/ 2 chairs (30); console tables (75); wo…" at bounding box center [616, 142] width 417 height 70
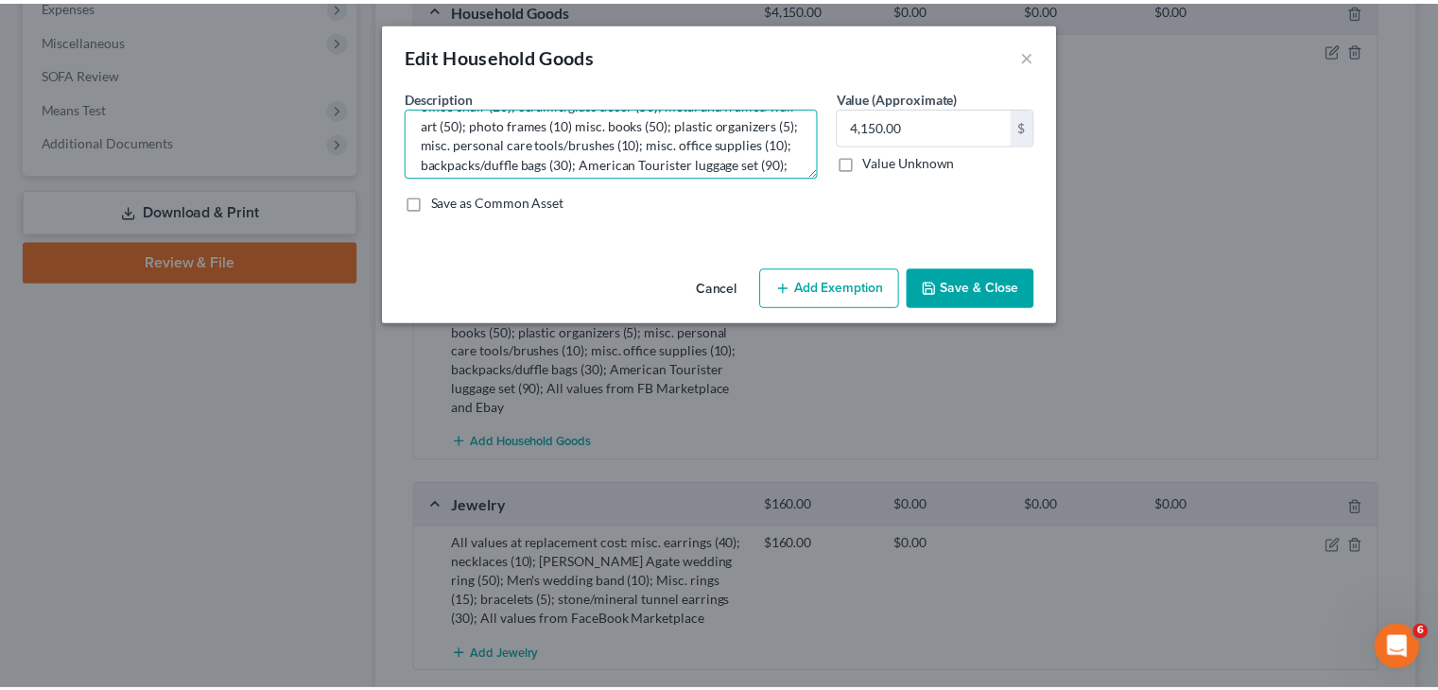
scroll to position [257, 0]
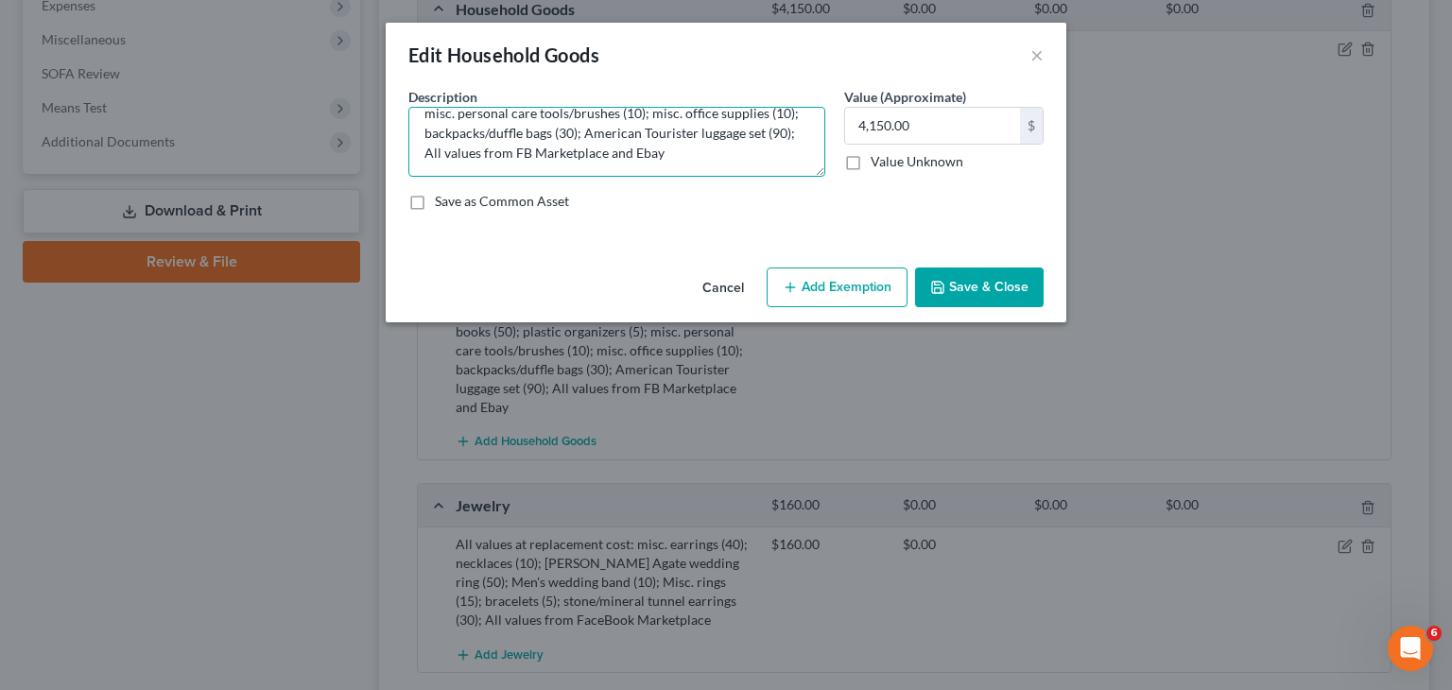
type textarea "All values at replacement cost: Table w/ 2 chairs (30); console tables (75); wo…"
click at [958, 297] on button "Save & Close" at bounding box center [979, 288] width 129 height 40
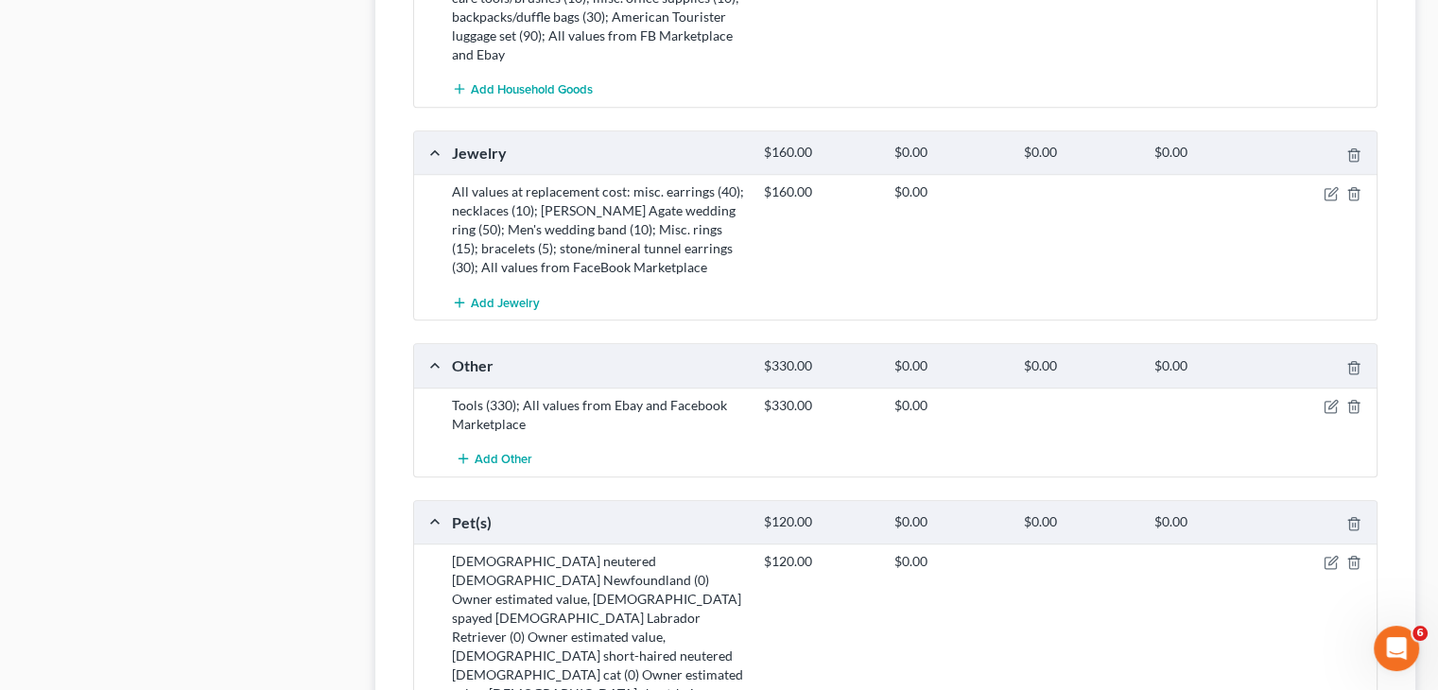
scroll to position [1369, 0]
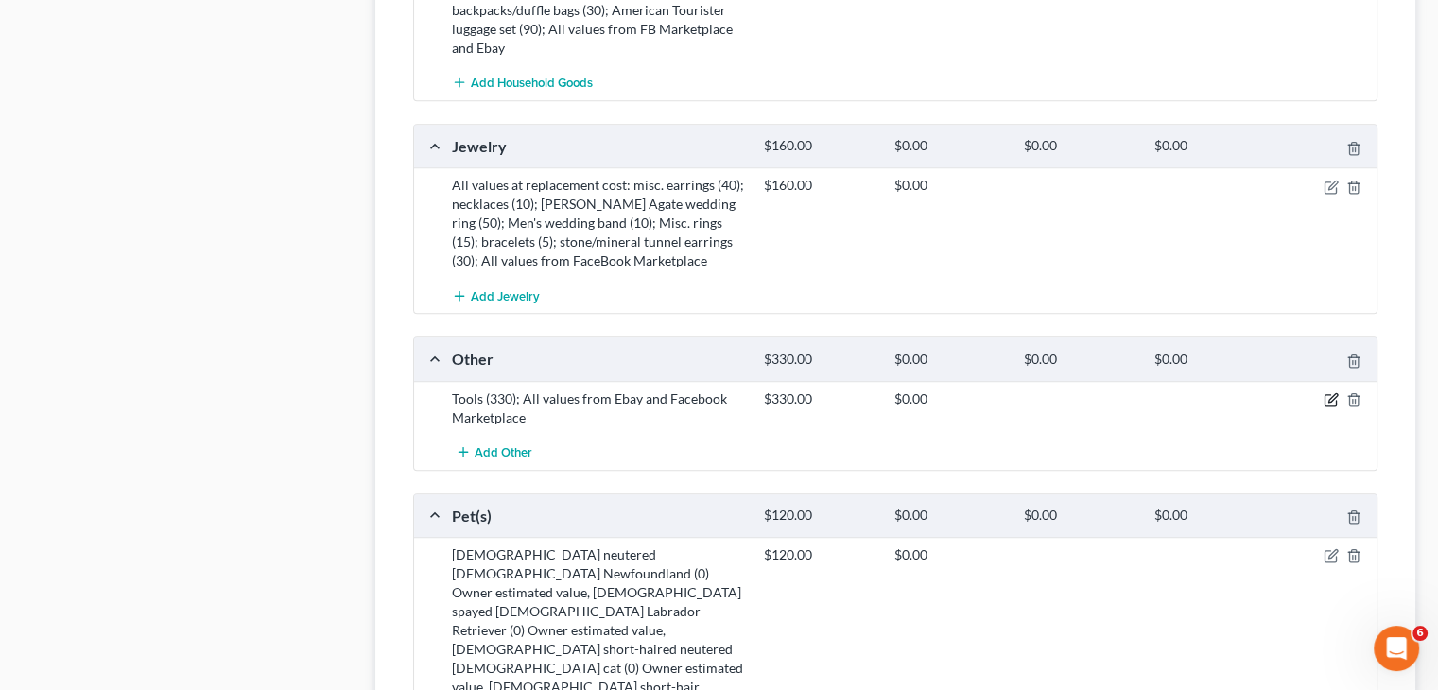
click at [1331, 393] on icon "button" at bounding box center [1332, 397] width 9 height 9
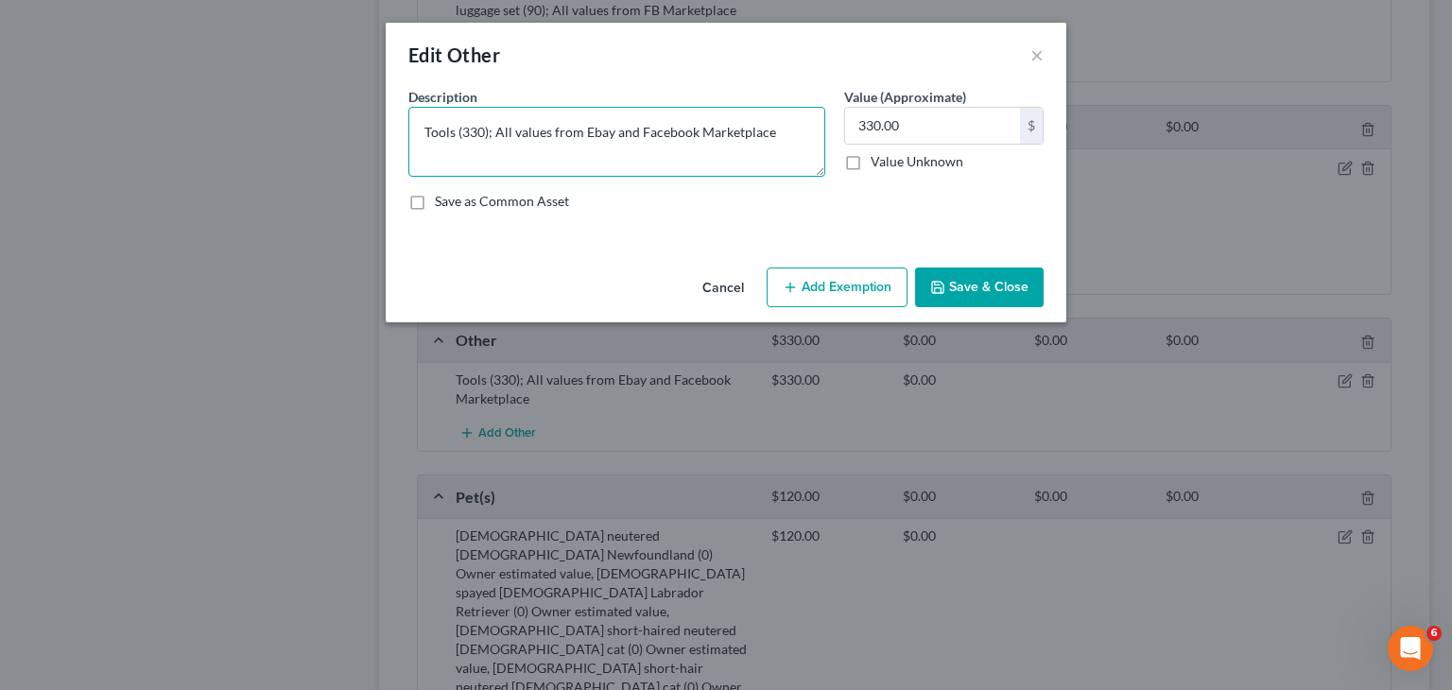
click at [421, 126] on textarea "Tools (330); All values from Ebay and Facebook Marketplace" at bounding box center [616, 142] width 417 height 70
type textarea "All values at replacement cost: Tools (330); All values from Ebay and Facebook …"
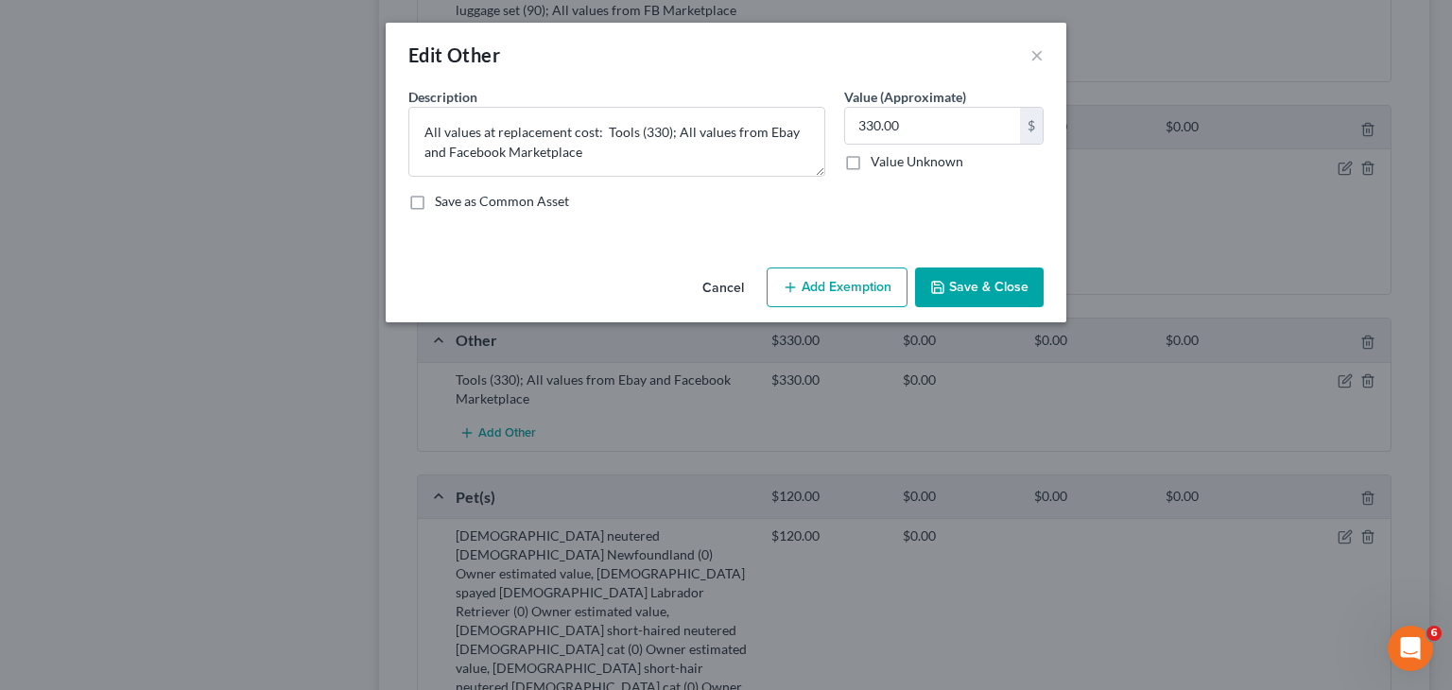
click at [1011, 288] on button "Save & Close" at bounding box center [979, 288] width 129 height 40
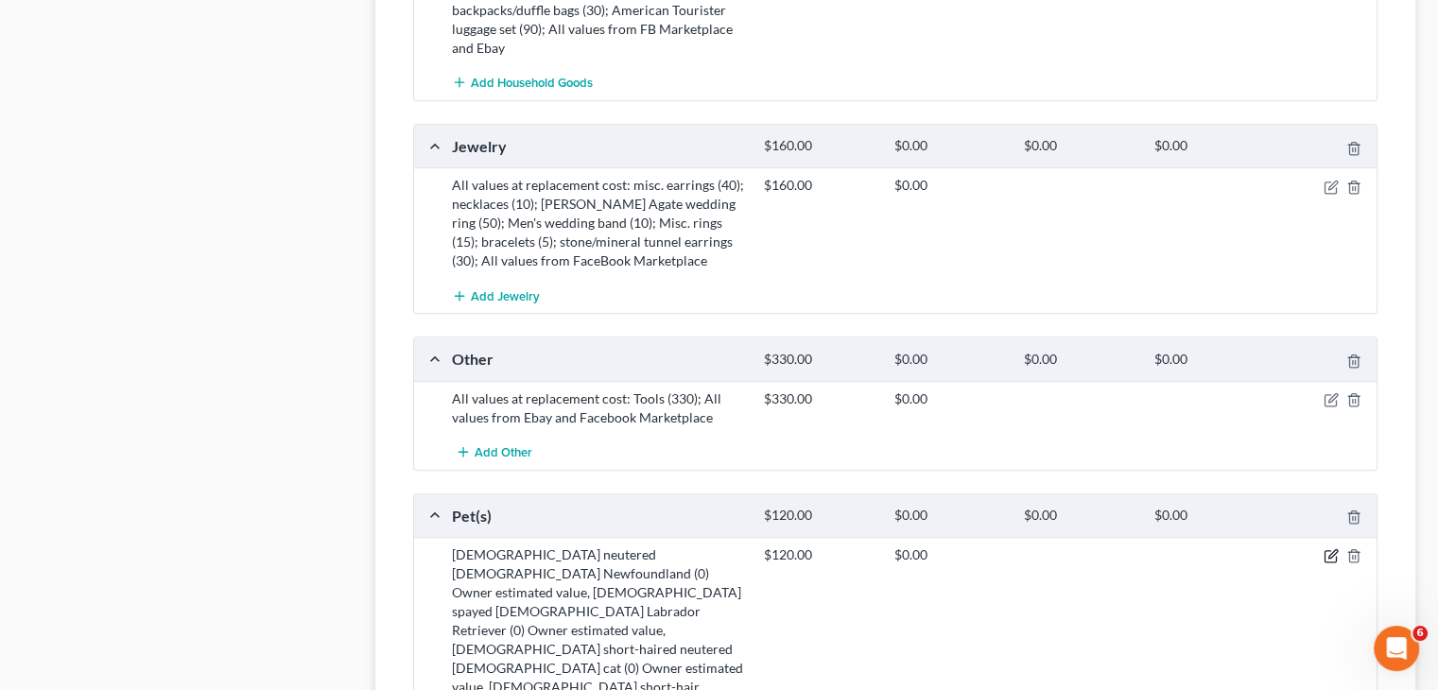
click at [1327, 548] on icon "button" at bounding box center [1330, 555] width 15 height 15
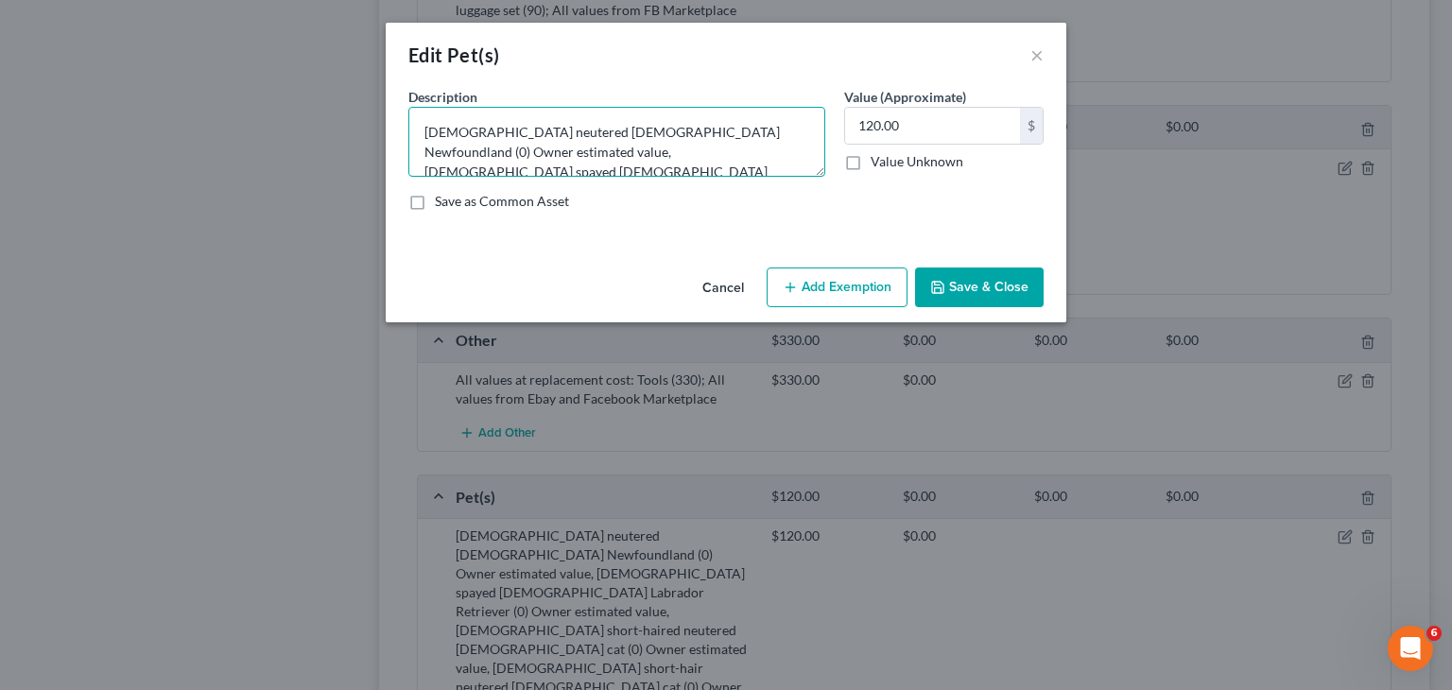
click at [425, 127] on textarea "[DEMOGRAPHIC_DATA] neutered [DEMOGRAPHIC_DATA] Newfoundland (0) Owner estimated…" at bounding box center [616, 142] width 417 height 70
type textarea "All values at replacement cost: [DEMOGRAPHIC_DATA] neutered [DEMOGRAPHIC_DATA] …"
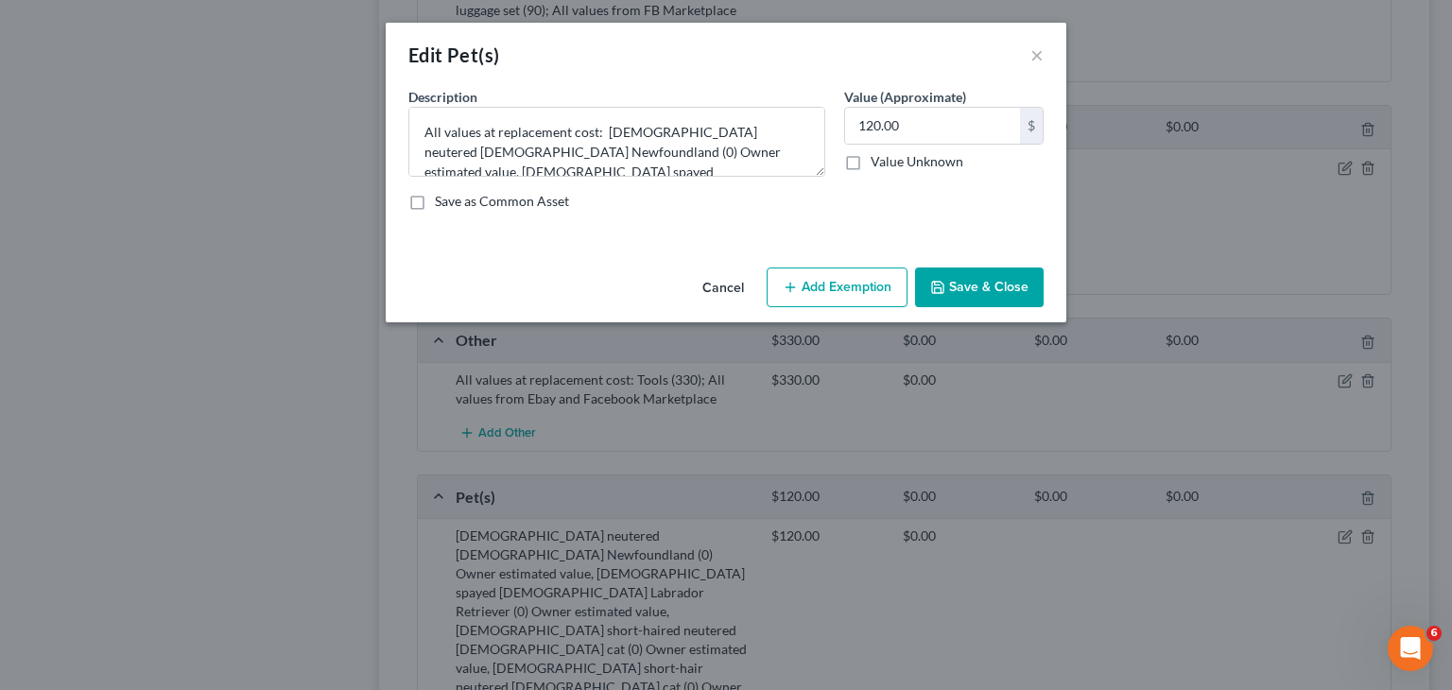
click at [995, 294] on button "Save & Close" at bounding box center [979, 288] width 129 height 40
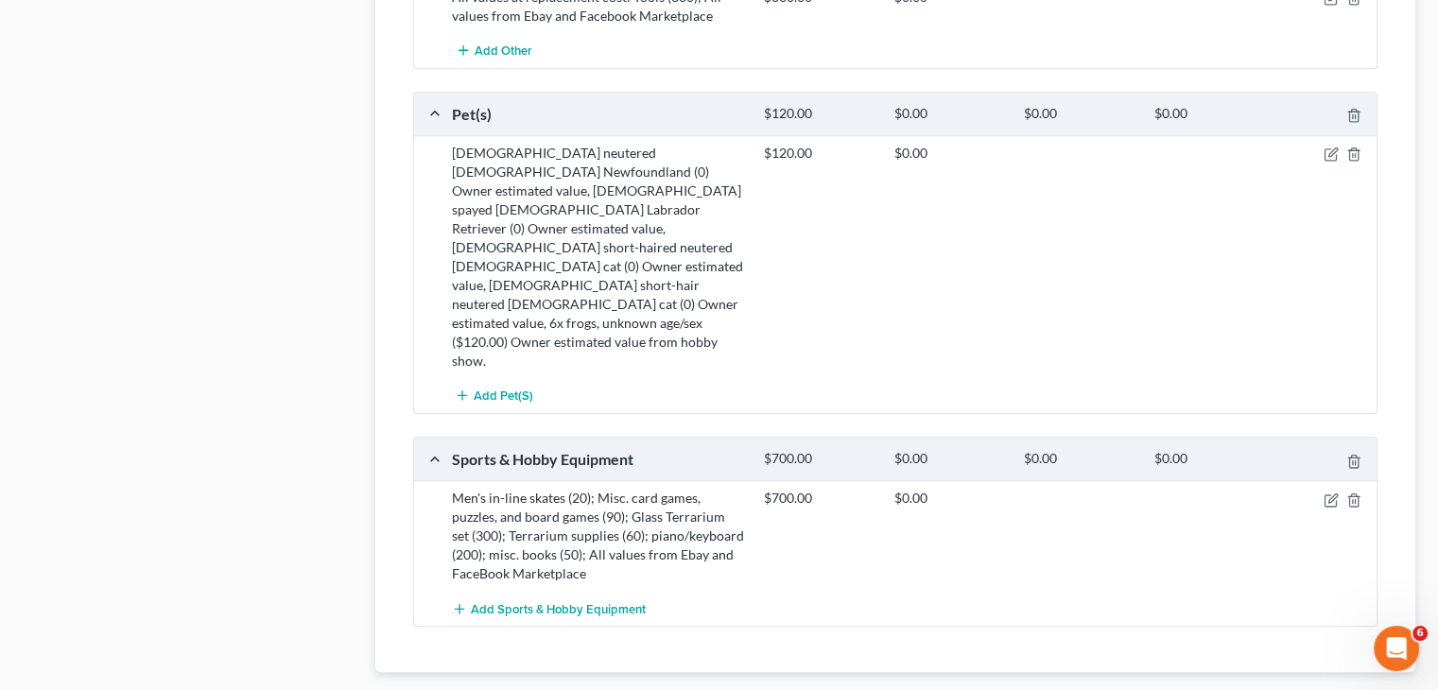
scroll to position [1785, 0]
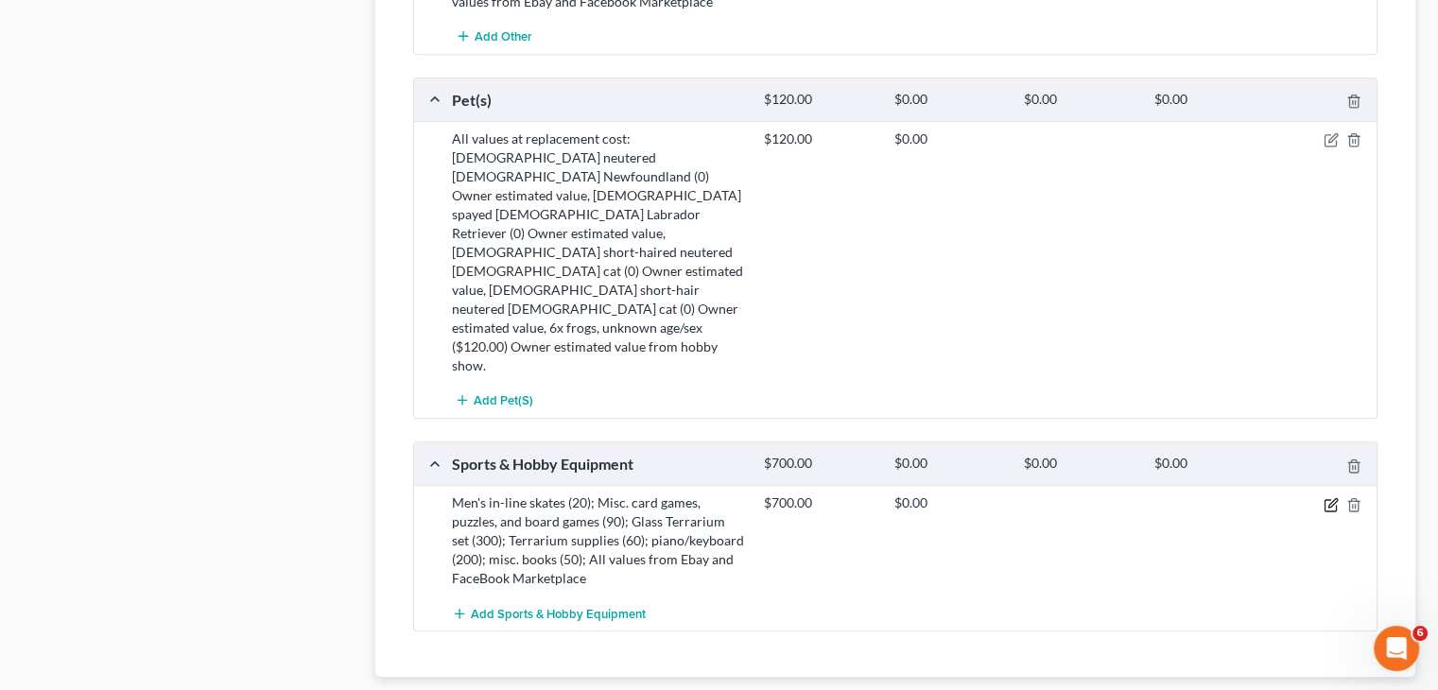
click at [1328, 497] on icon "button" at bounding box center [1330, 504] width 15 height 15
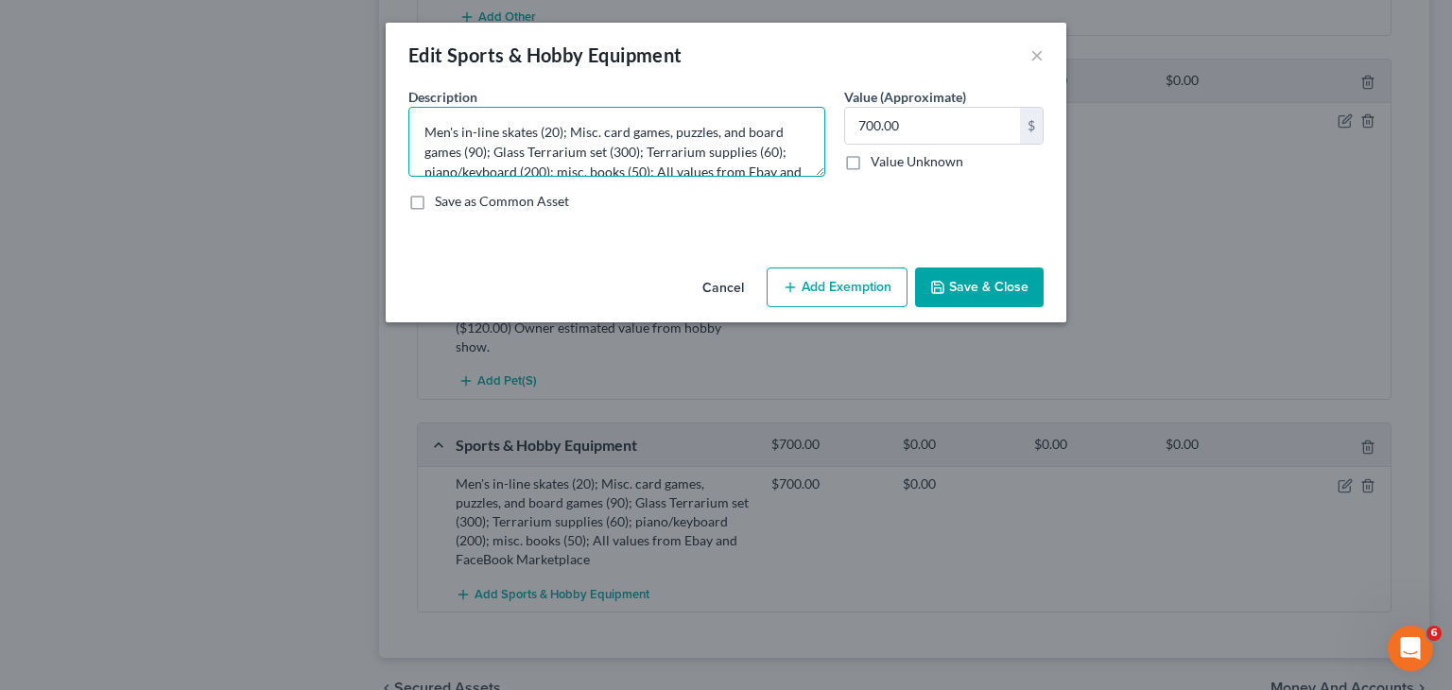
click at [429, 133] on textarea "Men's in-line skates (20); Misc. card games, puzzles, and board games (90); Gla…" at bounding box center [616, 142] width 417 height 70
type textarea "All values at replacement cost: Men's in-line skates (20); Misc. card games, pu…"
click at [980, 268] on button "Save & Close" at bounding box center [979, 288] width 129 height 40
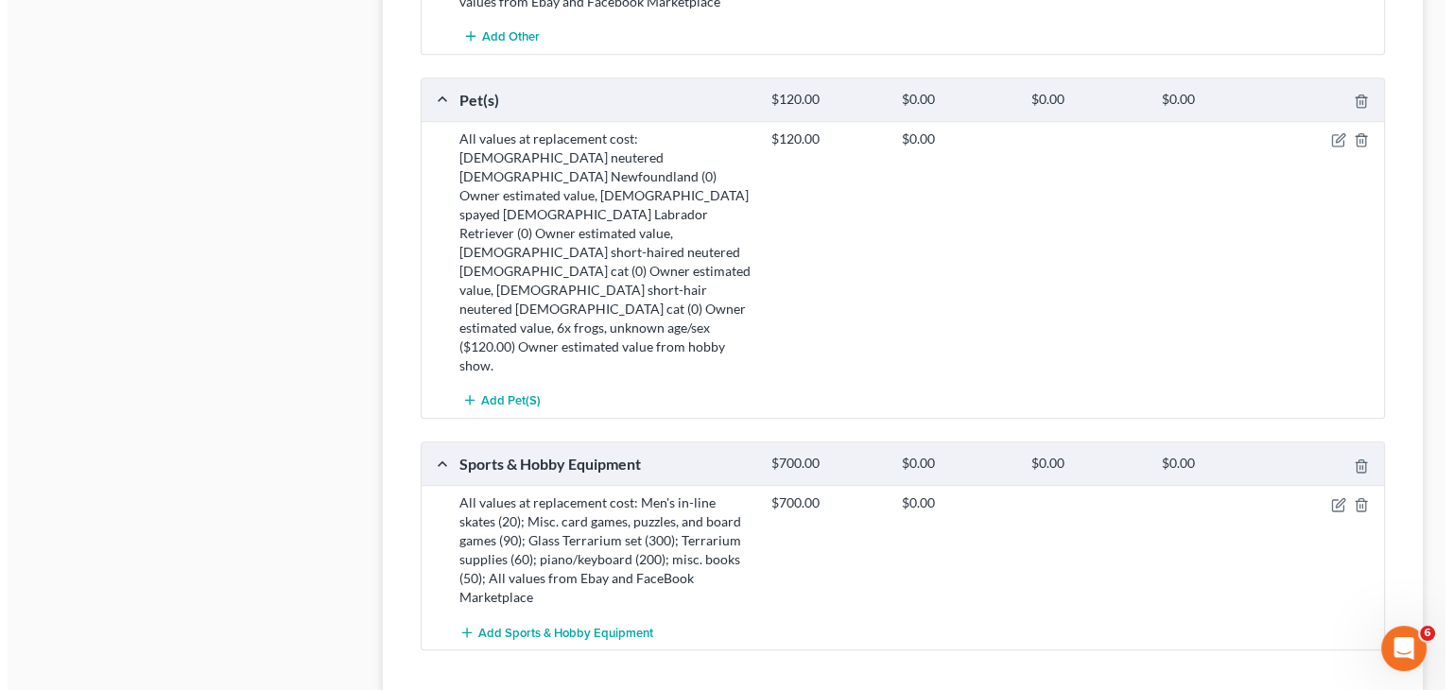
scroll to position [1690, 0]
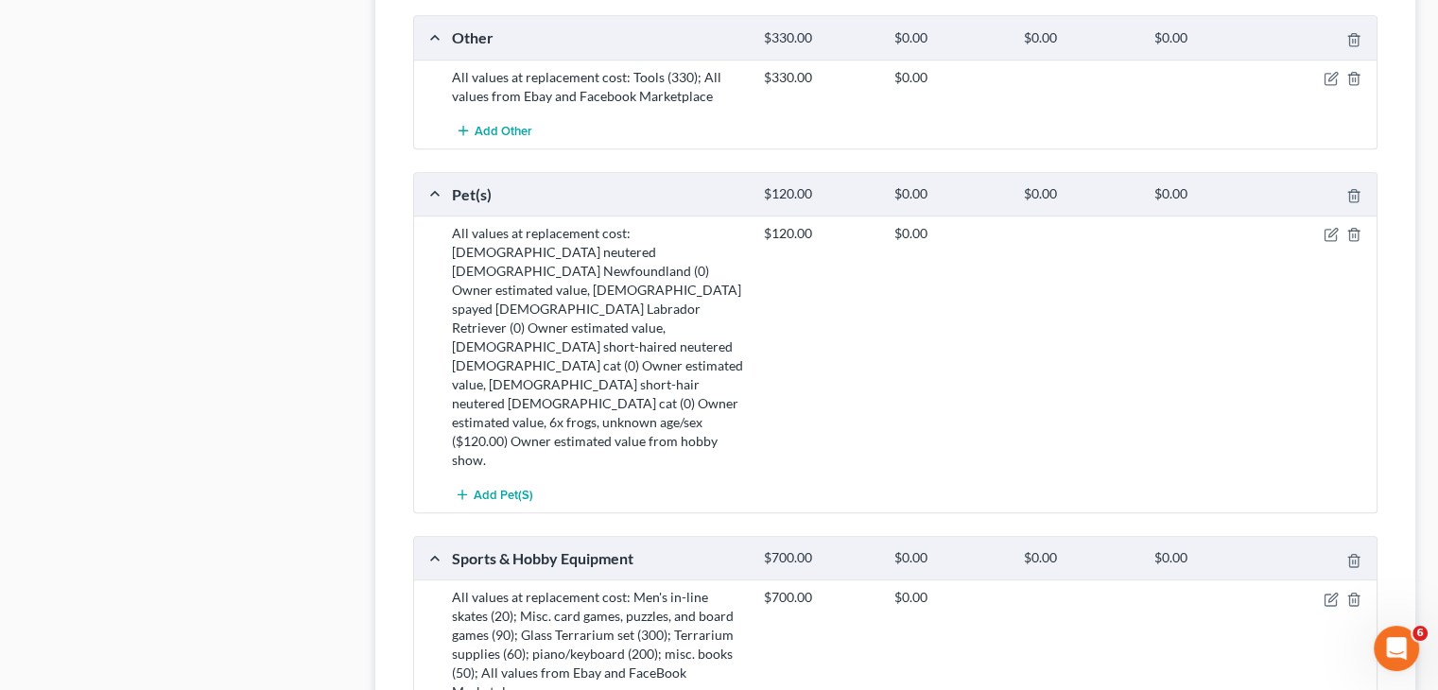
click at [1329, 477] on div "Add Pet(s)" at bounding box center [910, 494] width 936 height 35
click at [1334, 593] on icon "button" at bounding box center [1332, 597] width 9 height 9
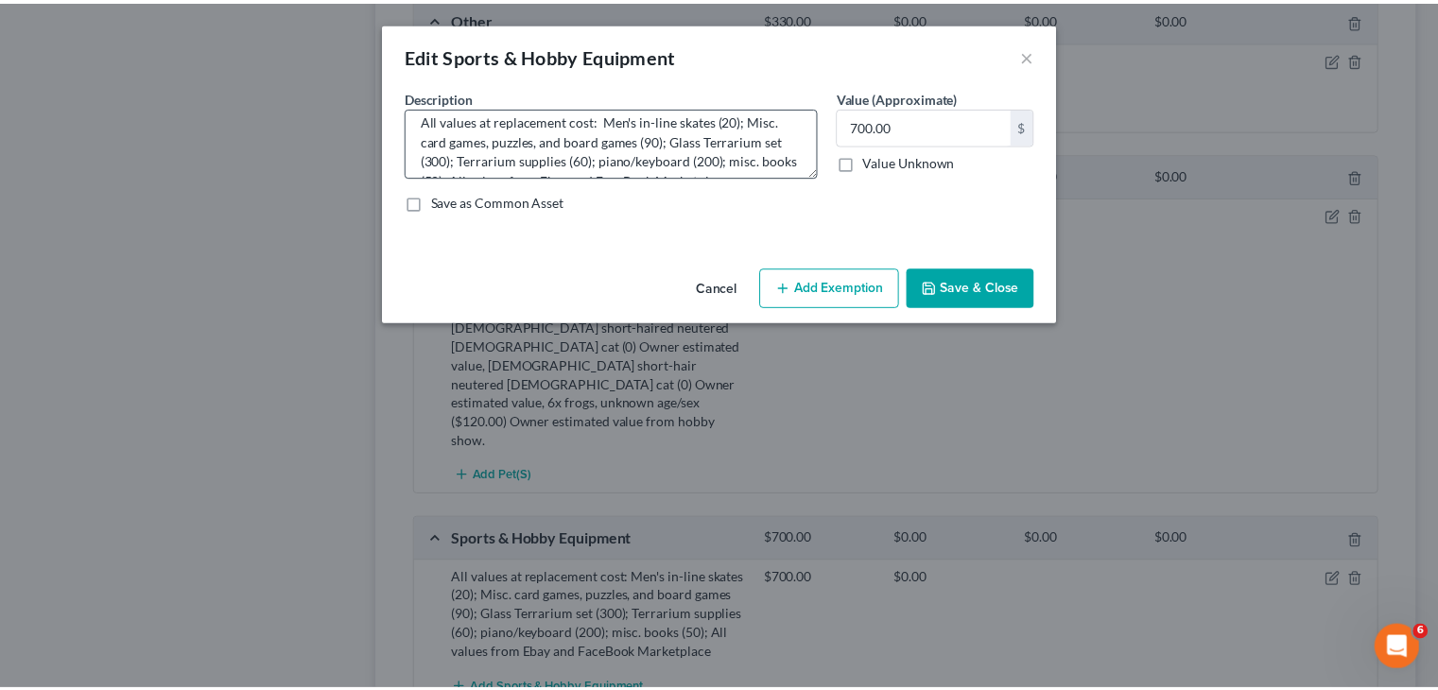
scroll to position [0, 0]
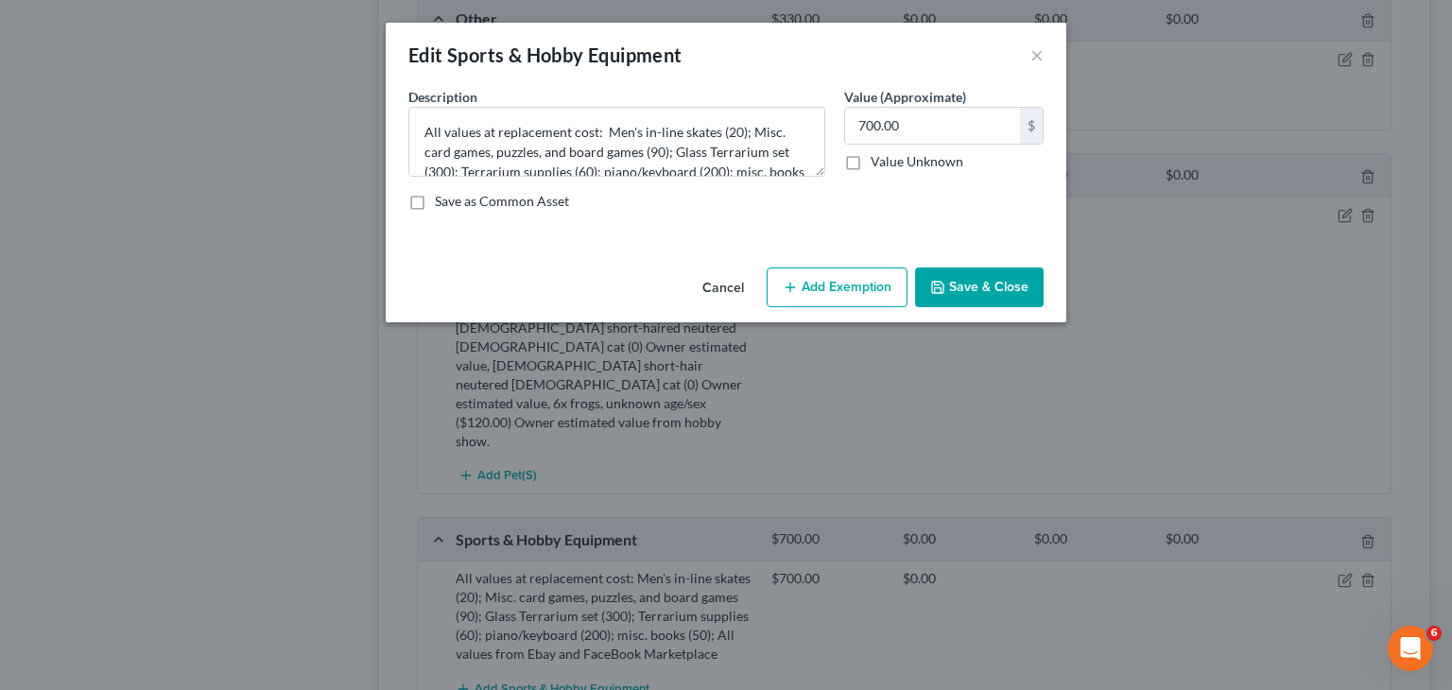
click at [989, 291] on button "Save & Close" at bounding box center [979, 288] width 129 height 40
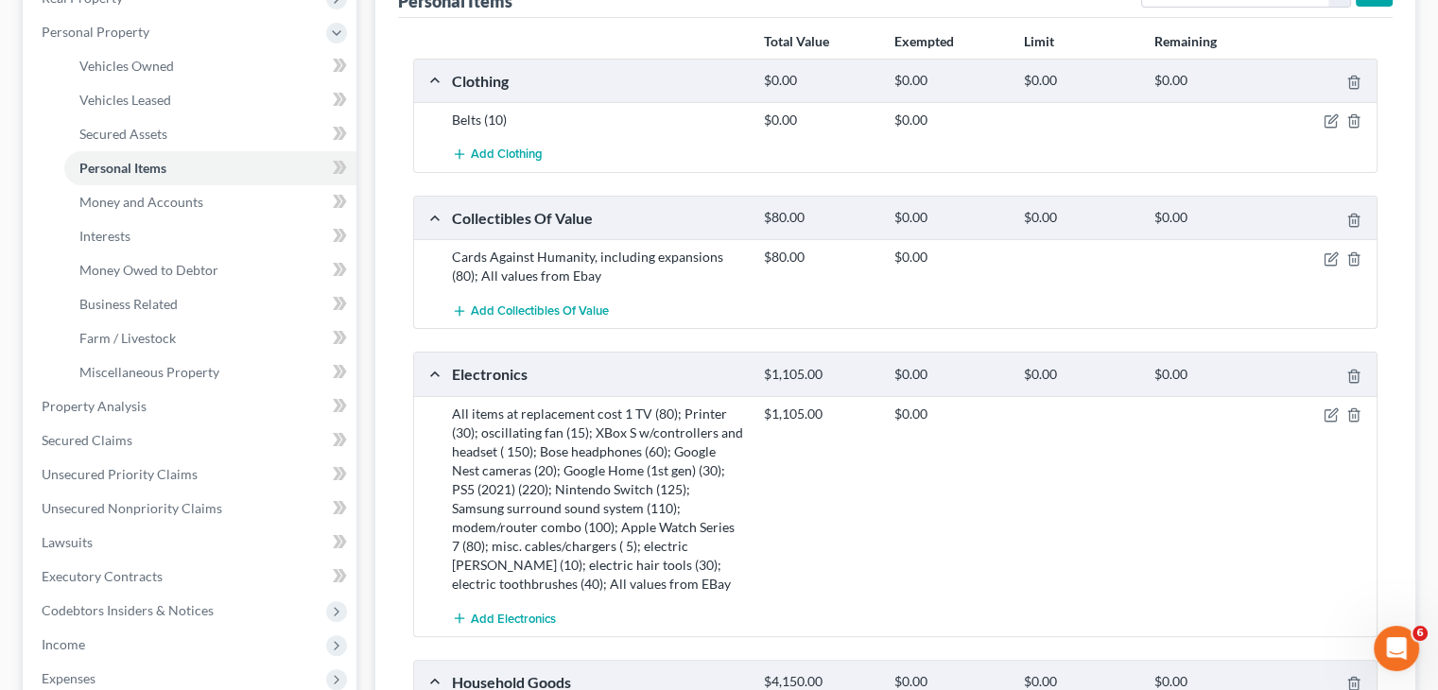
scroll to position [272, 0]
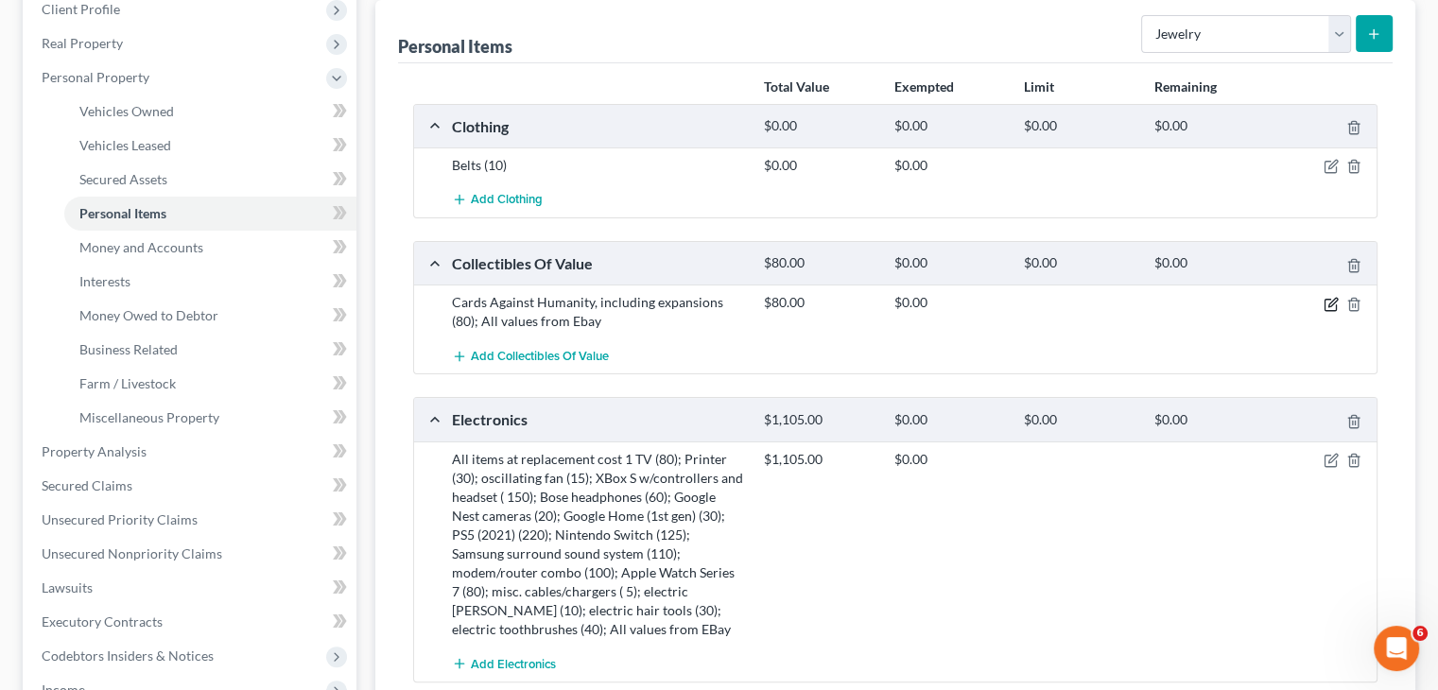
click at [1326, 305] on icon "button" at bounding box center [1330, 304] width 15 height 15
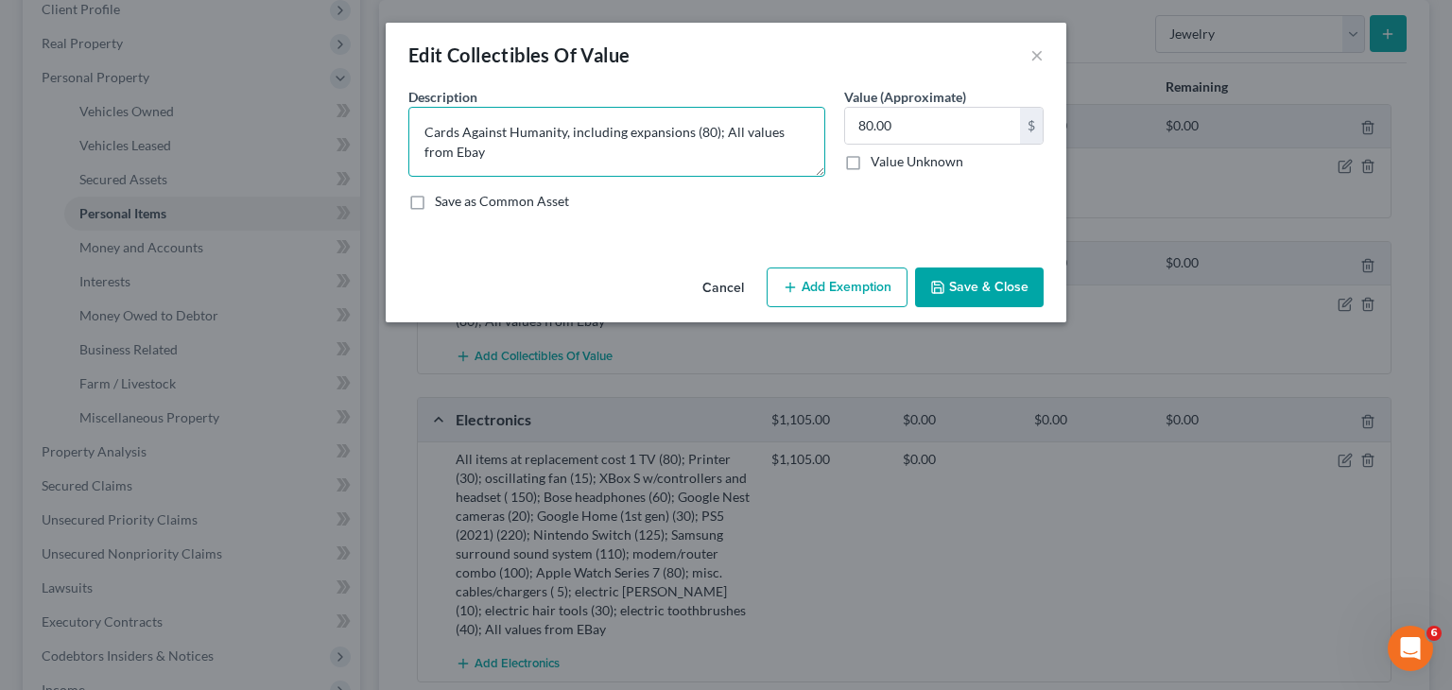
click at [722, 133] on textarea "Cards Against Humanity, including expansions (80); All values from Ebay" at bounding box center [616, 142] width 417 height 70
type textarea "Cards Against Humanity, including expansions (80); Crescent City book series (2…"
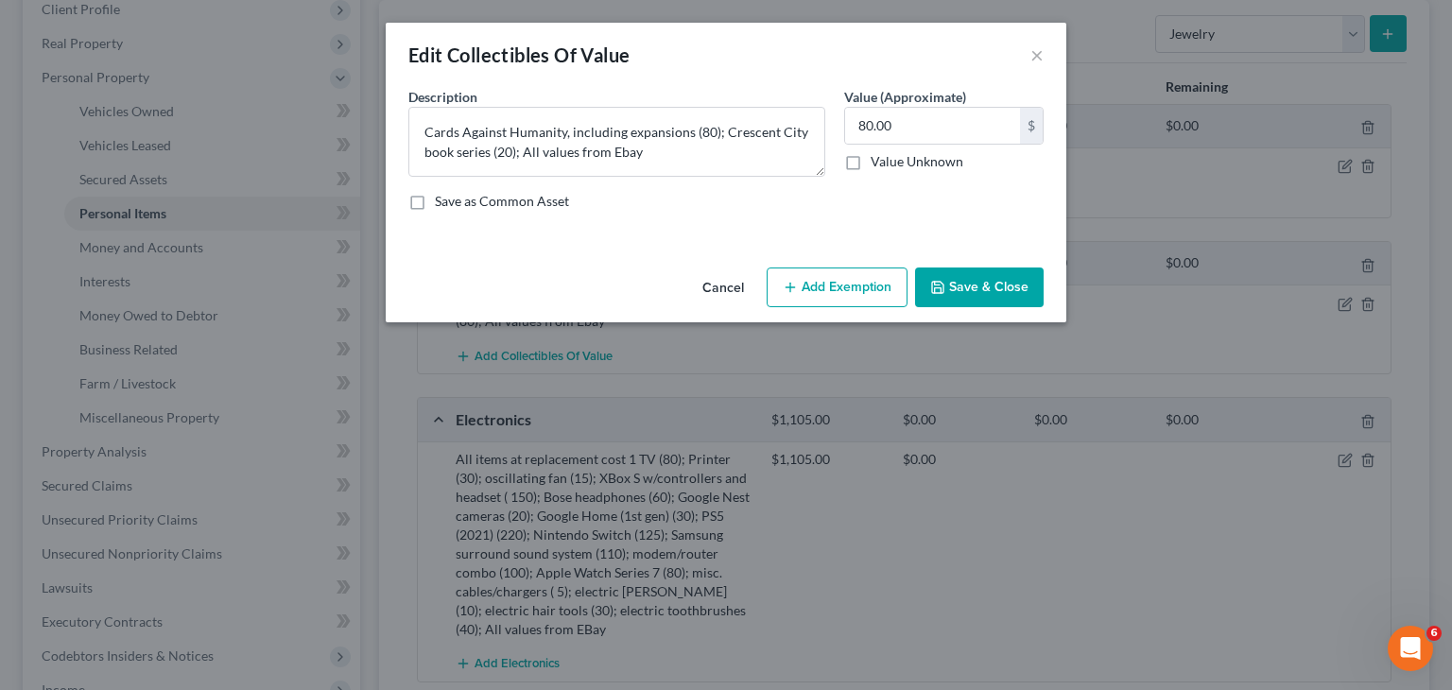
click at [1019, 277] on button "Save & Close" at bounding box center [979, 288] width 129 height 40
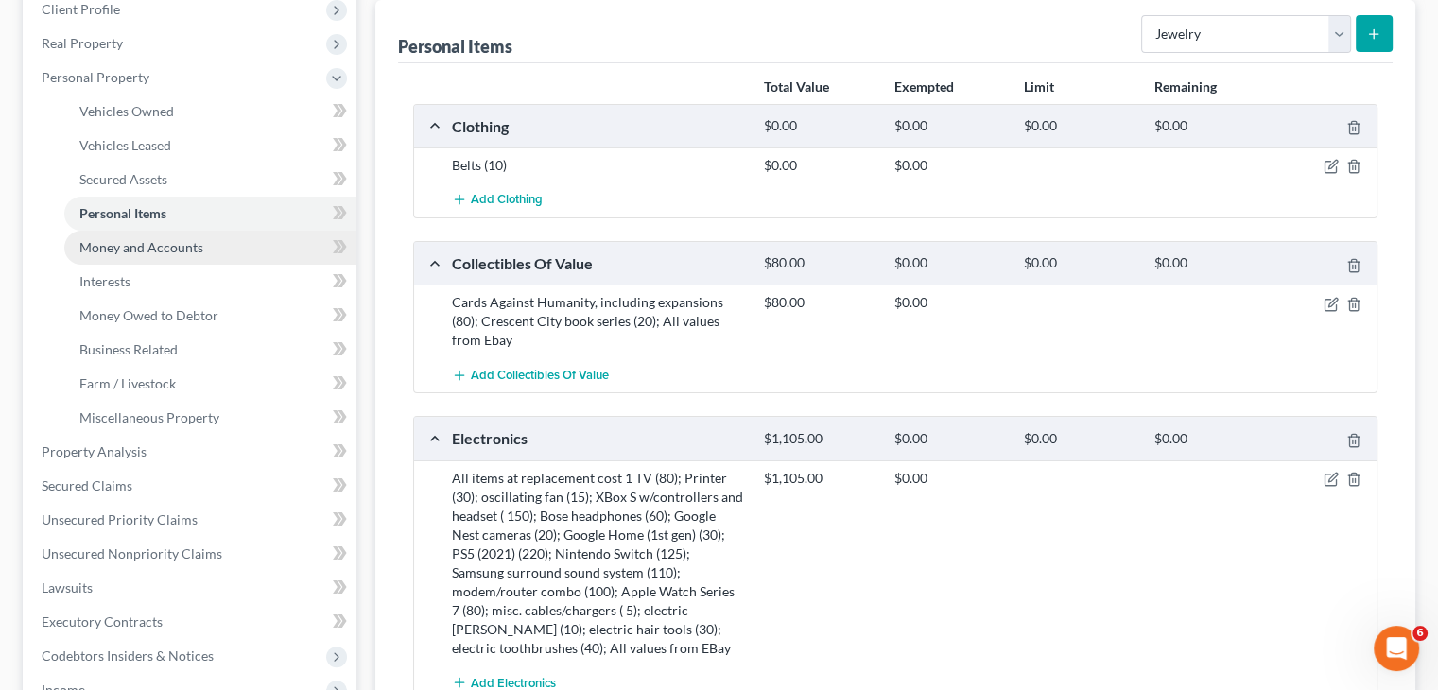
click at [130, 252] on span "Money and Accounts" at bounding box center [141, 247] width 124 height 16
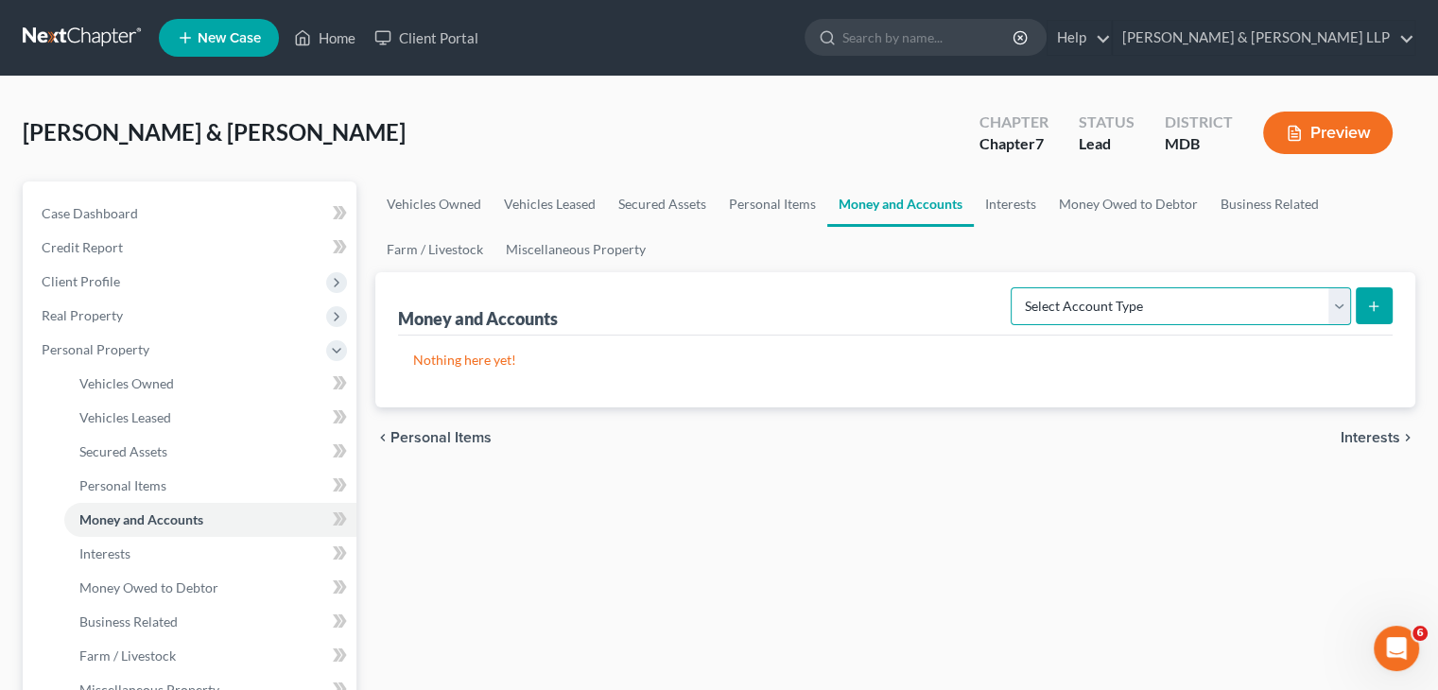
click at [1132, 302] on select "Select Account Type Brokerage Cash on Hand Certificates of Deposit Checking Acc…" at bounding box center [1181, 306] width 340 height 38
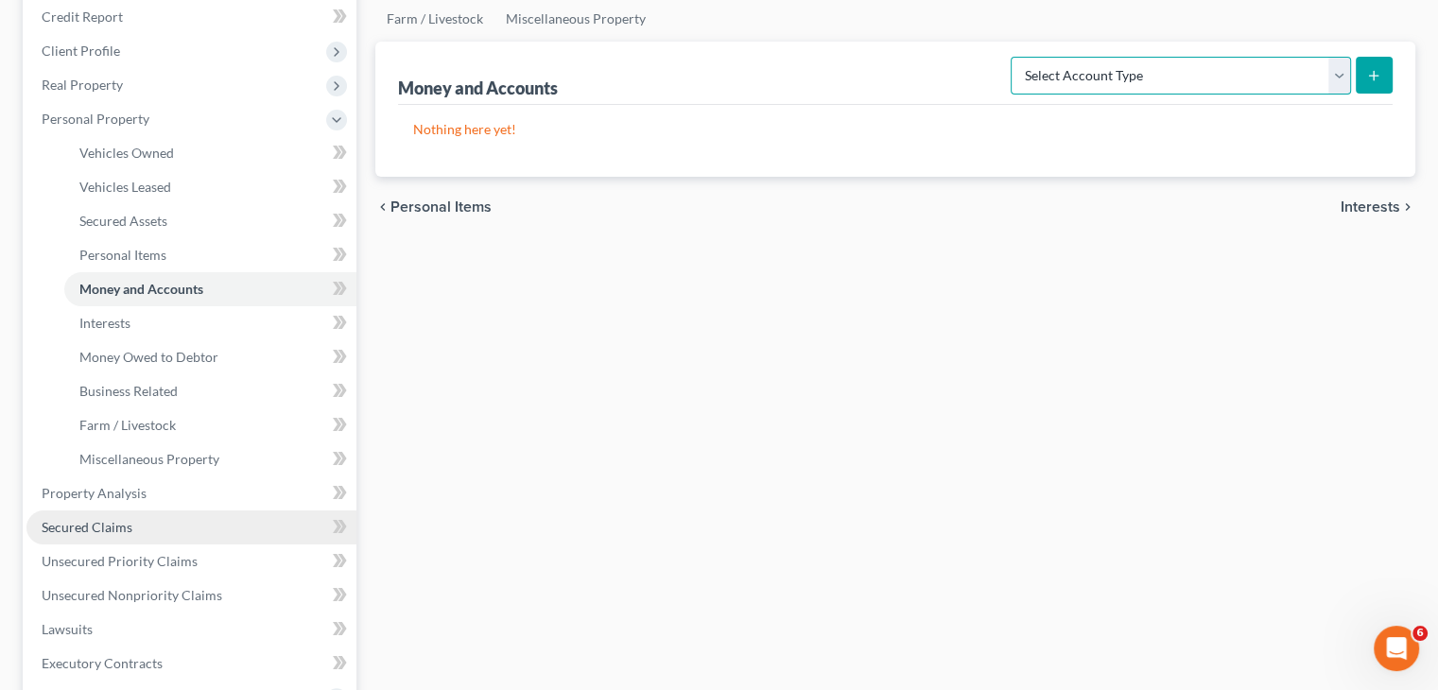
scroll to position [189, 0]
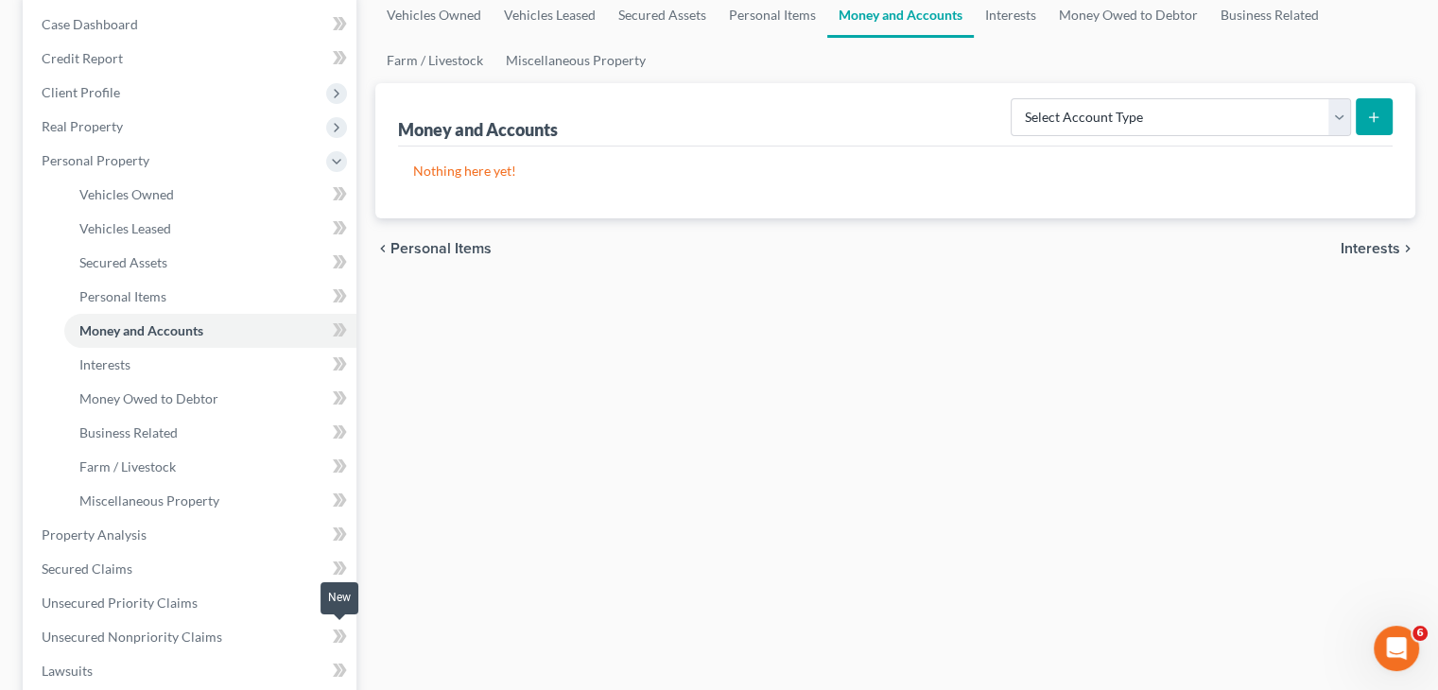
click at [347, 632] on span at bounding box center [339, 639] width 33 height 28
click at [337, 634] on icon at bounding box center [340, 637] width 14 height 24
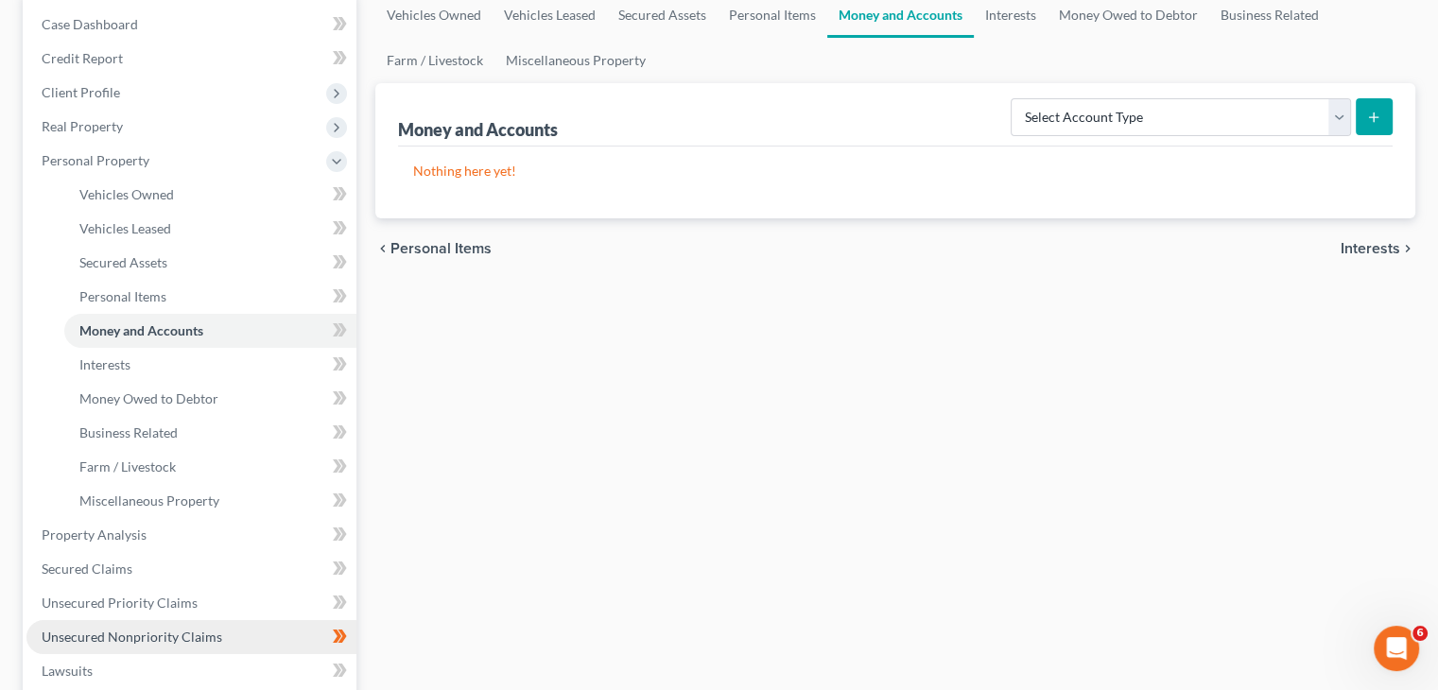
click at [173, 640] on span "Unsecured Nonpriority Claims" at bounding box center [132, 637] width 181 height 16
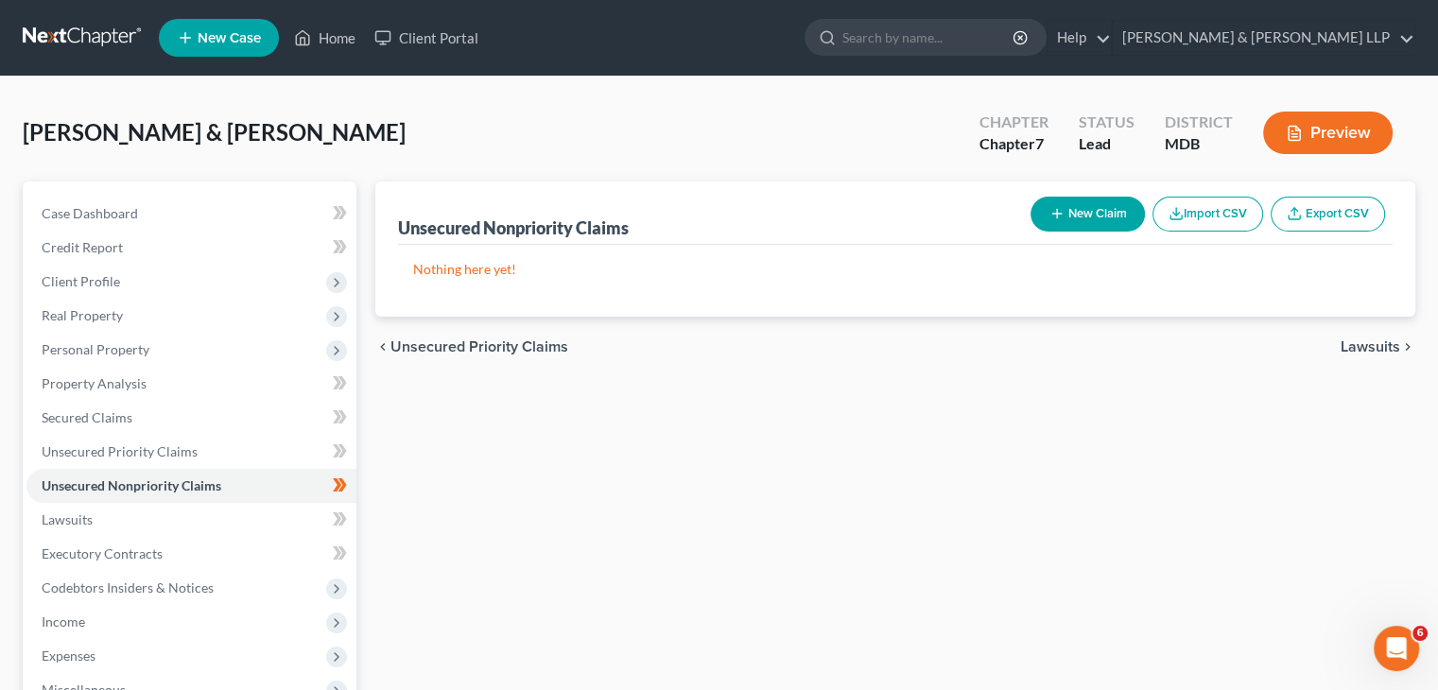
click at [1066, 211] on button "New Claim" at bounding box center [1087, 214] width 114 height 35
select select "2"
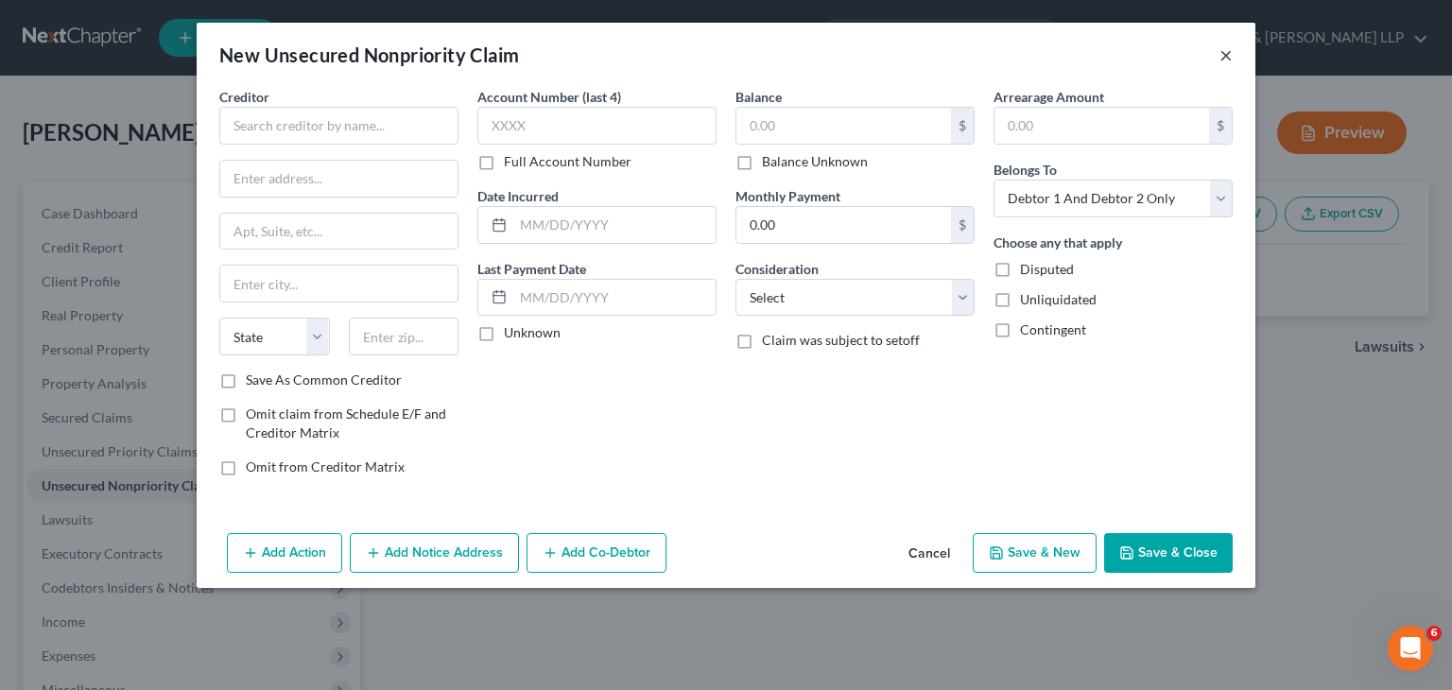
drag, startPoint x: 1220, startPoint y: 62, endPoint x: 895, endPoint y: 94, distance: 326.7
click at [1221, 62] on button "×" at bounding box center [1225, 54] width 13 height 23
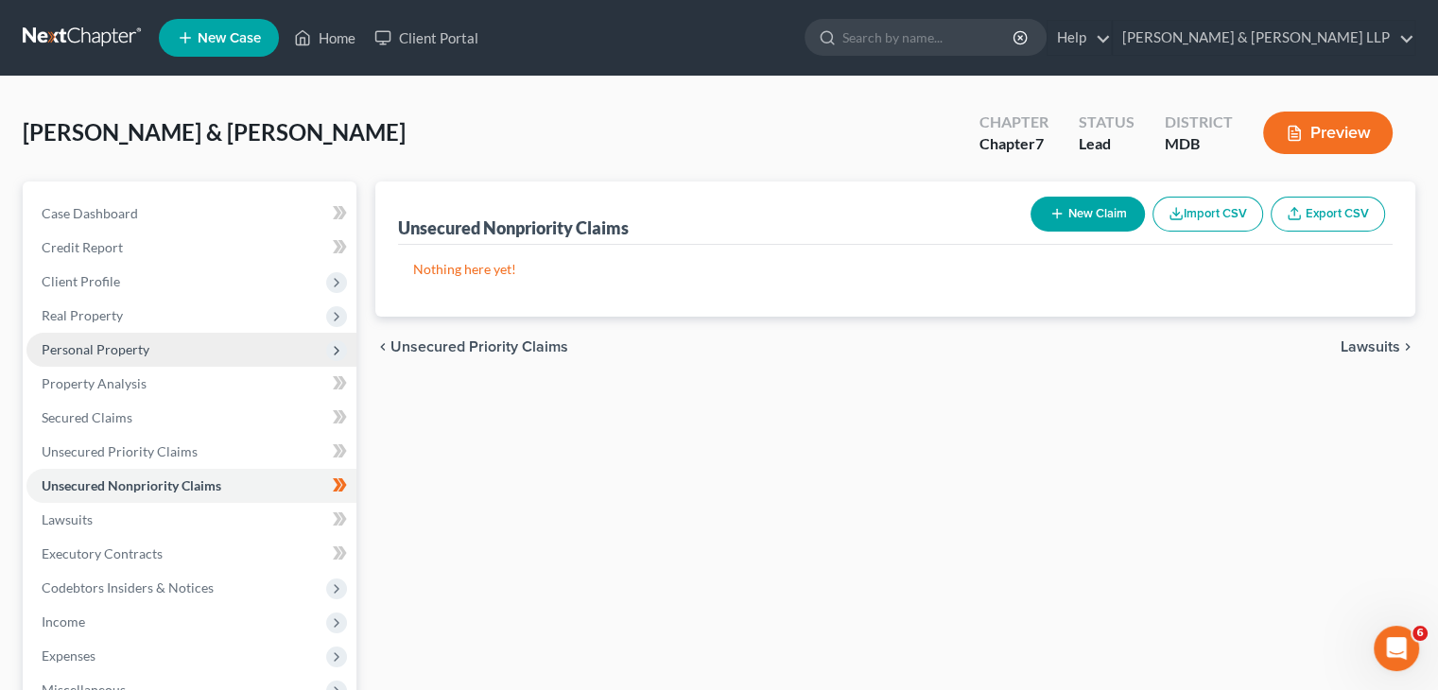
click at [83, 347] on span "Personal Property" at bounding box center [96, 349] width 108 height 16
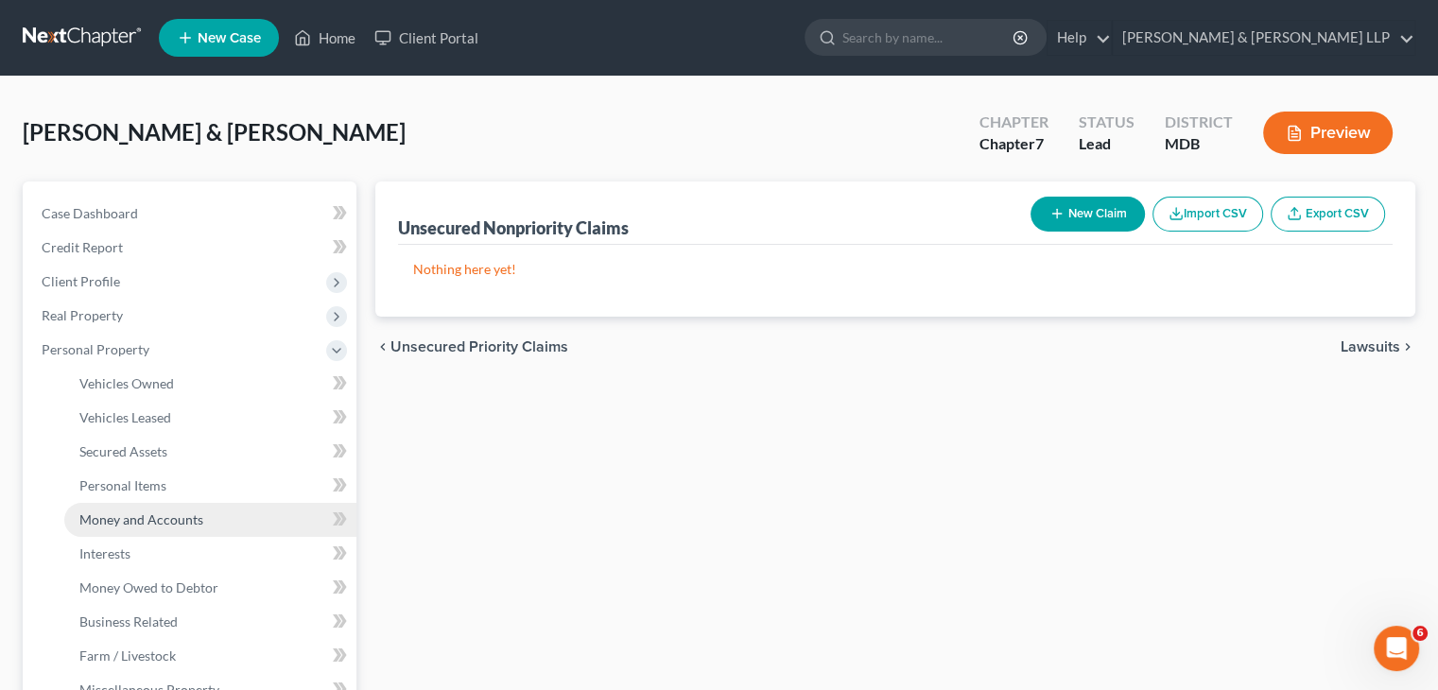
click at [151, 519] on span "Money and Accounts" at bounding box center [141, 519] width 124 height 16
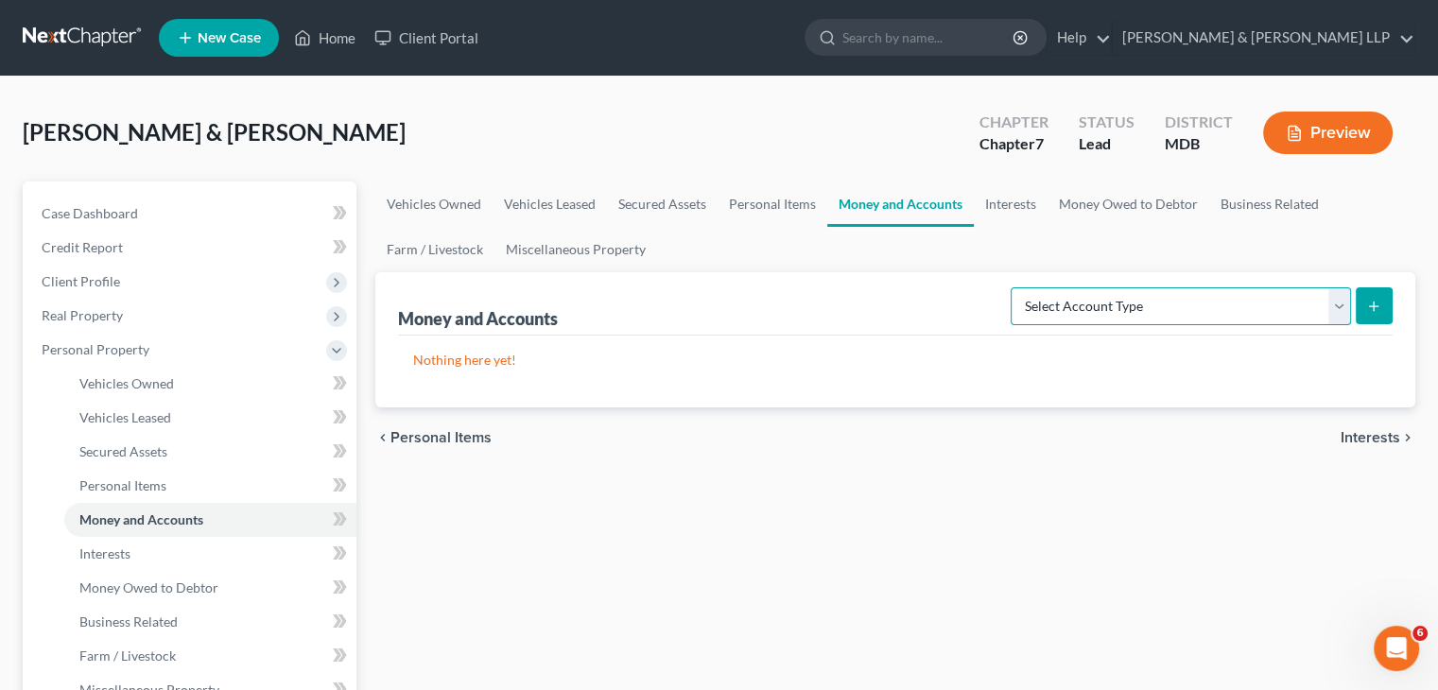
click at [1222, 305] on select "Select Account Type Brokerage Cash on Hand Certificates of Deposit Checking Acc…" at bounding box center [1181, 306] width 340 height 38
click at [1014, 287] on select "Select Account Type Brokerage Cash on Hand Certificates of Deposit Checking Acc…" at bounding box center [1181, 306] width 340 height 38
click at [1375, 305] on icon "submit" at bounding box center [1373, 306] width 15 height 15
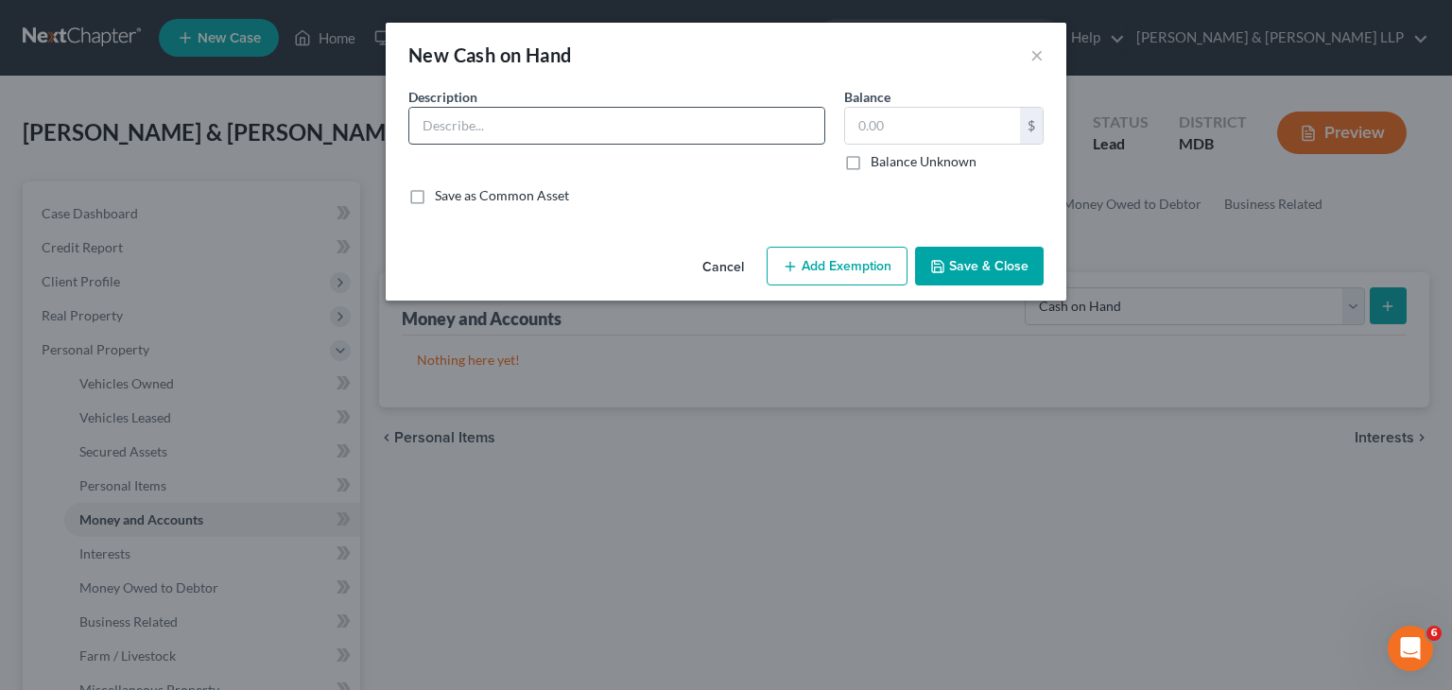
click at [465, 122] on input "text" at bounding box center [616, 126] width 415 height 36
click at [408, 152] on div "Description *" at bounding box center [617, 129] width 436 height 84
click at [1032, 46] on button "×" at bounding box center [1036, 54] width 13 height 23
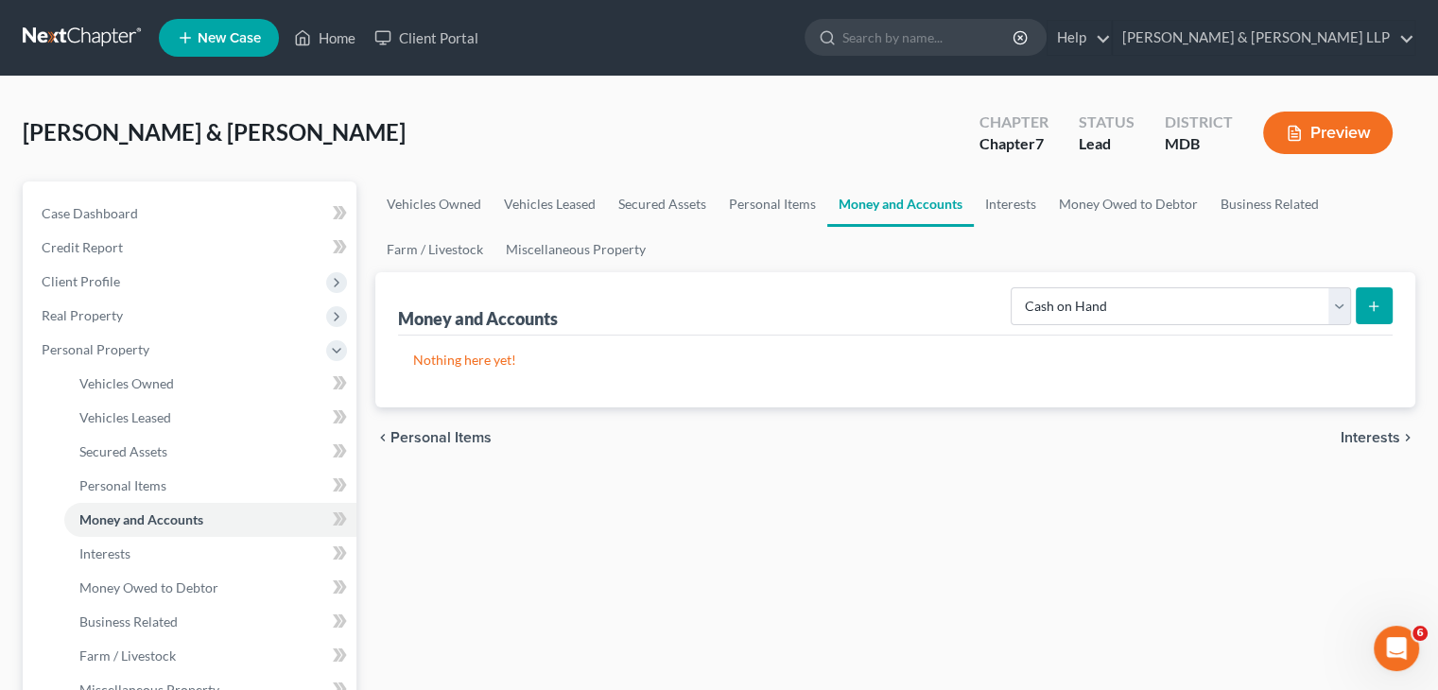
click at [1381, 319] on button "submit" at bounding box center [1374, 305] width 37 height 37
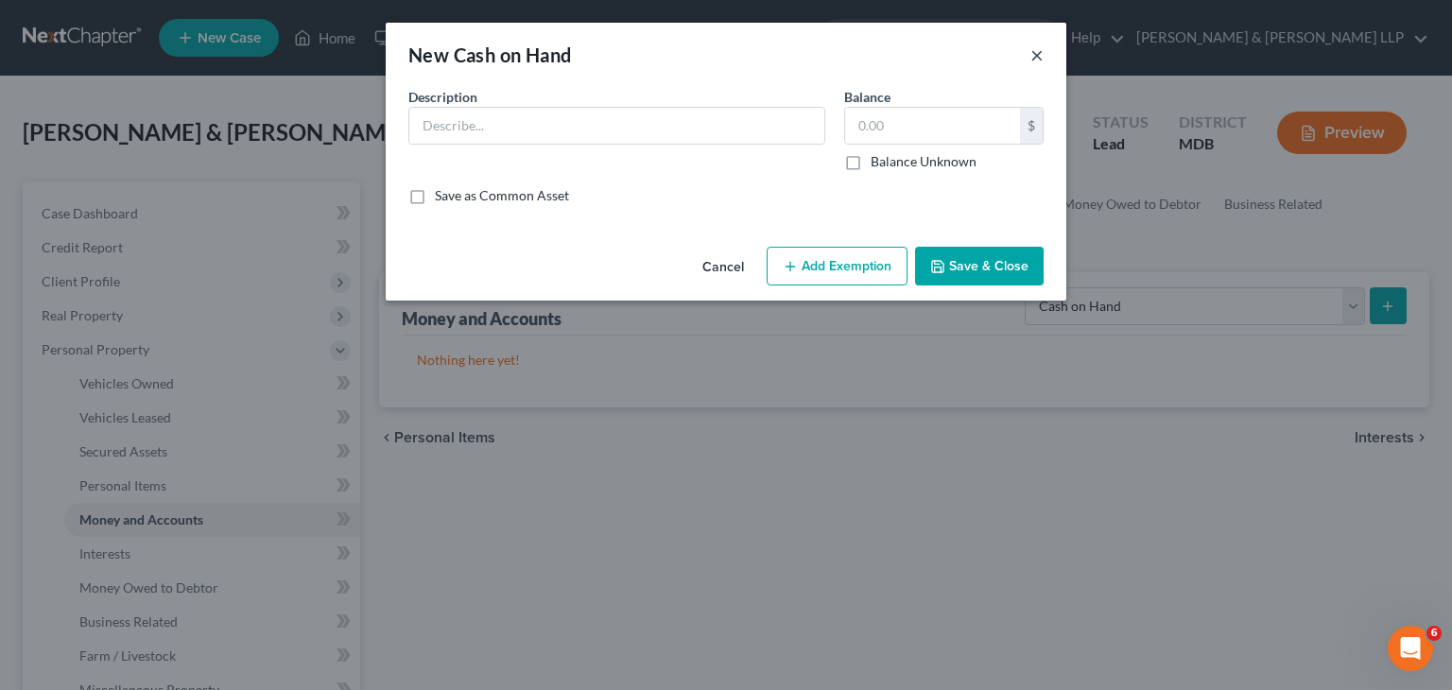
click at [1041, 53] on button "×" at bounding box center [1036, 54] width 13 height 23
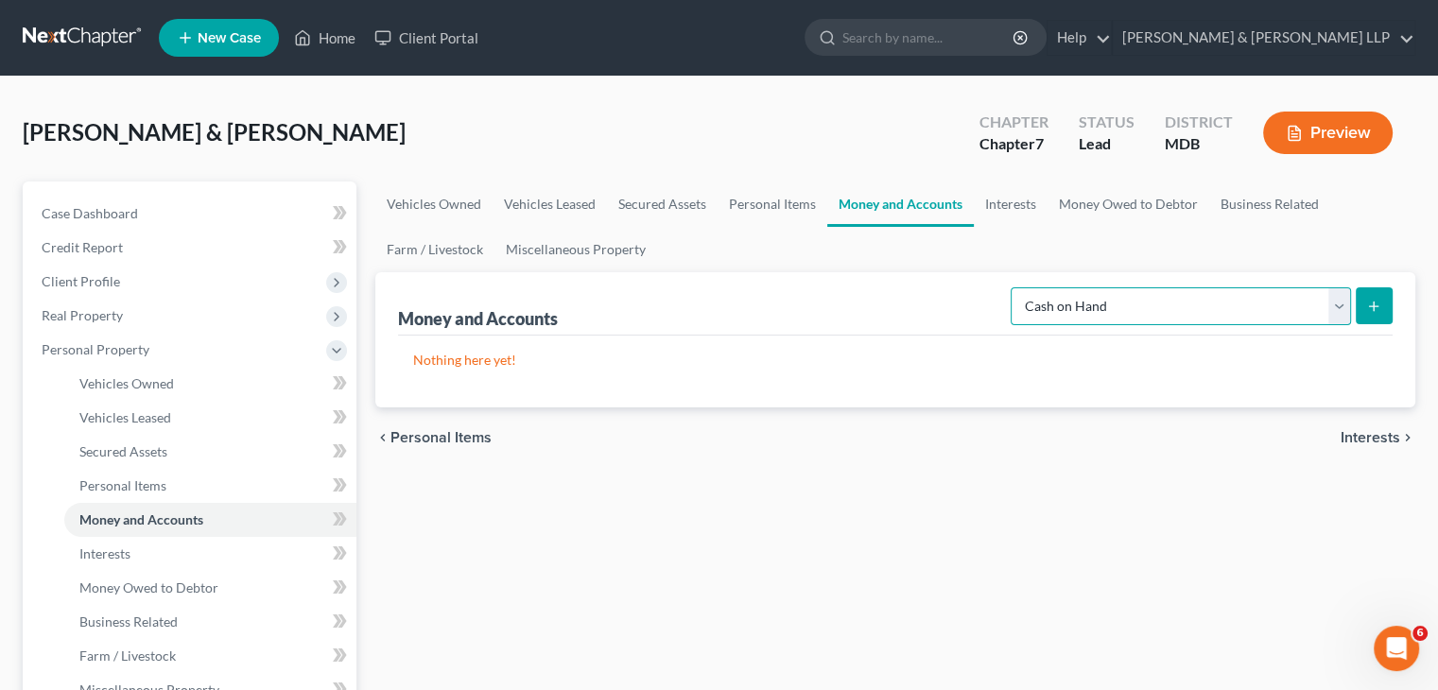
click at [1339, 307] on select "Select Account Type Brokerage Cash on Hand Certificates of Deposit Checking Acc…" at bounding box center [1181, 306] width 340 height 38
select select "checking"
click at [1014, 287] on select "Select Account Type Brokerage Cash on Hand Certificates of Deposit Checking Acc…" at bounding box center [1181, 306] width 340 height 38
click at [1369, 292] on button "submit" at bounding box center [1374, 305] width 37 height 37
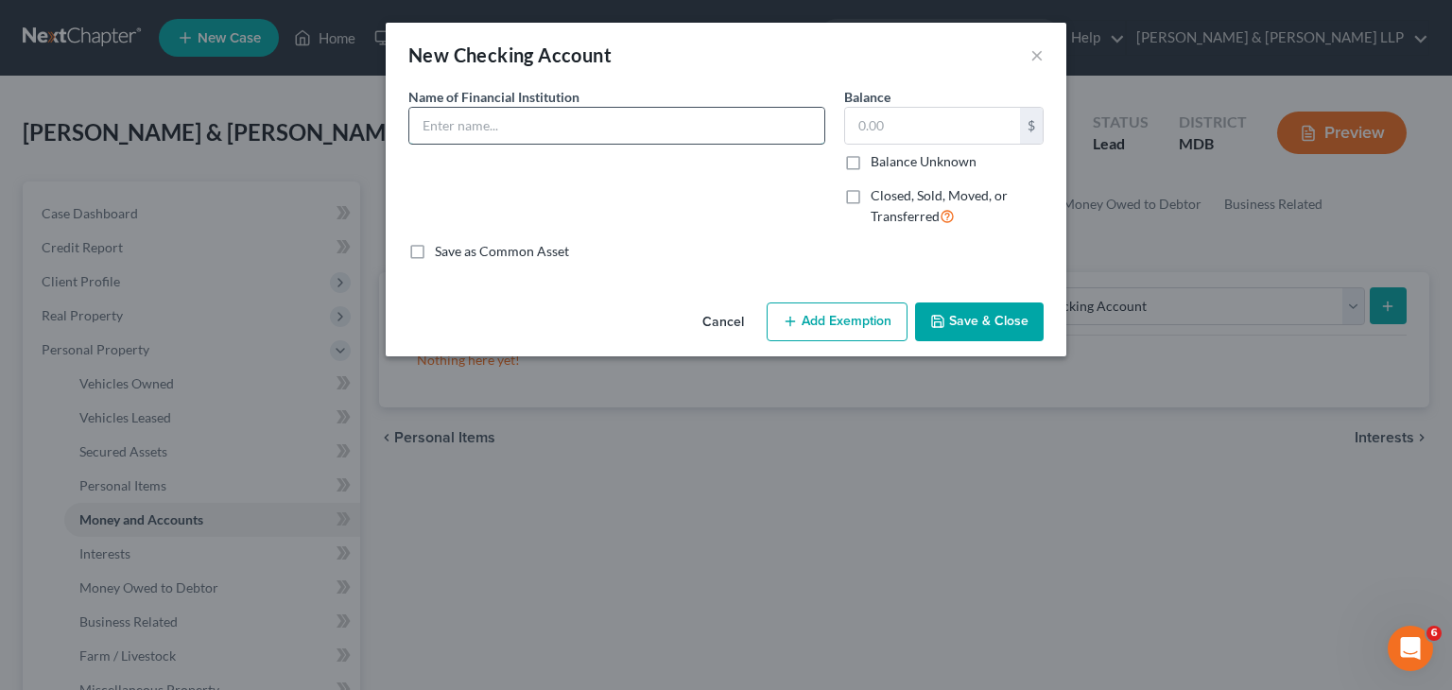
click at [509, 129] on input "text" at bounding box center [616, 126] width 415 height 36
type input "PNC Bank"
click at [925, 145] on div "$ Balance Unknown" at bounding box center [943, 139] width 199 height 64
click at [927, 134] on input "text" at bounding box center [932, 126] width 175 height 36
type input "4,100"
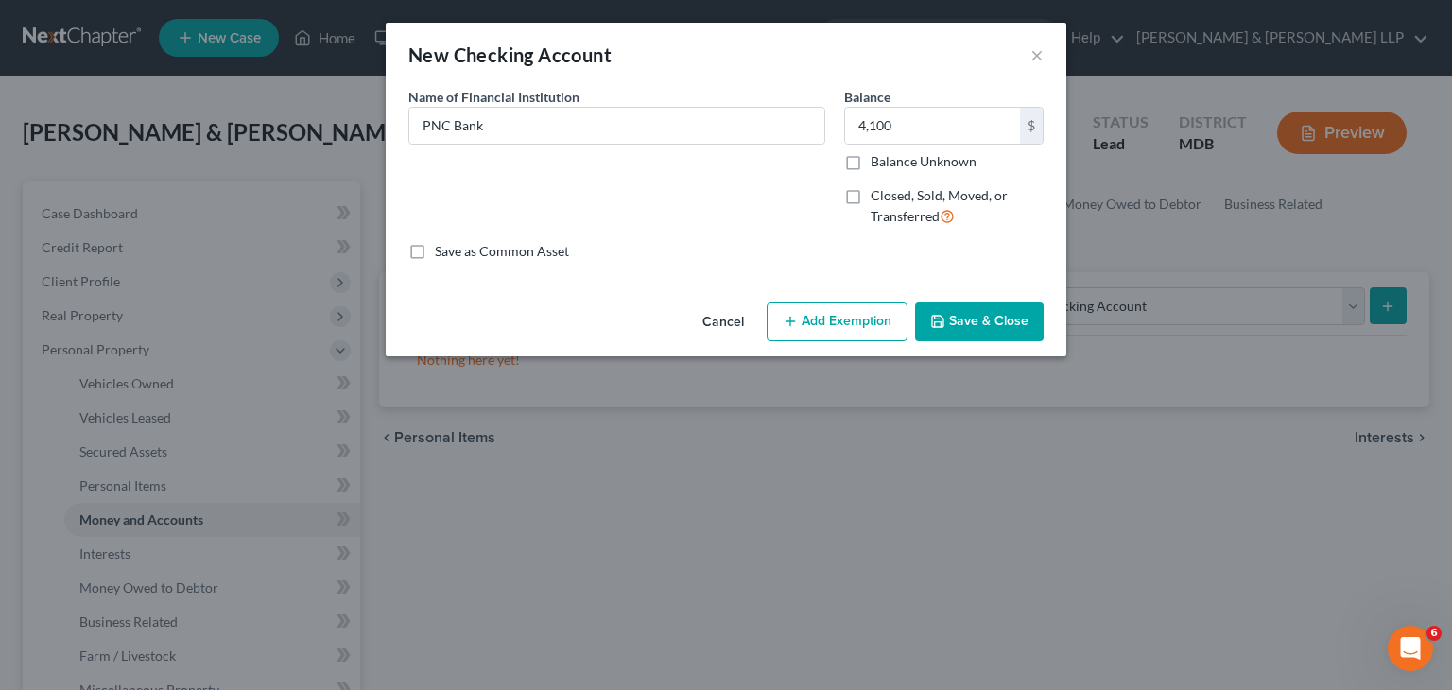
drag, startPoint x: 998, startPoint y: 323, endPoint x: 994, endPoint y: 315, distance: 9.7
click at [998, 322] on button "Save & Close" at bounding box center [979, 322] width 129 height 40
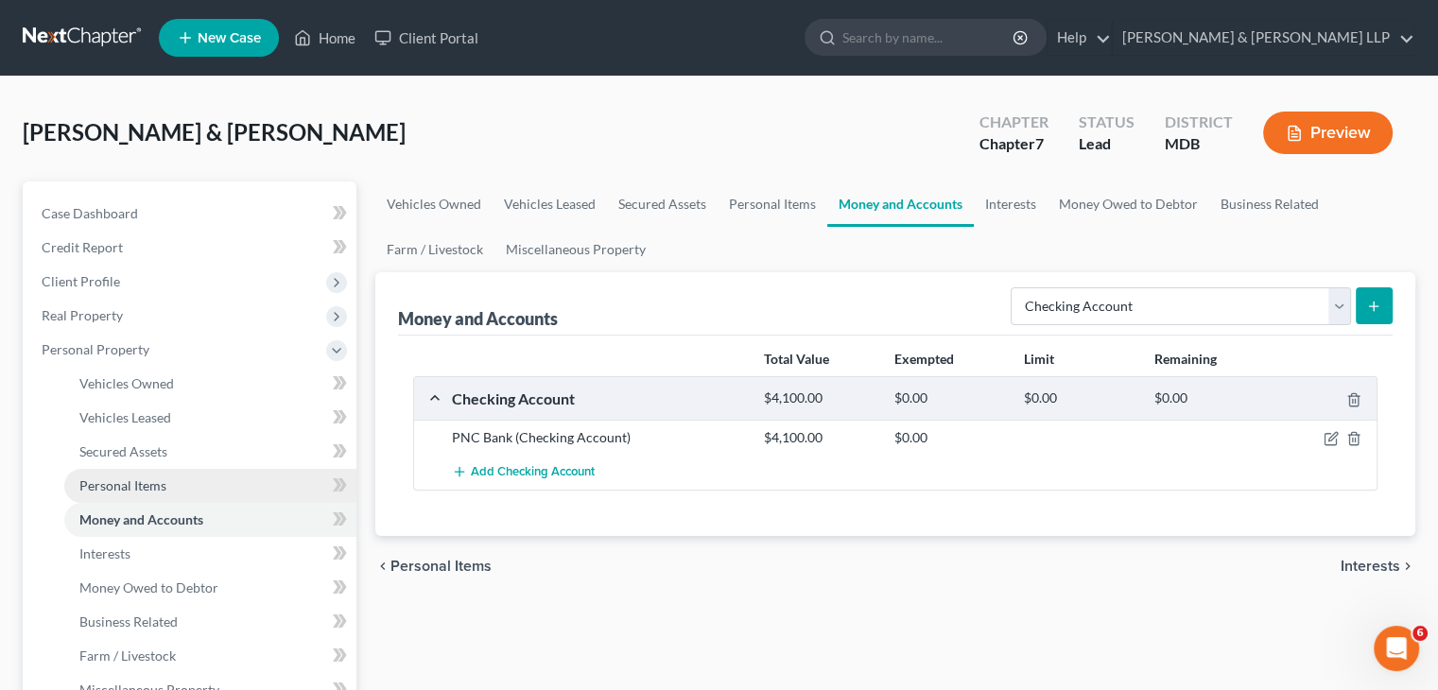
click at [116, 477] on span "Personal Items" at bounding box center [122, 485] width 87 height 16
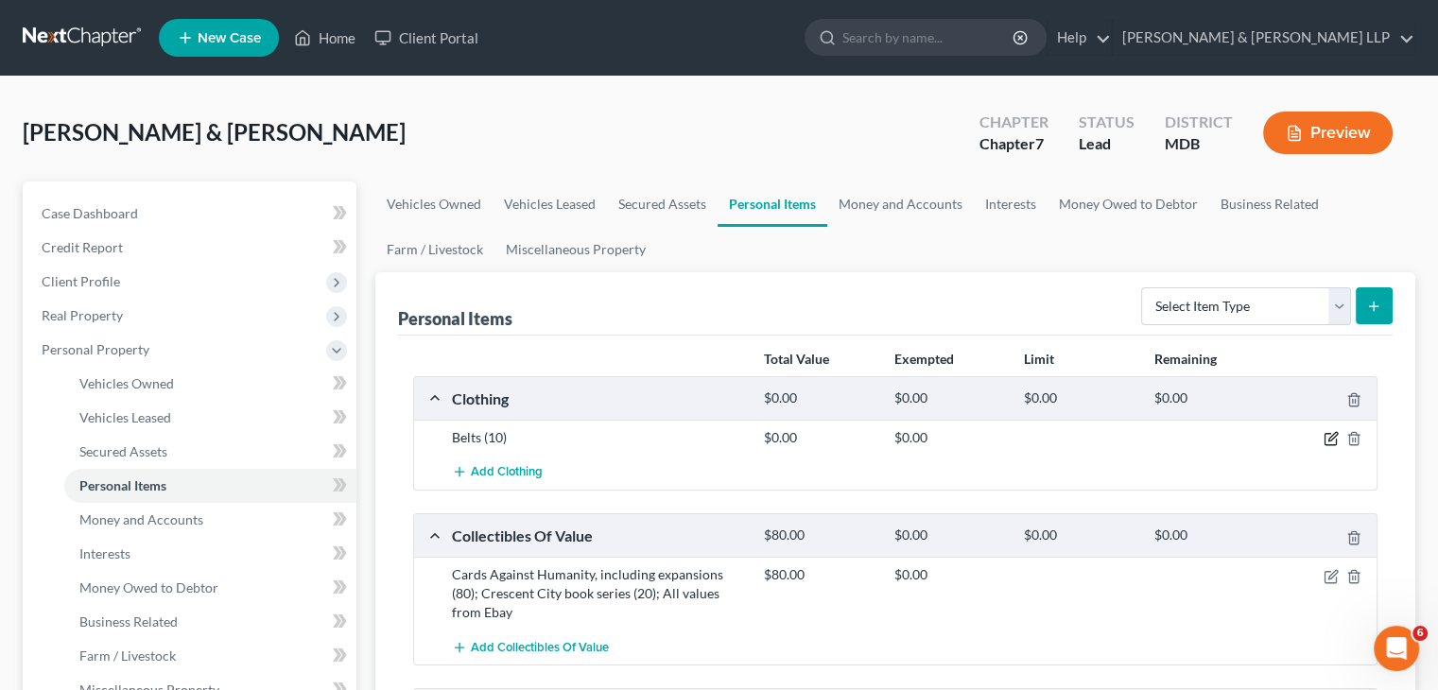
click at [1327, 442] on icon "button" at bounding box center [1330, 438] width 15 height 15
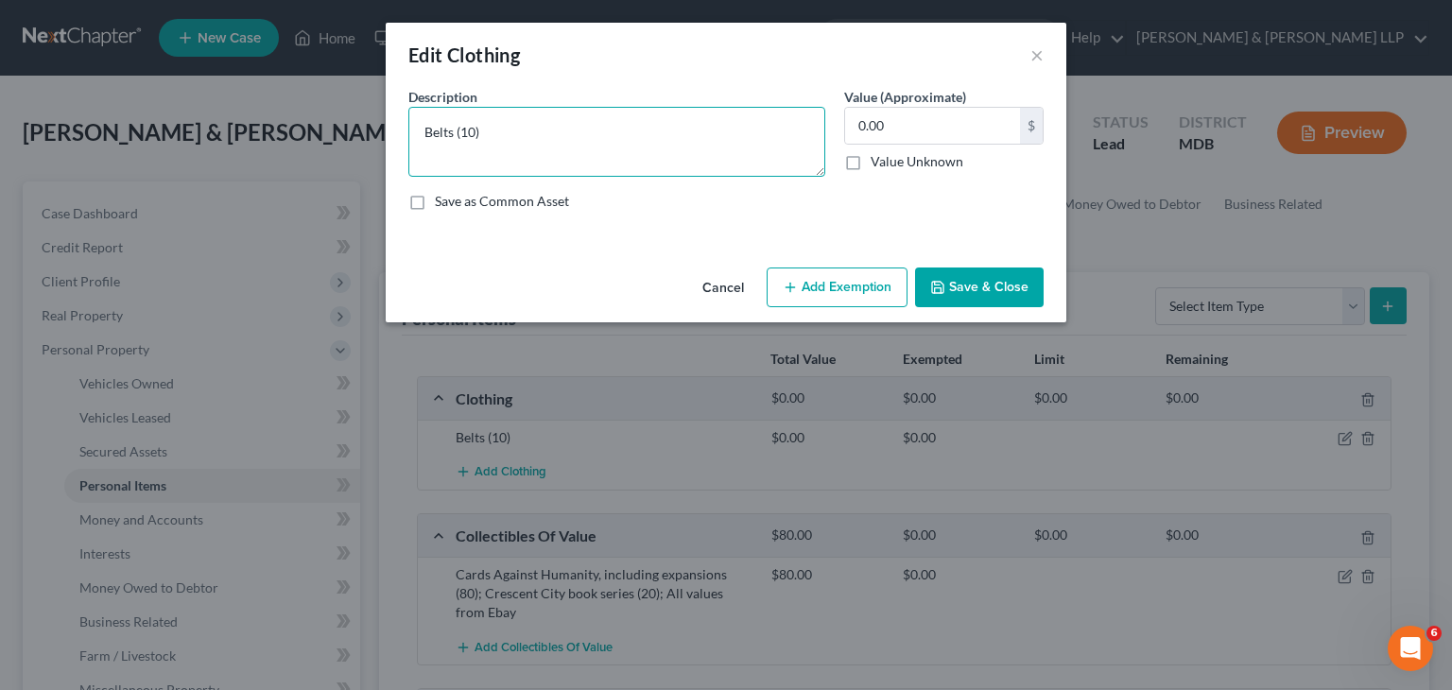
click at [423, 129] on textarea "Belts (10)" at bounding box center [616, 142] width 417 height 70
type textarea "All values at replacement cost: estimated value of for all clothing (600); All …"
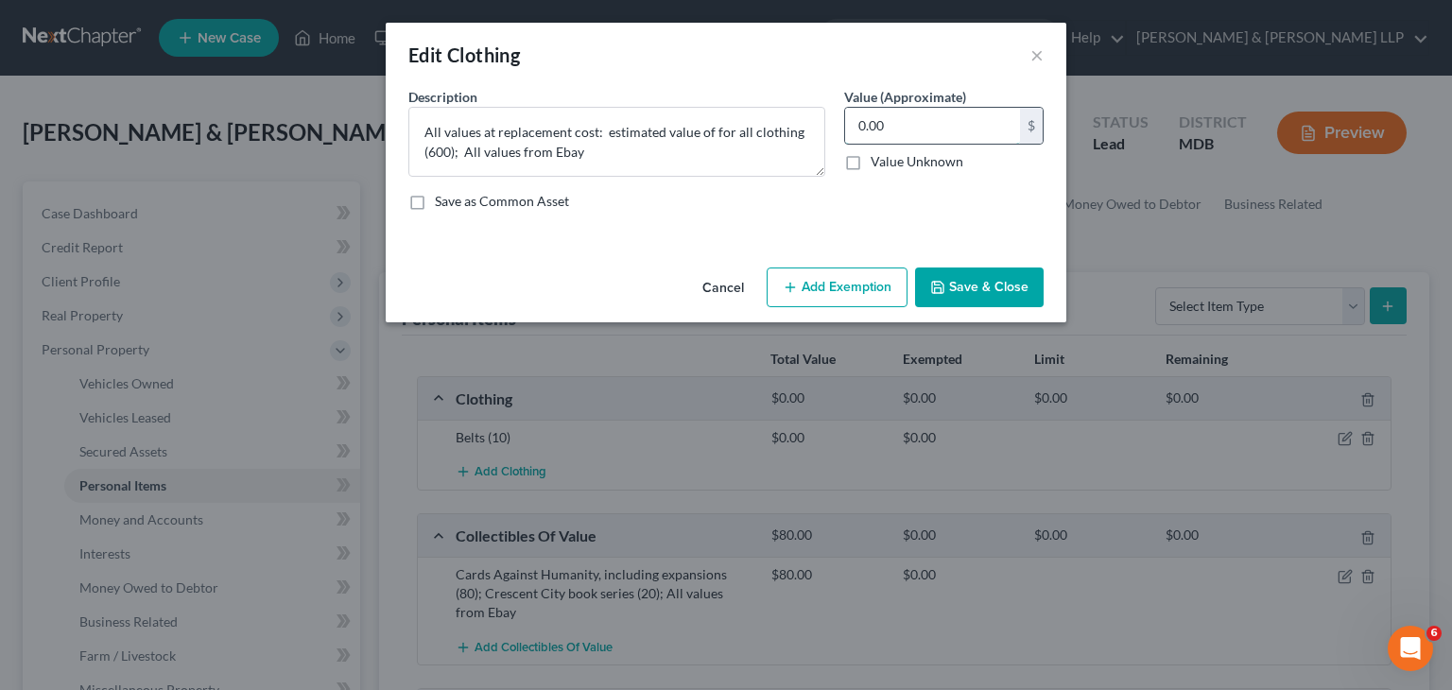
click at [906, 130] on input "0.00" at bounding box center [932, 126] width 175 height 36
type input "600"
click at [951, 283] on button "Save & Close" at bounding box center [979, 288] width 129 height 40
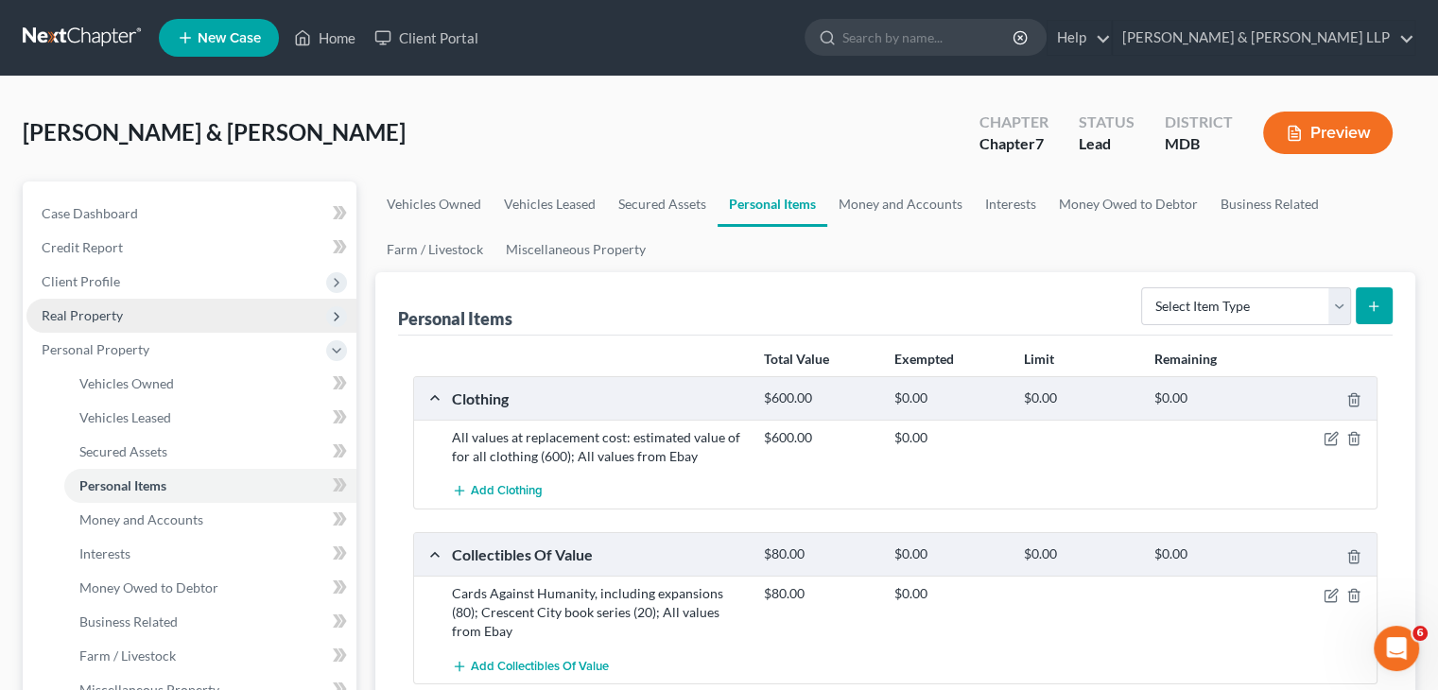
click at [83, 319] on span "Real Property" at bounding box center [82, 315] width 81 height 16
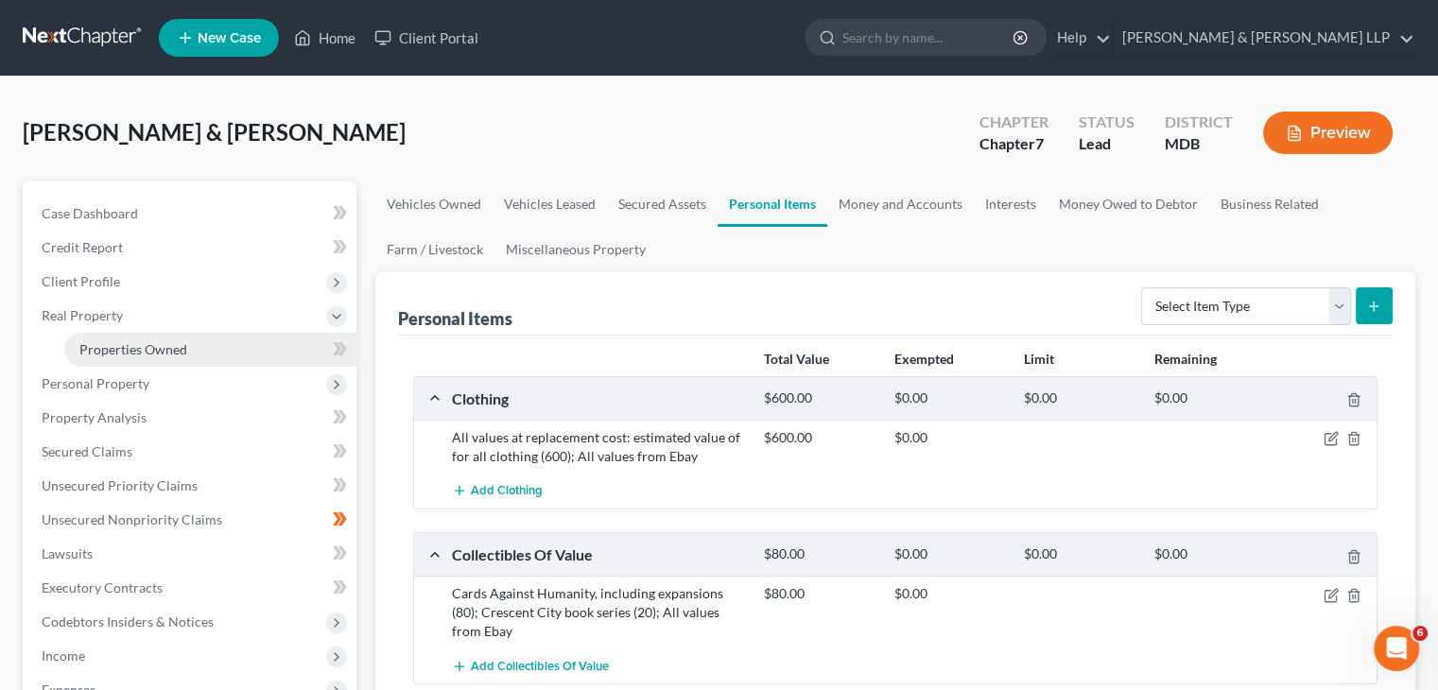
click at [106, 349] on span "Properties Owned" at bounding box center [133, 349] width 108 height 16
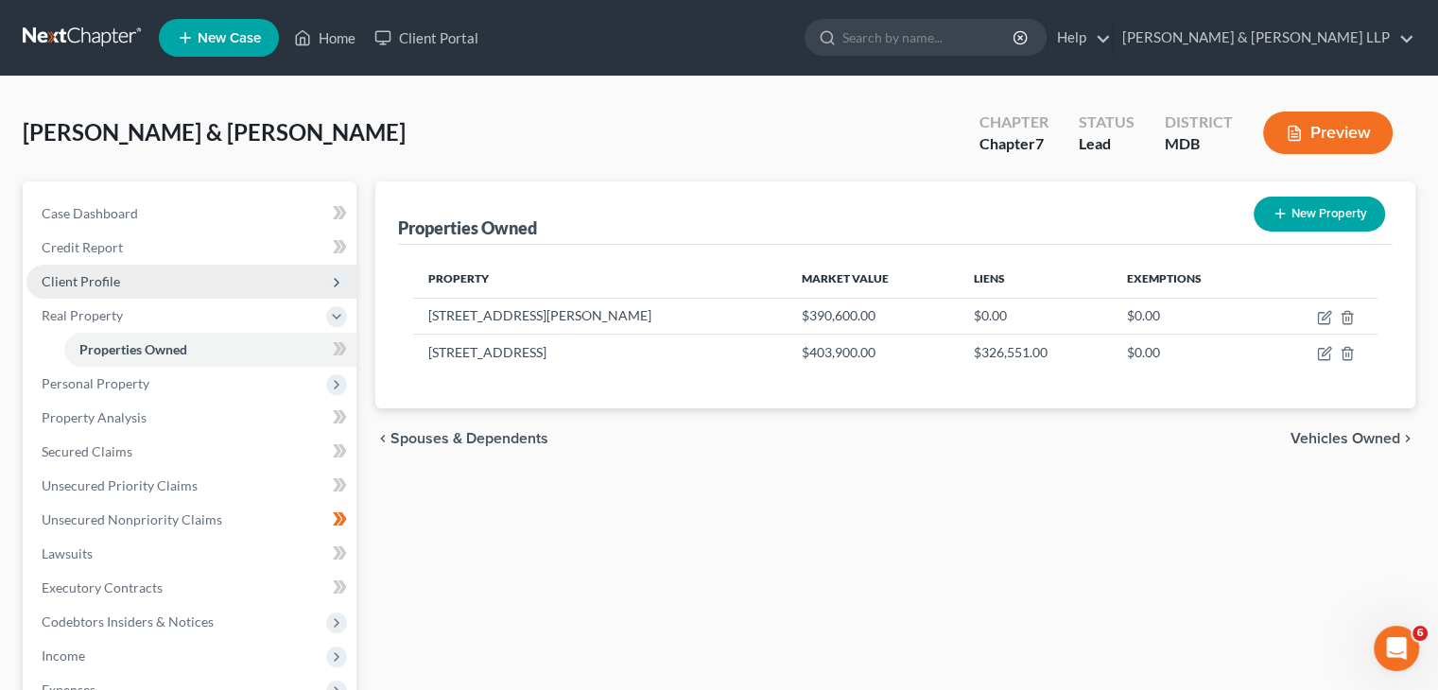
click at [87, 281] on span "Client Profile" at bounding box center [81, 281] width 78 height 16
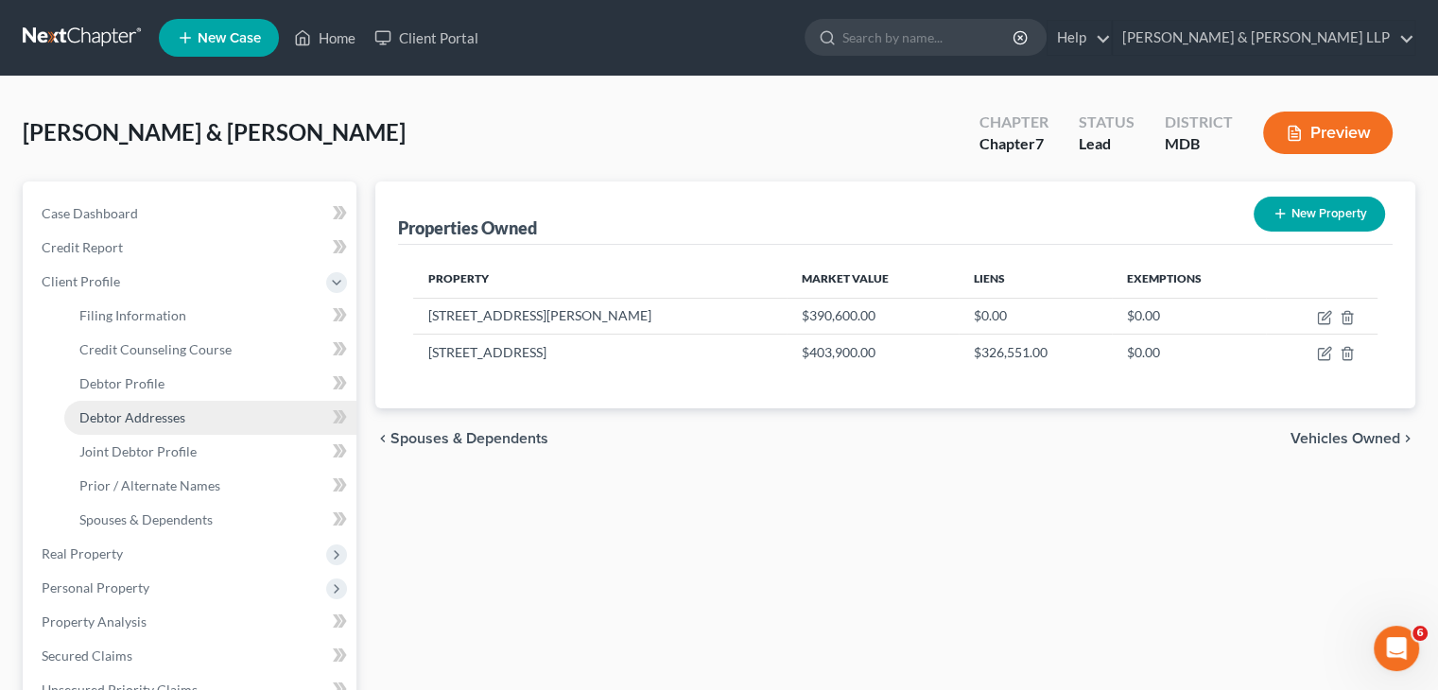
click at [147, 416] on span "Debtor Addresses" at bounding box center [132, 417] width 106 height 16
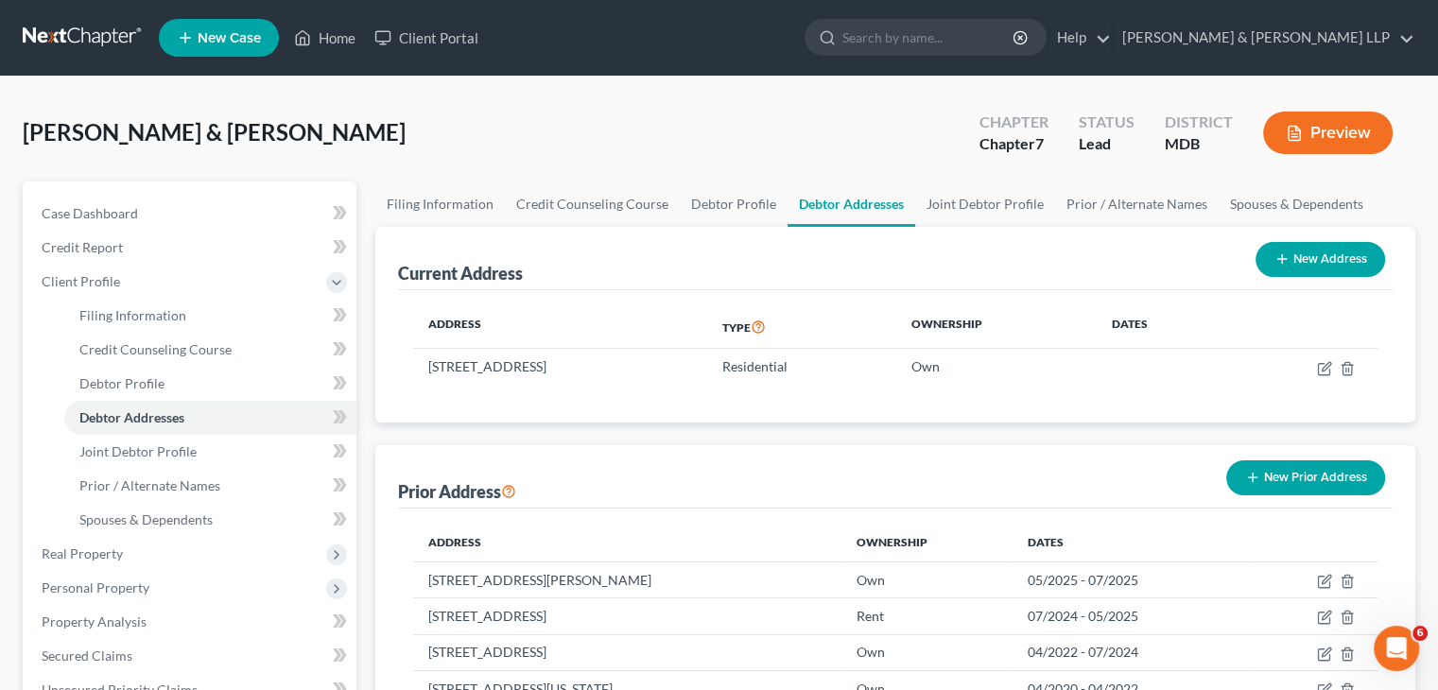
scroll to position [95, 0]
